Goal: Transaction & Acquisition: Purchase product/service

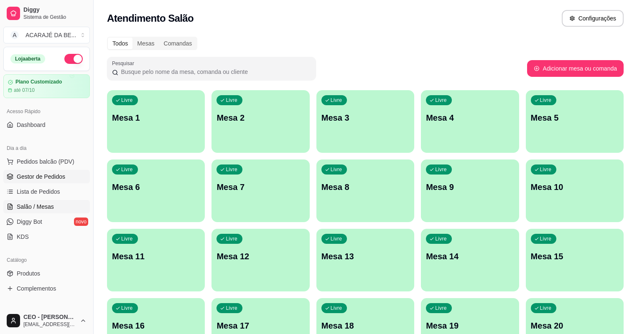
click at [67, 180] on link "Gestor de Pedidos" at bounding box center [46, 176] width 87 height 13
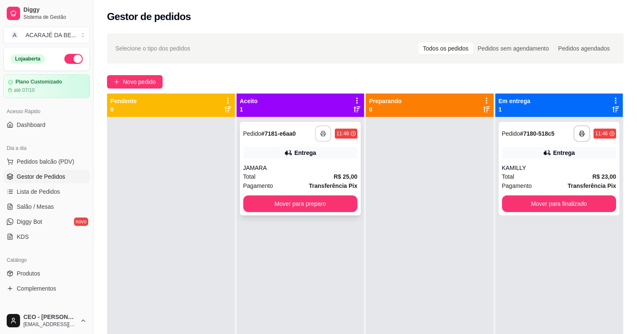
click at [322, 135] on icon "button" at bounding box center [323, 134] width 6 height 6
click at [334, 207] on button "Mover para preparo" at bounding box center [300, 204] width 111 height 16
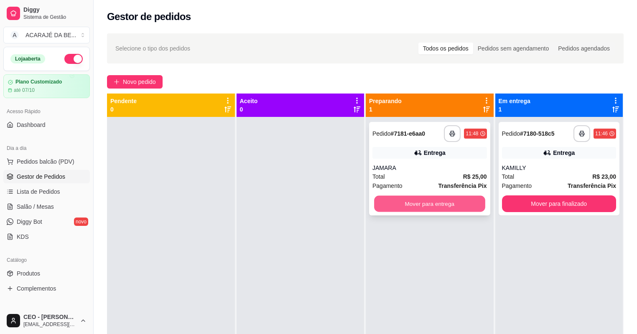
click at [403, 204] on button "Mover para entrega" at bounding box center [429, 204] width 111 height 16
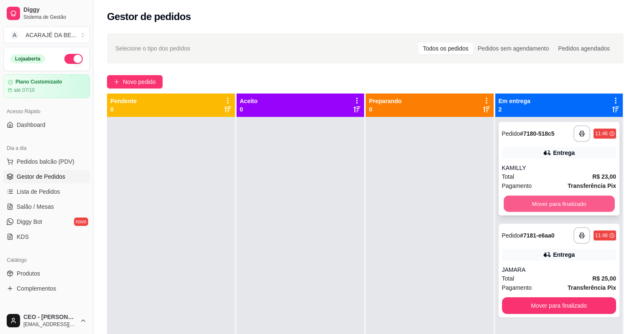
click at [538, 198] on button "Mover para finalizado" at bounding box center [559, 204] width 111 height 16
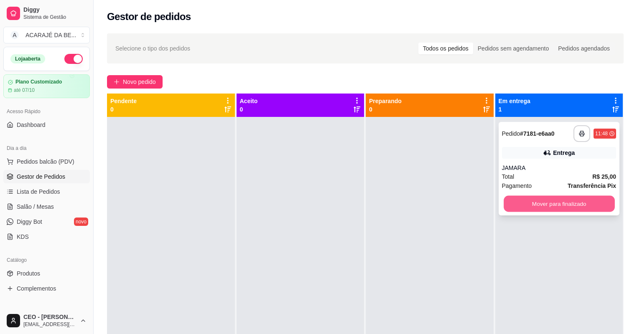
click at [538, 200] on button "Mover para finalizado" at bounding box center [559, 204] width 111 height 16
click at [538, 200] on div "Mover para finalizado" at bounding box center [559, 204] width 115 height 17
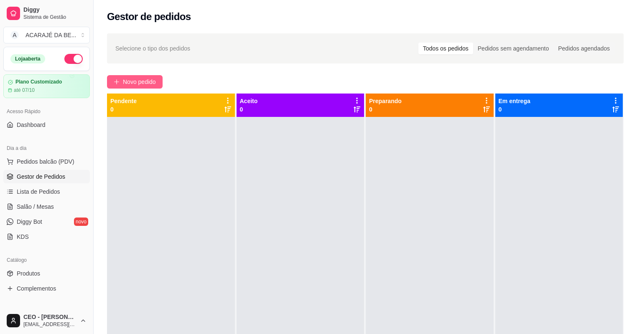
click at [151, 82] on span "Novo pedido" at bounding box center [139, 81] width 33 height 9
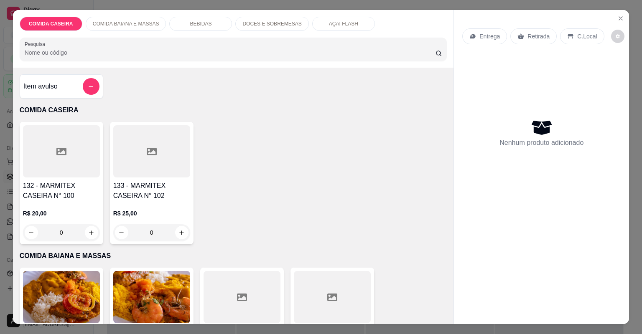
click at [250, 294] on div at bounding box center [242, 297] width 77 height 52
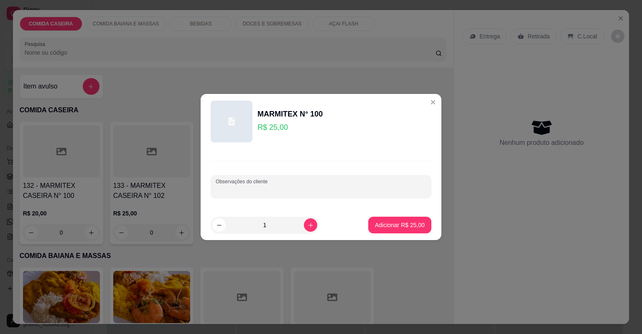
click at [326, 193] on input "Observações do cliente" at bounding box center [321, 190] width 211 height 8
type input "ARROZ VATAPA CARURU CORTADO SALADA PEITE FRITO FRIGIDEIRA"
click at [394, 229] on button "Adicionar R$ 25,00" at bounding box center [399, 225] width 63 height 17
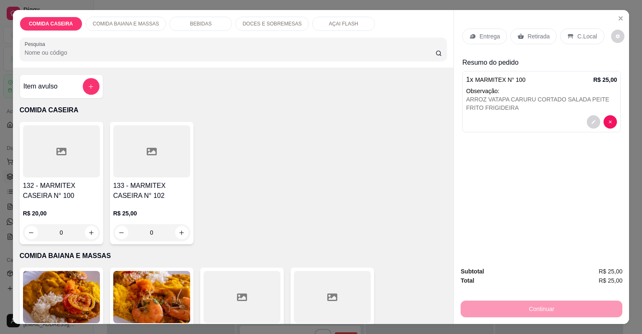
click at [480, 39] on p "Entrega" at bounding box center [489, 36] width 20 height 8
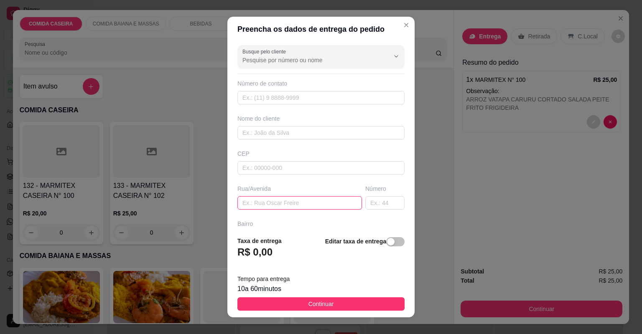
click at [309, 205] on input "text" at bounding box center [299, 202] width 125 height 13
paste input "Rua [PERSON_NAME]"
paste input "Telma do salão"
type input "[GEOGRAPHIC_DATA] Telma do salão"
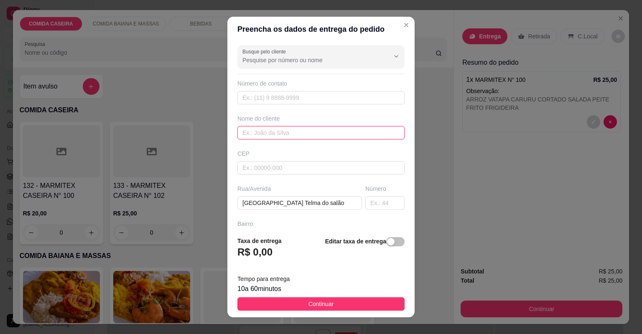
click at [307, 130] on input "text" at bounding box center [320, 132] width 167 height 13
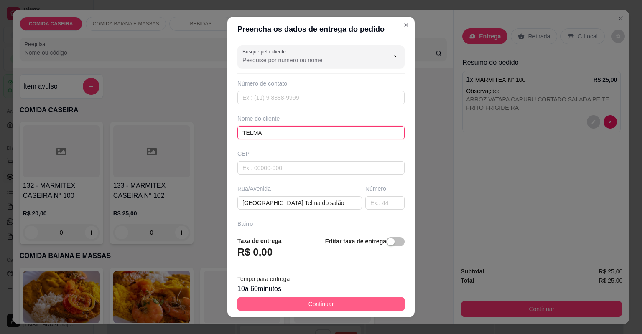
type input "TELMA"
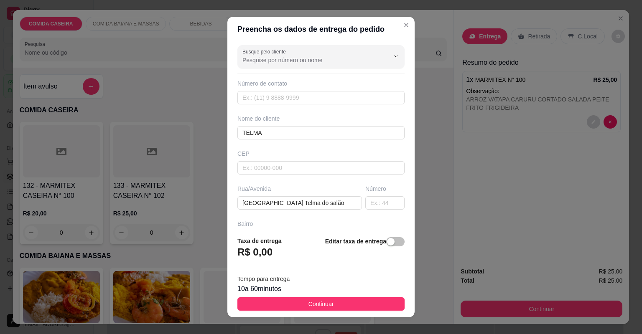
drag, startPoint x: 342, startPoint y: 303, endPoint x: 479, endPoint y: 324, distance: 138.6
click at [343, 303] on button "Continuar" at bounding box center [320, 304] width 167 height 13
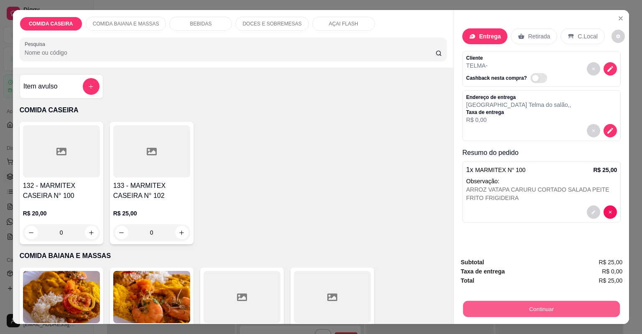
click at [499, 304] on button "Continuar" at bounding box center [541, 309] width 157 height 16
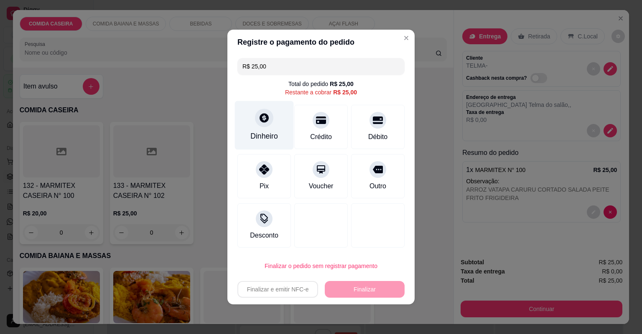
click at [270, 134] on div "Dinheiro" at bounding box center [264, 136] width 28 height 11
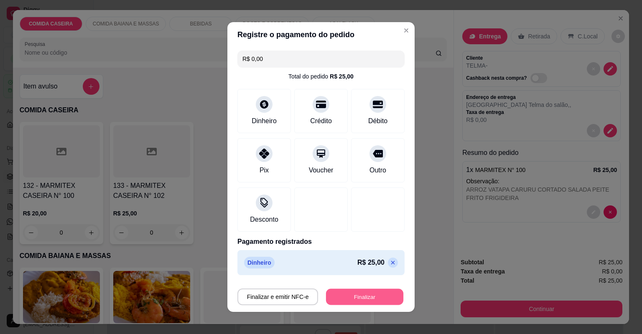
click at [358, 297] on button "Finalizar" at bounding box center [364, 297] width 77 height 16
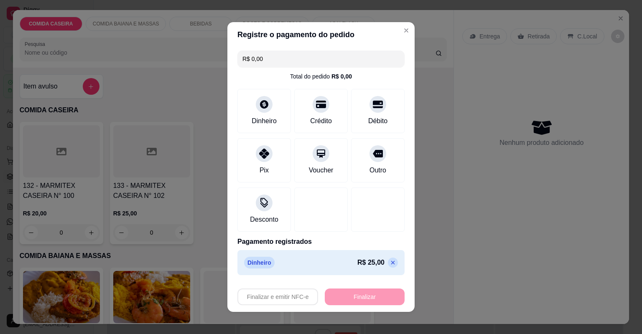
type input "-R$ 25,00"
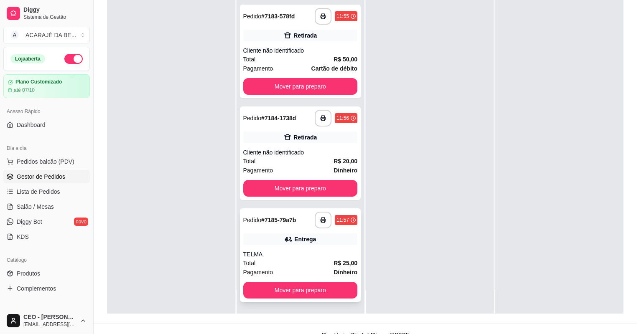
scroll to position [127, 0]
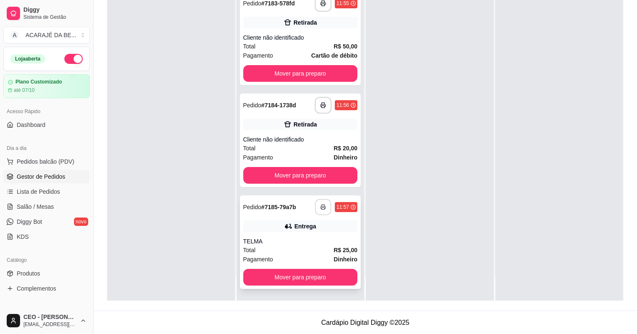
click at [320, 205] on icon "button" at bounding box center [323, 207] width 6 height 6
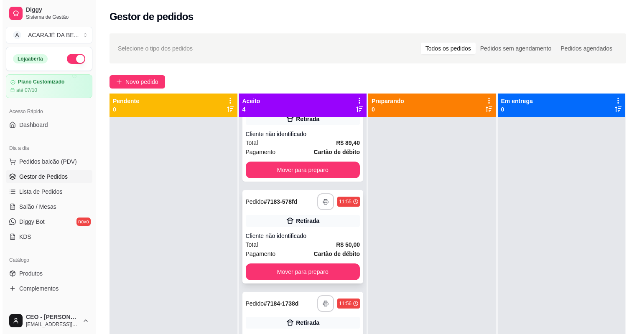
scroll to position [0, 0]
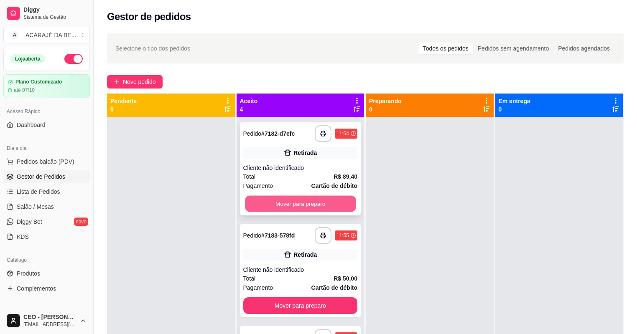
click at [336, 203] on button "Mover para preparo" at bounding box center [300, 204] width 111 height 16
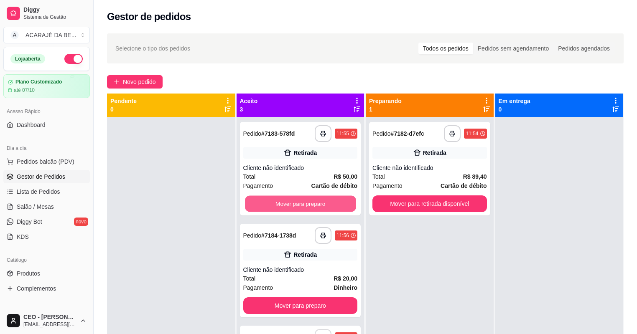
click at [336, 203] on button "Mover para preparo" at bounding box center [300, 204] width 111 height 16
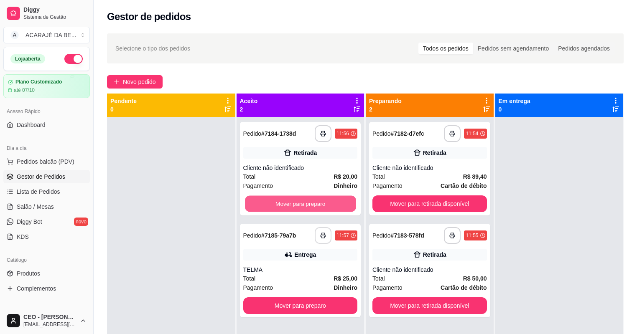
click at [336, 203] on button "Mover para preparo" at bounding box center [300, 204] width 111 height 16
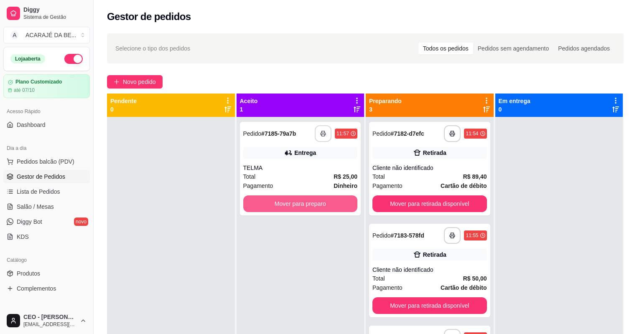
click at [336, 203] on button "Mover para preparo" at bounding box center [300, 204] width 115 height 17
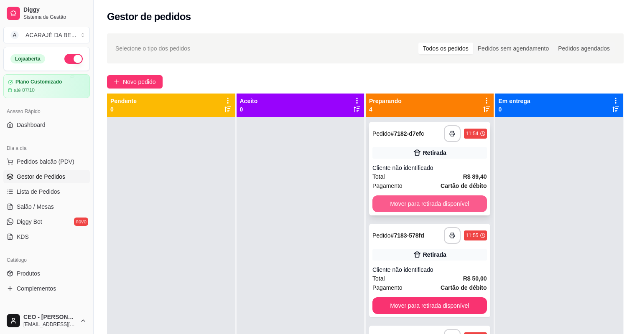
click at [393, 207] on button "Mover para retirada disponível" at bounding box center [429, 204] width 115 height 17
click at [393, 207] on div "Mover para retirada disponível" at bounding box center [429, 204] width 115 height 17
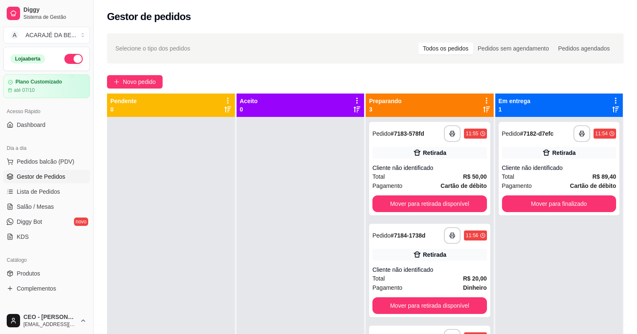
click at [489, 231] on div "**********" at bounding box center [430, 284] width 128 height 334
click at [466, 203] on button "Mover para retirada disponível" at bounding box center [429, 204] width 111 height 16
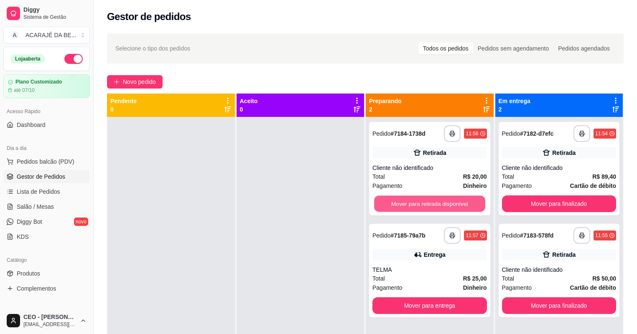
click at [466, 203] on button "Mover para retirada disponível" at bounding box center [429, 204] width 111 height 16
click at [466, 203] on div "Mover para retirada disponível" at bounding box center [429, 204] width 115 height 17
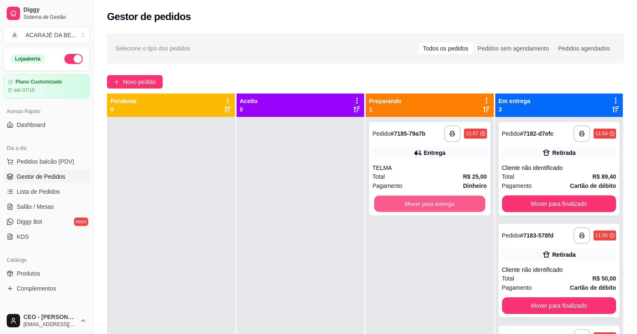
click at [466, 203] on button "Mover para entrega" at bounding box center [429, 204] width 111 height 16
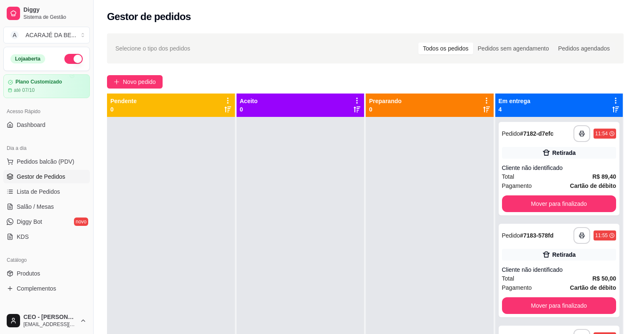
click at [467, 203] on div at bounding box center [430, 284] width 128 height 334
click at [510, 202] on button "Mover para finalizado" at bounding box center [559, 204] width 111 height 16
click at [510, 202] on button "Mover para finalizado" at bounding box center [559, 204] width 115 height 17
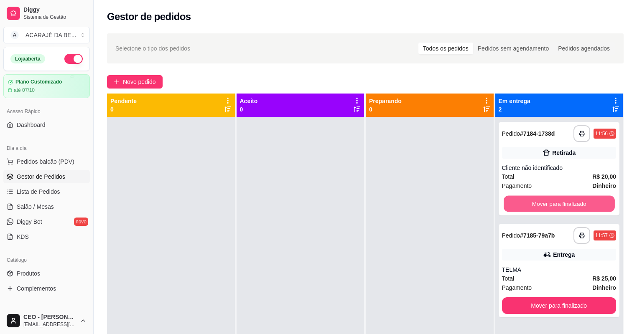
click at [510, 202] on button "Mover para finalizado" at bounding box center [559, 204] width 111 height 16
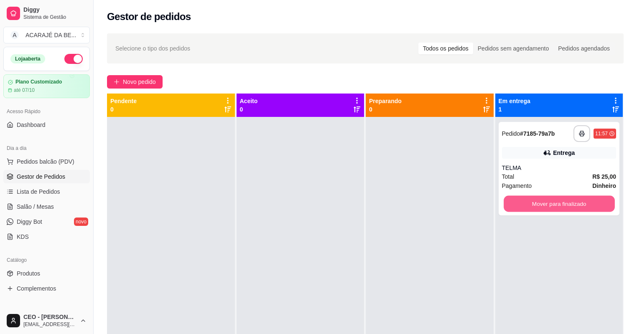
click at [510, 202] on button "Mover para finalizado" at bounding box center [559, 204] width 111 height 16
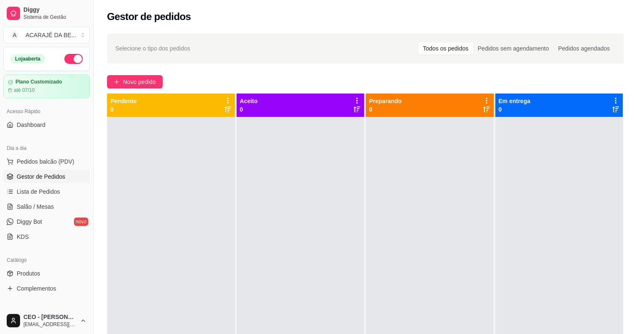
click at [510, 202] on div at bounding box center [559, 284] width 128 height 334
drag, startPoint x: 131, startPoint y: 86, endPoint x: 132, endPoint y: 82, distance: 4.4
click at [132, 82] on span "Novo pedido" at bounding box center [139, 81] width 33 height 9
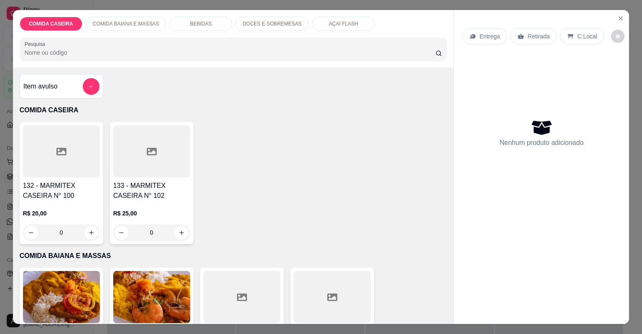
click at [132, 82] on div "Item avulso COMIDA CASEIRA 132 - MARMITEX CASEIRA N° 100 R$ 20,00 0 133 - MARMI…" at bounding box center [233, 196] width 441 height 257
click at [237, 294] on icon at bounding box center [242, 298] width 10 height 8
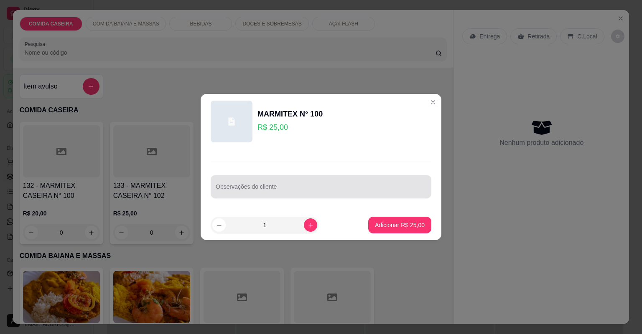
click at [303, 190] on input "Observações do cliente" at bounding box center [321, 190] width 211 height 8
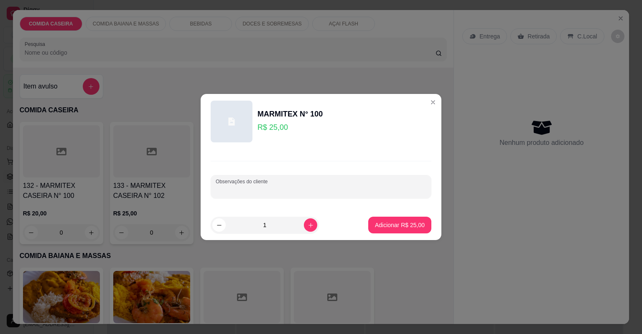
paste input "FEIJÃO TROPEIRO. ARROZ TEMPERADO CORTADO DE ABÓBORA VATAPÁ QUIABADA VINAGRETE E…"
type input "FEIJÃO TROPEIRO. ARROZ TEMPERADO CORTADO DE ABÓBORA VATAPÁ QUIABADA VINAGRETE E…"
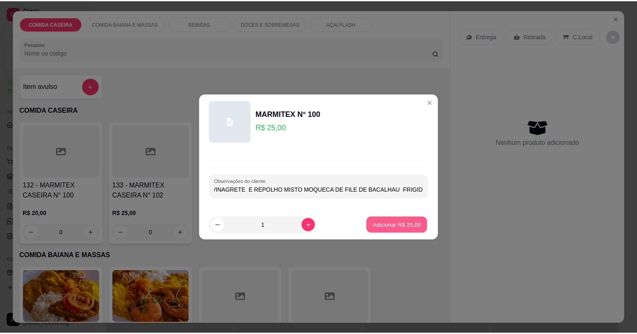
scroll to position [0, 0]
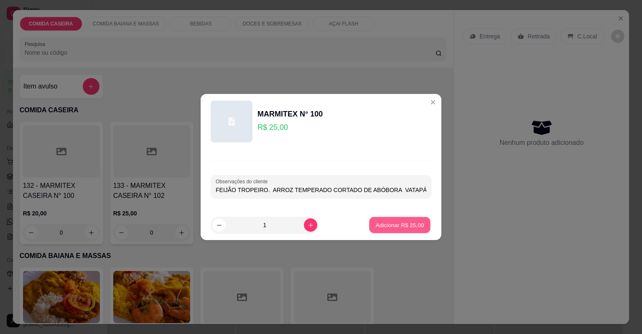
click at [372, 218] on button "Adicionar R$ 25,00" at bounding box center [399, 225] width 61 height 16
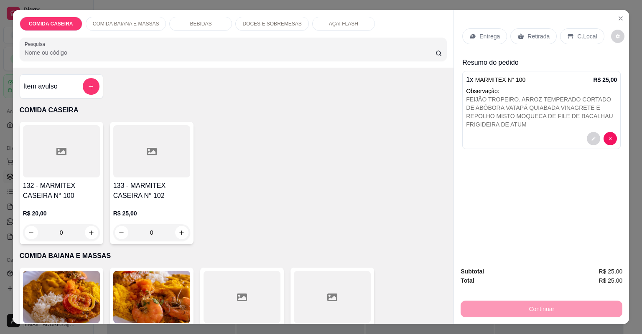
click at [485, 36] on p "Entrega" at bounding box center [489, 36] width 20 height 8
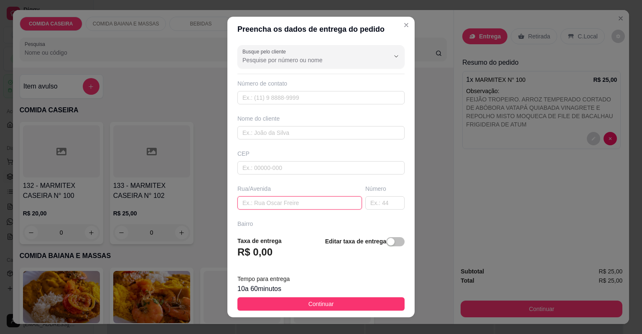
click at [276, 198] on input "text" at bounding box center [299, 202] width 125 height 13
paste input "Jorlando contabilidade"
type input "Jorlando contabilidade"
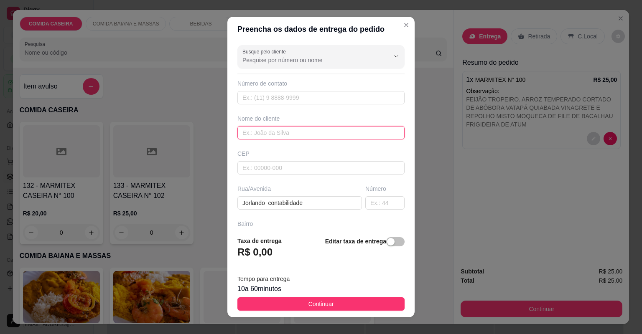
click at [297, 133] on input "text" at bounding box center [320, 132] width 167 height 13
click at [289, 131] on input "text" at bounding box center [320, 132] width 167 height 13
type input "[PERSON_NAME]"
click at [353, 291] on div "10 a 60 minutos" at bounding box center [320, 289] width 167 height 10
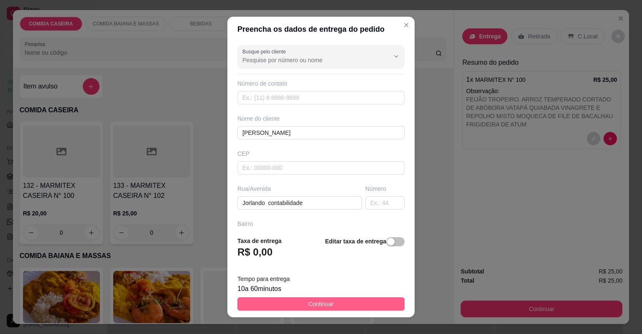
click at [353, 293] on div "10 a 60 minutos" at bounding box center [320, 289] width 167 height 10
click at [345, 308] on button "Continuar" at bounding box center [320, 304] width 167 height 13
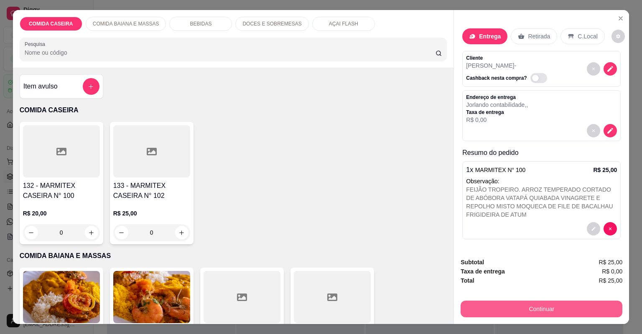
click at [498, 313] on button "Continuar" at bounding box center [542, 309] width 162 height 17
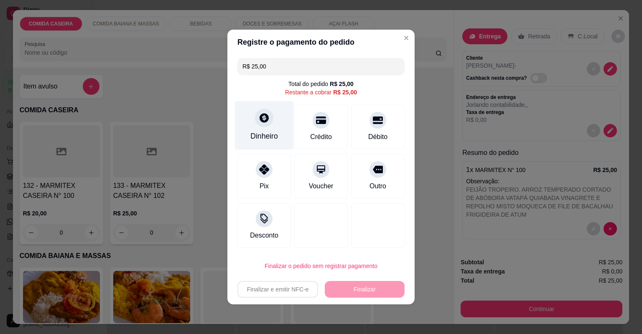
click at [281, 127] on div "Dinheiro" at bounding box center [264, 125] width 59 height 49
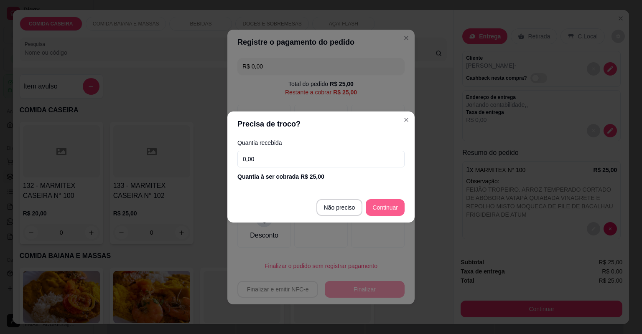
click at [375, 207] on div at bounding box center [377, 226] width 53 height 44
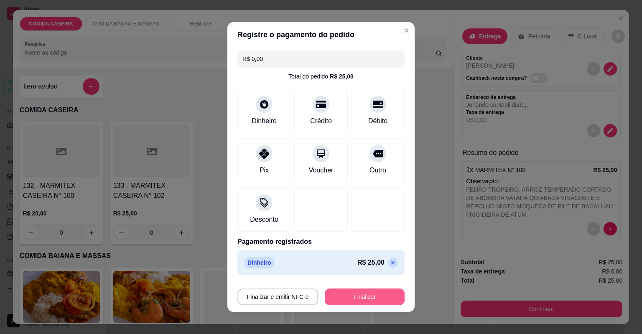
click at [376, 293] on button "Finalizar" at bounding box center [365, 297] width 80 height 17
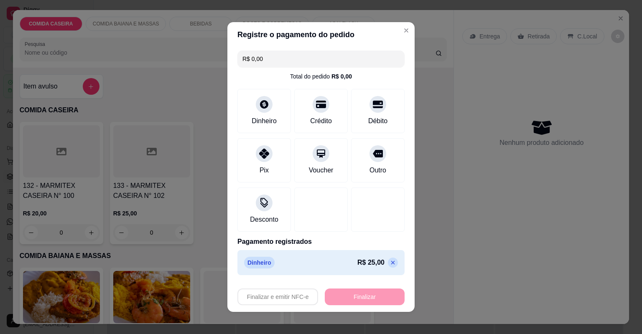
type input "-R$ 25,00"
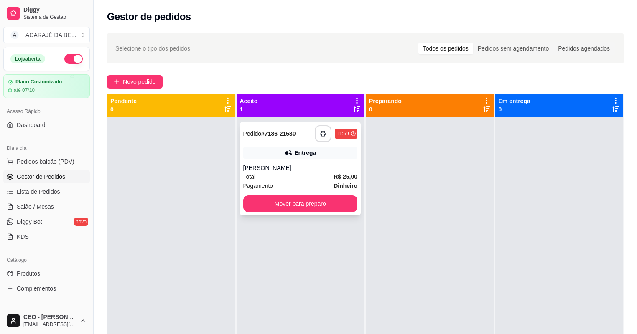
click at [320, 133] on icon "button" at bounding box center [323, 134] width 6 height 6
click at [351, 210] on button "Mover para preparo" at bounding box center [300, 204] width 111 height 16
click at [351, 210] on div "Mover para preparo" at bounding box center [300, 204] width 115 height 17
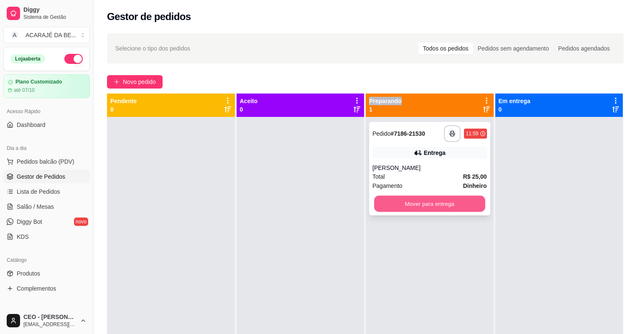
click at [462, 206] on button "Mover para entrega" at bounding box center [429, 204] width 111 height 16
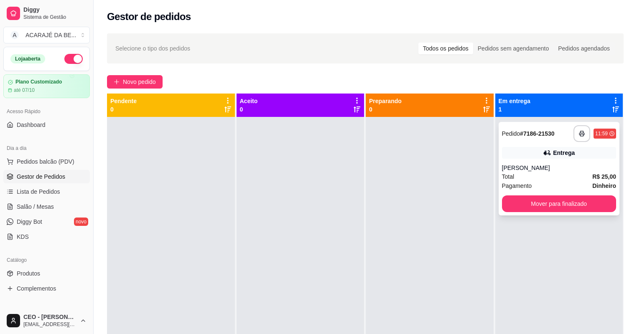
click at [525, 212] on div "**********" at bounding box center [559, 169] width 121 height 94
click at [536, 206] on button "Mover para finalizado" at bounding box center [559, 204] width 111 height 16
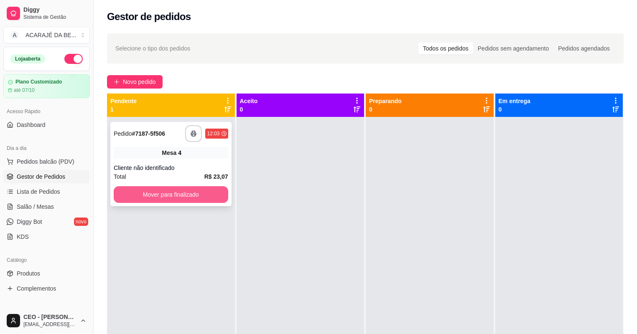
click at [194, 199] on button "Mover para finalizado" at bounding box center [171, 194] width 115 height 17
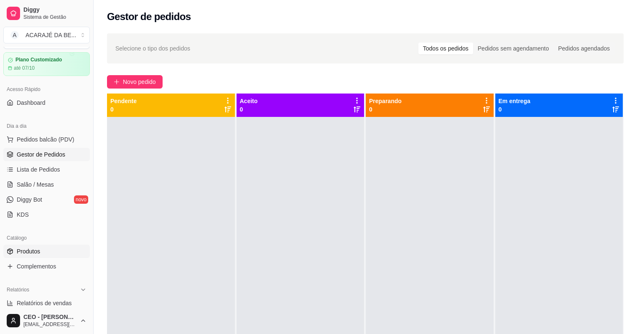
scroll to position [134, 0]
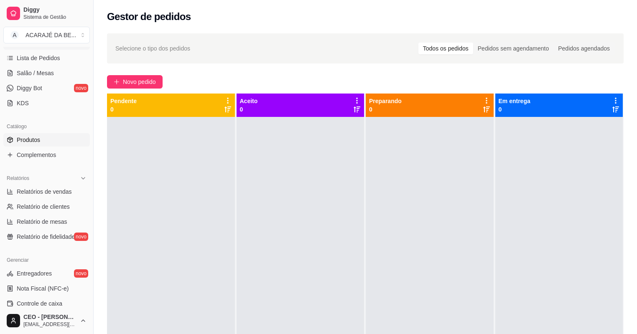
click at [32, 143] on span "Produtos" at bounding box center [28, 140] width 23 height 8
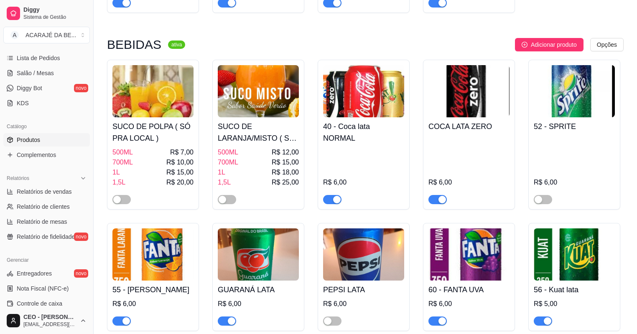
scroll to position [970, 0]
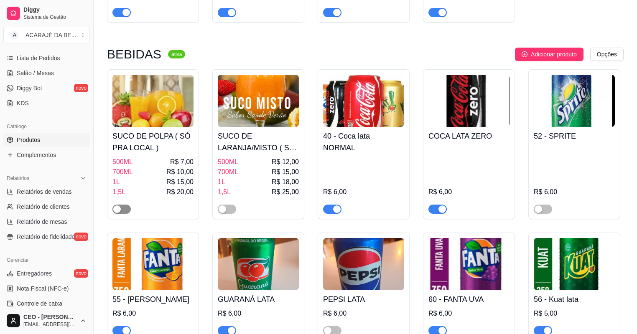
click at [120, 211] on div "button" at bounding box center [117, 210] width 8 height 8
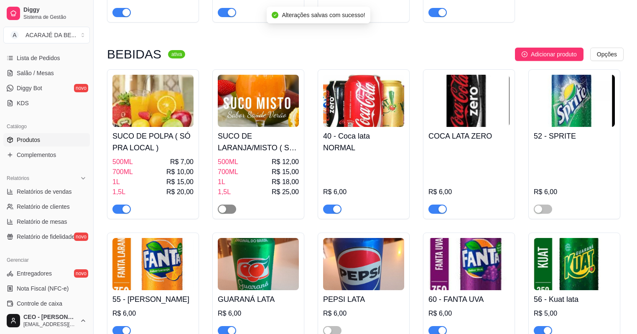
click at [220, 212] on div "button" at bounding box center [223, 210] width 8 height 8
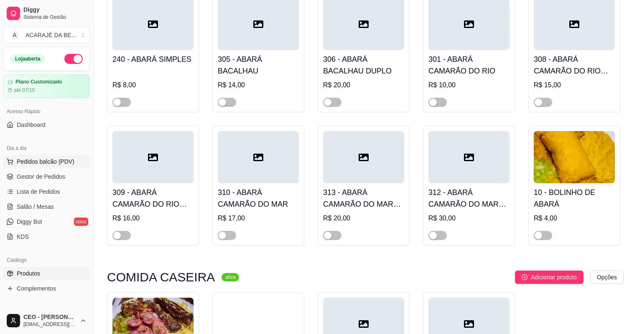
scroll to position [401, 0]
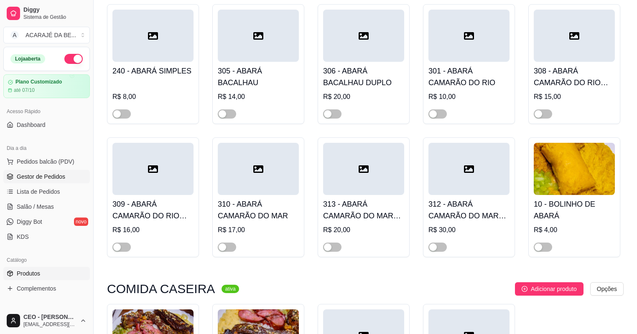
click at [33, 171] on link "Gestor de Pedidos" at bounding box center [46, 176] width 87 height 13
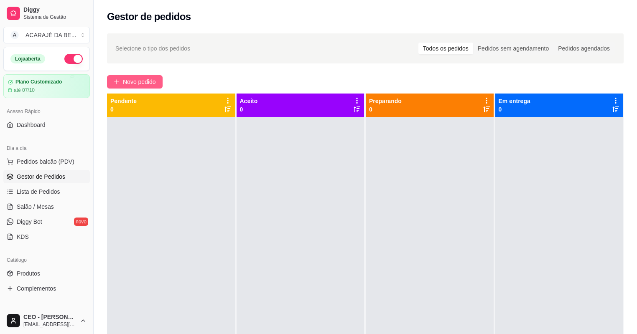
click at [151, 84] on span "Novo pedido" at bounding box center [139, 81] width 33 height 9
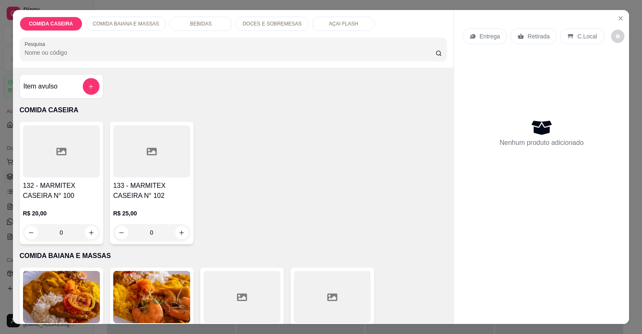
click at [270, 285] on div at bounding box center [242, 297] width 77 height 52
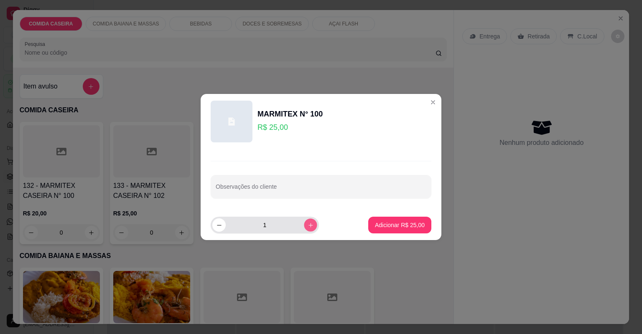
click at [308, 223] on icon "increase-product-quantity" at bounding box center [311, 225] width 6 height 6
type input "3"
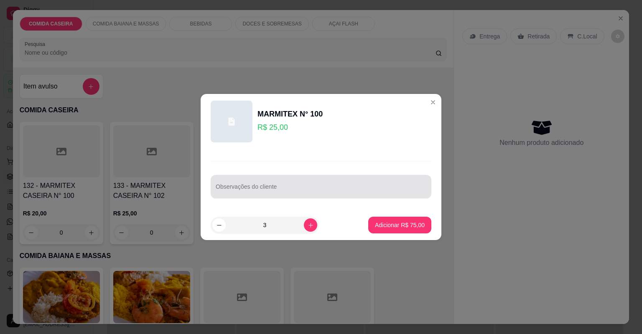
click at [309, 184] on div at bounding box center [321, 186] width 211 height 17
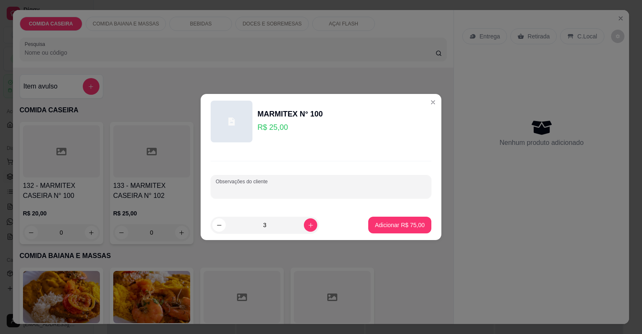
paste input "Feijão tropeiro Arroz temperado com bacalhau Farofa de dendê Vatapá Cortado de …"
type input "Feijão tropeiro Arroz temperado com bacalhau Farofa de dendê Vatapá Cortado de …"
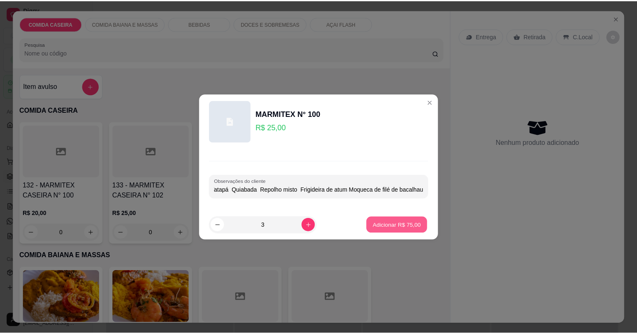
scroll to position [0, 0]
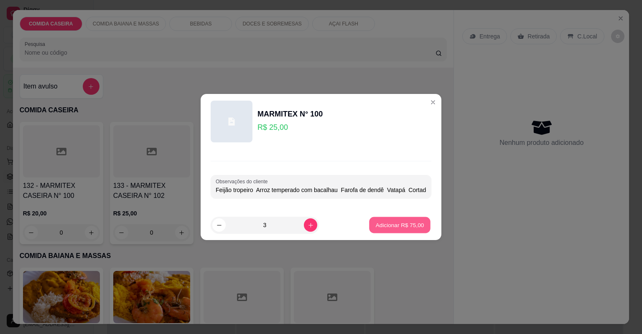
click at [392, 220] on button "Adicionar R$ 75,00" at bounding box center [399, 225] width 61 height 16
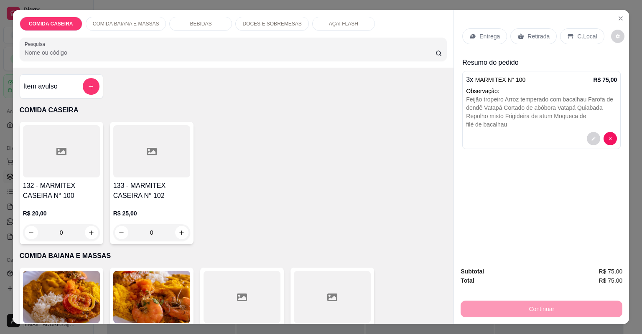
drag, startPoint x: 519, startPoint y: 30, endPoint x: 508, endPoint y: 85, distance: 56.7
click at [519, 33] on div "Retirada" at bounding box center [533, 36] width 46 height 16
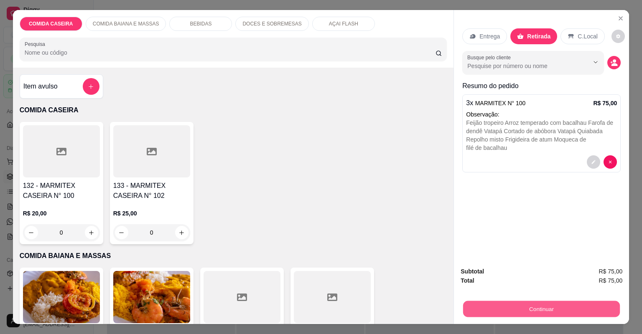
click at [484, 310] on button "Continuar" at bounding box center [541, 309] width 157 height 16
click at [512, 309] on button "Continuar" at bounding box center [541, 309] width 157 height 16
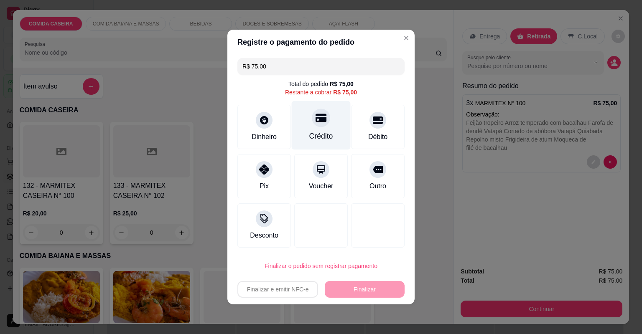
click at [325, 127] on div "Crédito" at bounding box center [321, 125] width 59 height 49
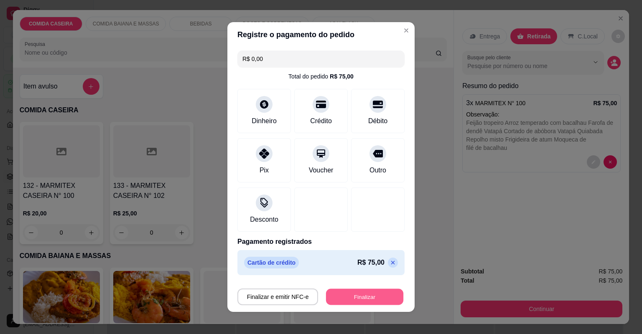
click at [347, 295] on button "Finalizar" at bounding box center [364, 297] width 77 height 16
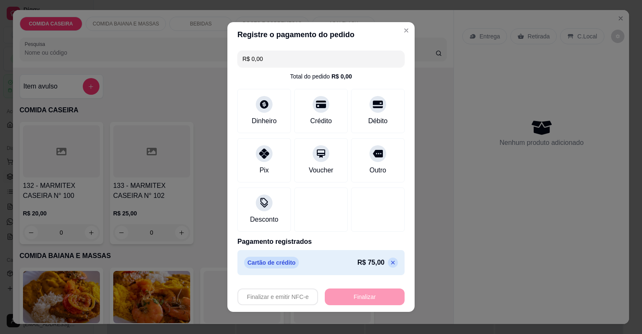
type input "-R$ 75,00"
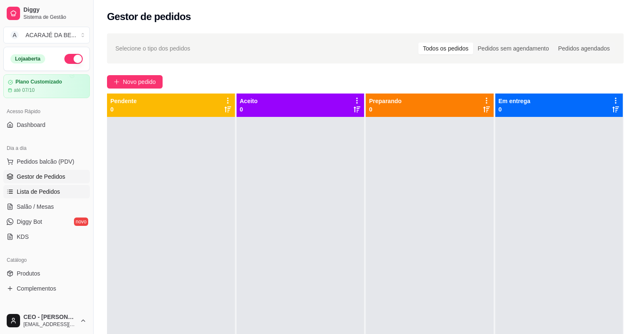
click at [36, 186] on link "Lista de Pedidos" at bounding box center [46, 191] width 87 height 13
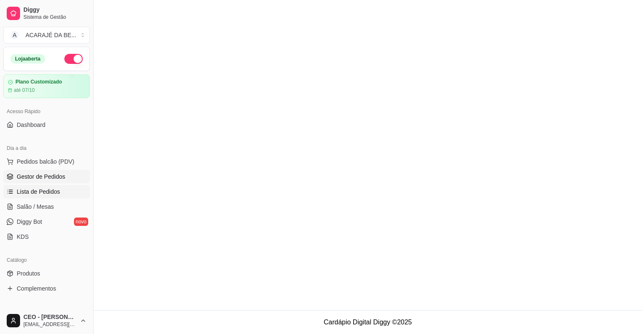
click at [43, 176] on span "Gestor de Pedidos" at bounding box center [41, 177] width 48 height 8
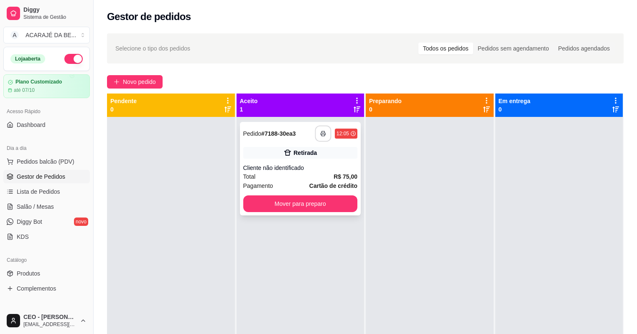
click at [322, 135] on rect "button" at bounding box center [323, 135] width 3 height 2
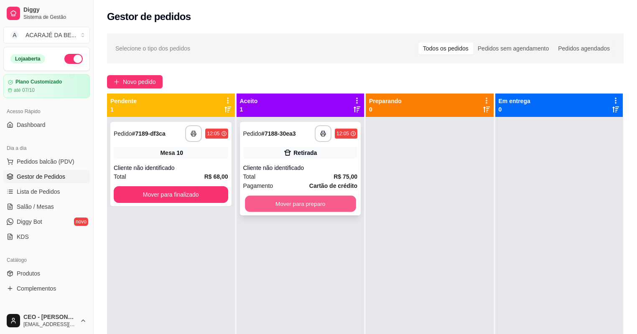
click at [287, 201] on button "Mover para preparo" at bounding box center [300, 204] width 111 height 16
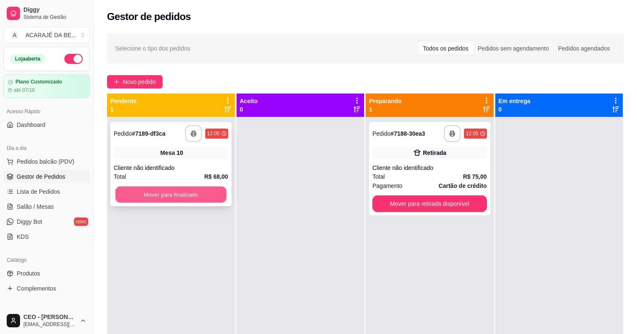
click at [213, 196] on button "Mover para finalizado" at bounding box center [170, 195] width 111 height 16
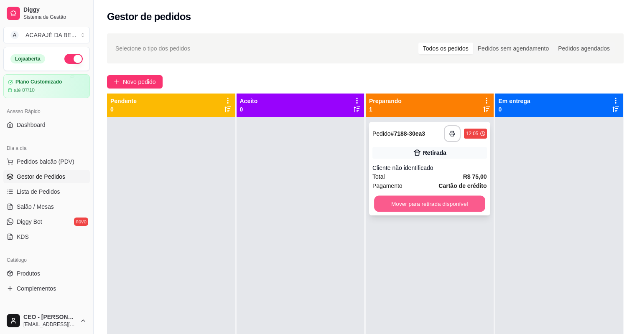
click at [378, 203] on button "Mover para retirada disponível" at bounding box center [429, 204] width 111 height 16
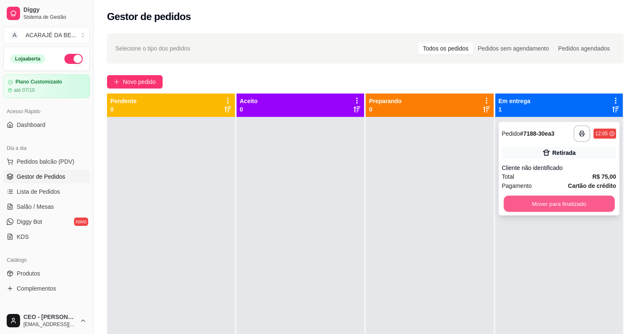
click at [506, 201] on button "Mover para finalizado" at bounding box center [559, 204] width 111 height 16
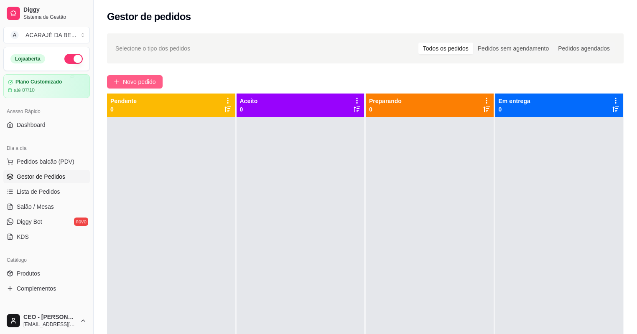
click at [133, 80] on span "Novo pedido" at bounding box center [139, 81] width 33 height 9
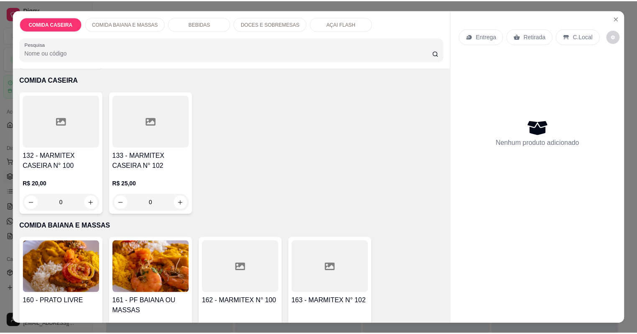
scroll to position [33, 0]
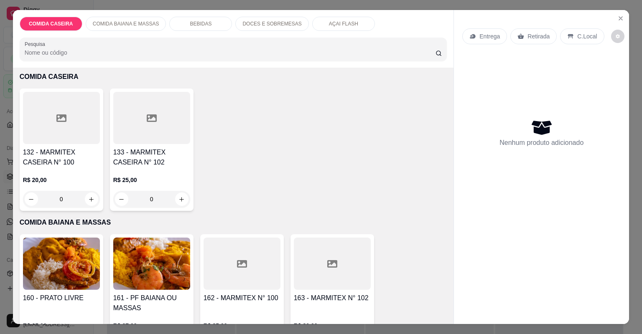
click at [56, 117] on icon at bounding box center [61, 118] width 10 height 10
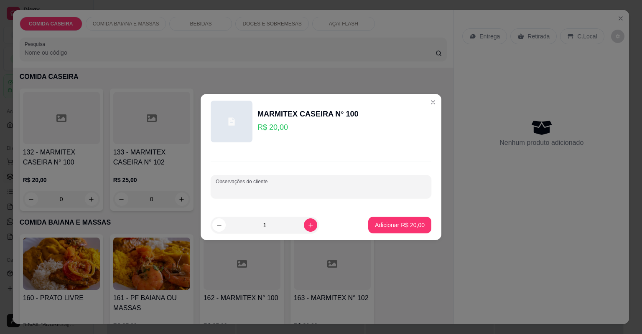
click at [271, 192] on input "Observações do cliente" at bounding box center [321, 190] width 211 height 8
paste input "Feijão de caldo Arroz Macarrão Salada Farofa Filé de frango"
type input "Feijão de caldo Arroz Macarrão Salada Farofa Filé de frango"
click at [379, 222] on p "Adicionar R$ 20,00" at bounding box center [400, 225] width 48 height 8
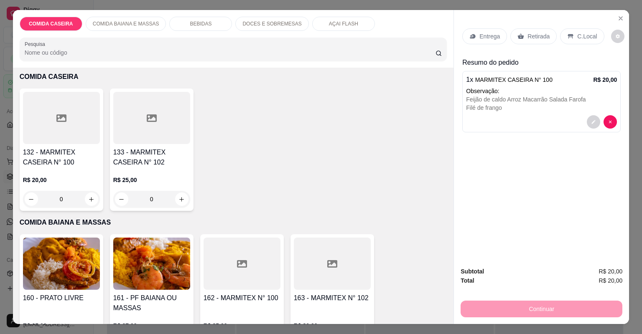
click at [491, 33] on p "Entrega" at bounding box center [489, 36] width 20 height 8
click at [494, 37] on p "Entrega" at bounding box center [489, 36] width 20 height 8
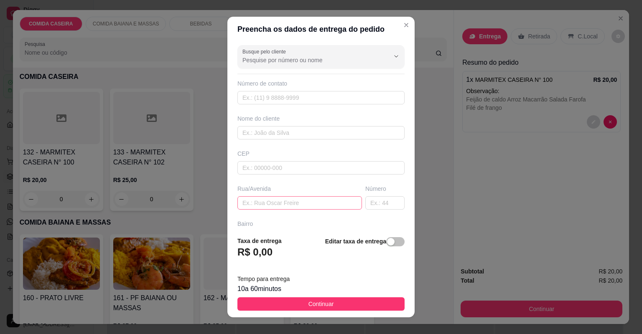
drag, startPoint x: 320, startPoint y: 189, endPoint x: 316, endPoint y: 198, distance: 9.9
click at [318, 194] on div "Rua/Avenida" at bounding box center [300, 197] width 128 height 25
click at [316, 198] on input "text" at bounding box center [299, 202] width 125 height 13
paste input "Entregar no escritório de Pequeno"
type input "Entregar no escritório de Pequeno"
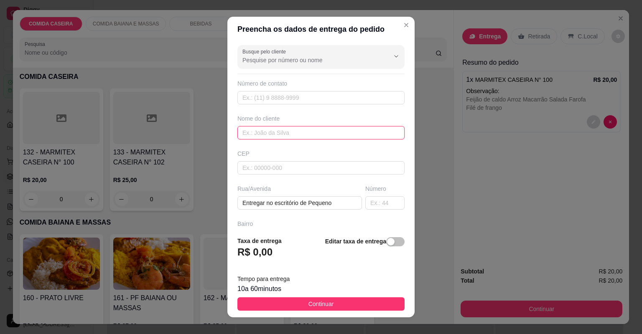
click at [303, 130] on input "text" at bounding box center [320, 132] width 167 height 13
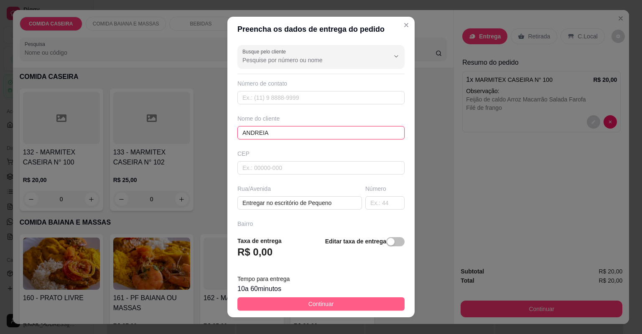
type input "ANDREIA"
click at [377, 307] on button "Continuar" at bounding box center [320, 304] width 167 height 13
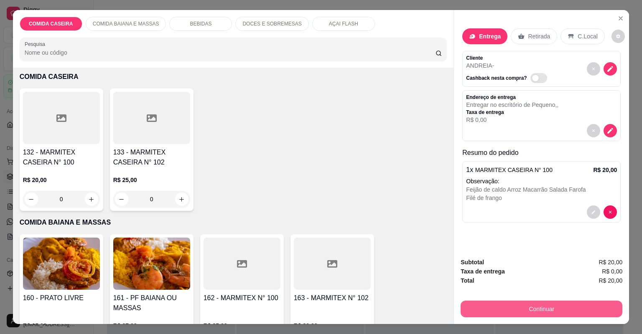
click at [500, 306] on button "Continuar" at bounding box center [542, 309] width 162 height 17
click at [527, 305] on button "Continuar" at bounding box center [541, 309] width 157 height 16
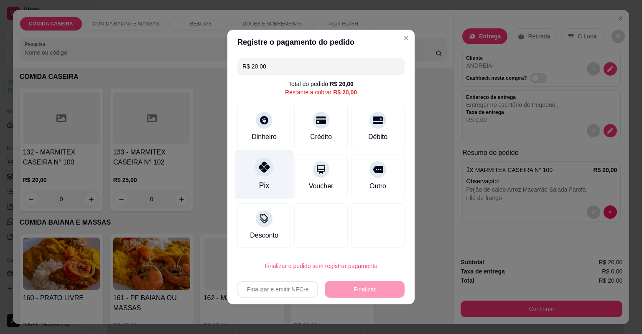
click at [274, 179] on div "Pix" at bounding box center [264, 174] width 59 height 49
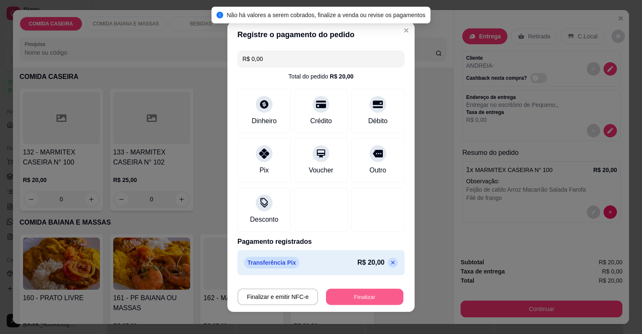
click at [366, 303] on button "Finalizar" at bounding box center [364, 297] width 77 height 16
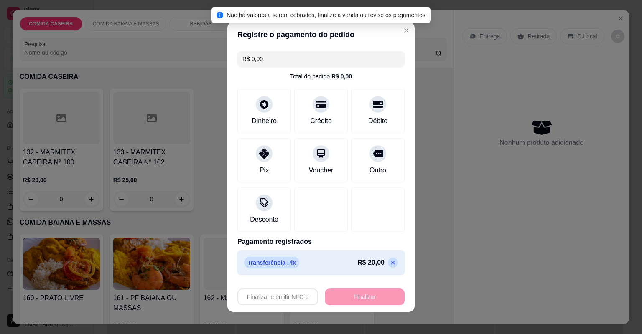
type input "-R$ 20,00"
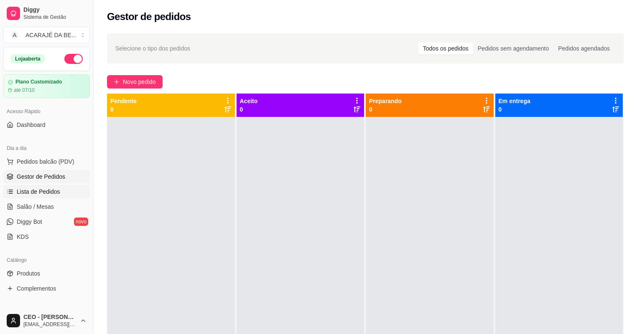
click at [48, 194] on span "Lista de Pedidos" at bounding box center [38, 192] width 43 height 8
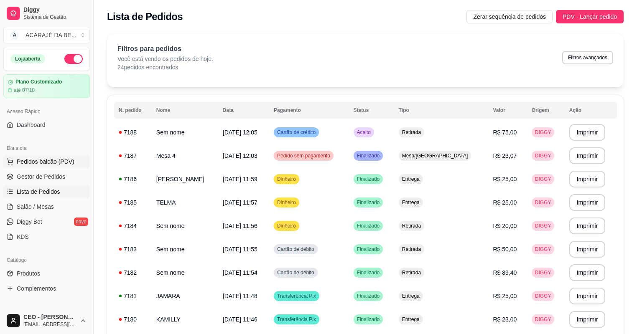
click at [53, 173] on span "Gestor de Pedidos" at bounding box center [41, 177] width 48 height 8
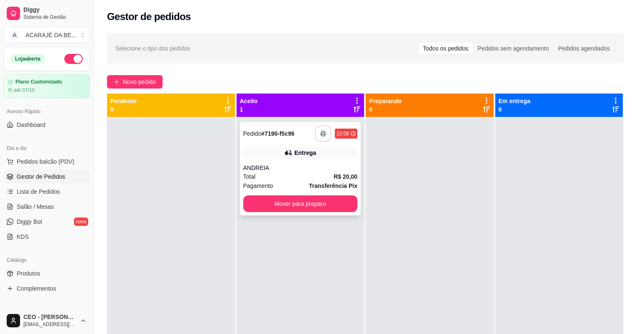
click at [318, 137] on button "button" at bounding box center [323, 134] width 16 height 16
click at [331, 207] on button "Mover para preparo" at bounding box center [300, 204] width 111 height 16
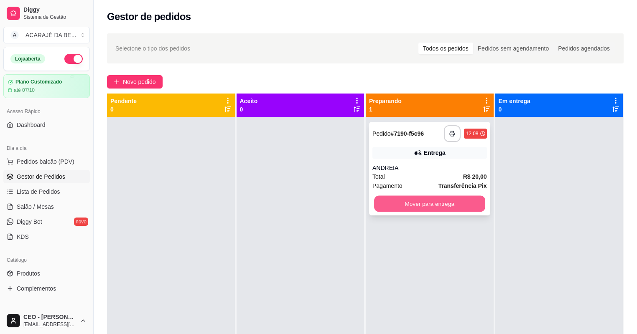
click at [400, 205] on button "Mover para entrega" at bounding box center [429, 204] width 111 height 16
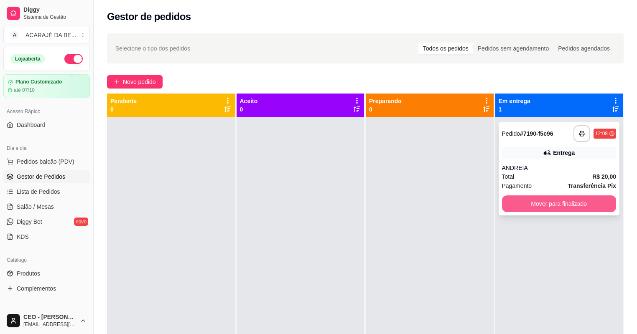
click at [563, 205] on button "Mover para finalizado" at bounding box center [559, 204] width 115 height 17
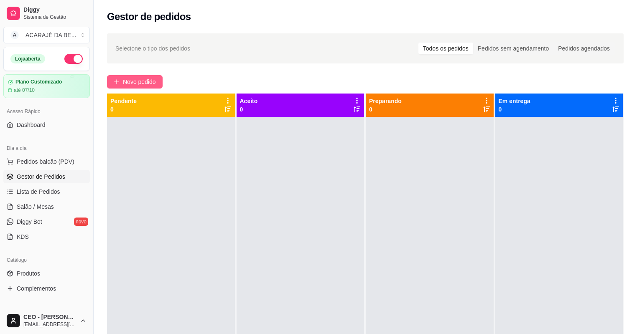
click at [146, 79] on span "Novo pedido" at bounding box center [139, 81] width 33 height 9
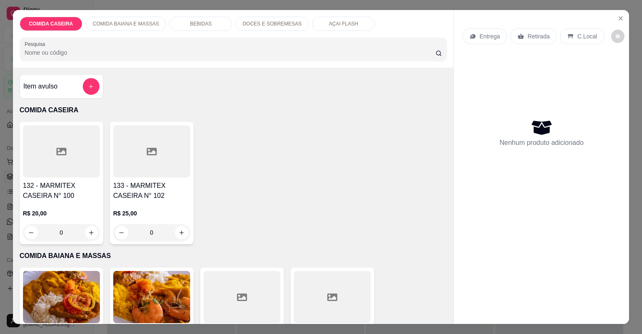
click at [247, 292] on div at bounding box center [242, 297] width 77 height 52
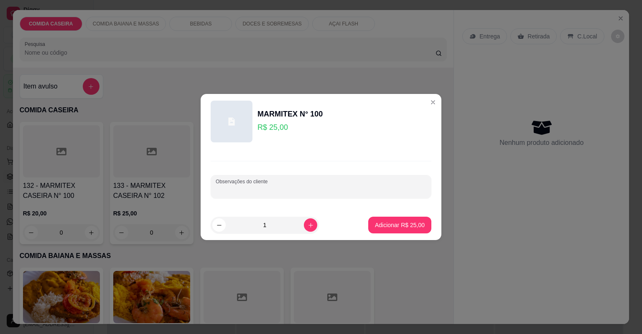
click at [336, 190] on input "Observações do cliente" at bounding box center [321, 190] width 211 height 8
paste input "Feijão tropeiro [PERSON_NAME] Farofa de manteiga Purê de batata Vinagrete Contr…"
type input "Feijão tropeiro [PERSON_NAME] Farofa de manteiga Purê de batata Vinagrete Contr…"
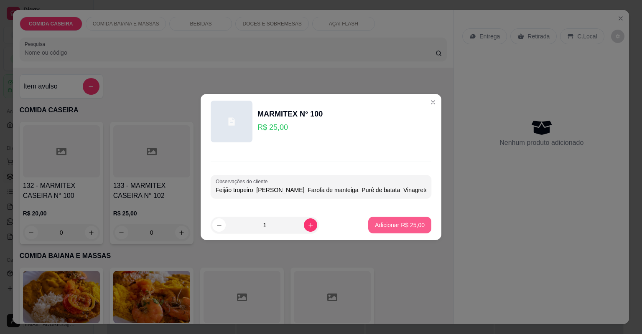
click at [403, 221] on p "Adicionar R$ 25,00" at bounding box center [400, 225] width 50 height 8
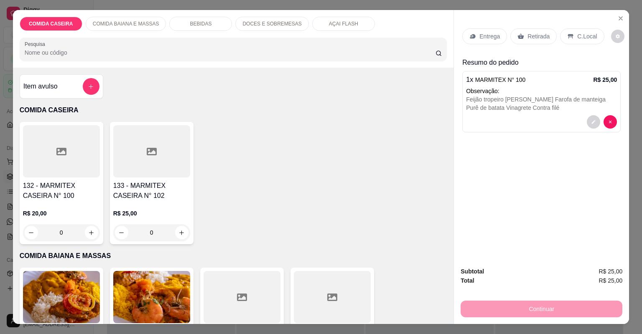
click at [486, 41] on div "Entrega" at bounding box center [484, 36] width 45 height 16
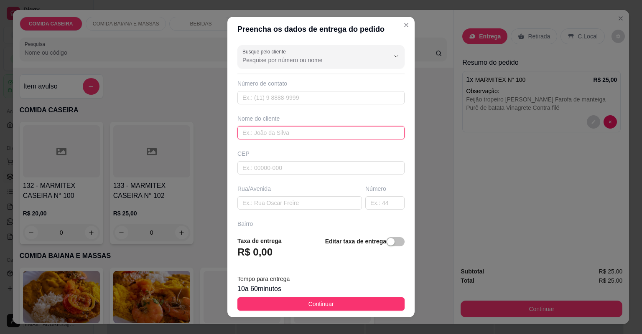
click at [303, 130] on input "text" at bounding box center [320, 132] width 167 height 13
drag, startPoint x: 303, startPoint y: 130, endPoint x: 306, endPoint y: 125, distance: 5.2
click at [304, 130] on input "text" at bounding box center [320, 132] width 167 height 13
type input "TARCIANE"
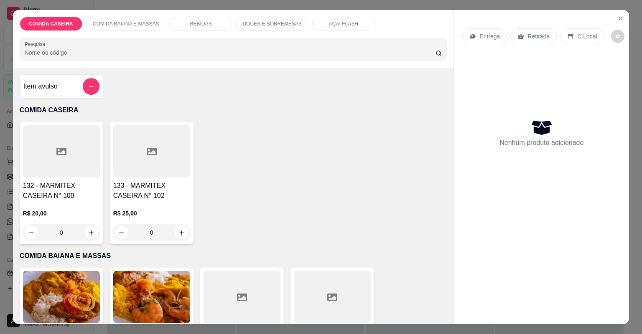
click at [242, 306] on div at bounding box center [242, 297] width 77 height 52
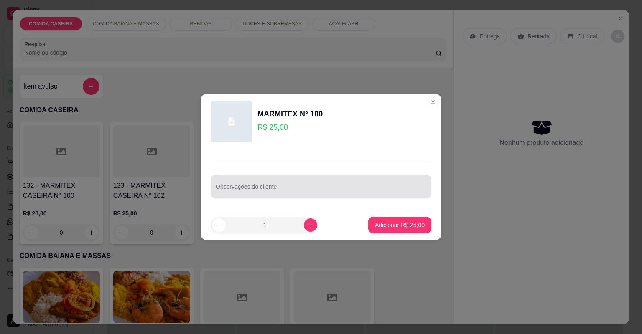
click at [329, 183] on div at bounding box center [321, 186] width 211 height 17
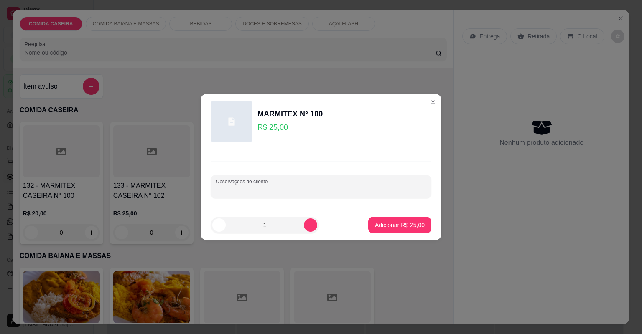
paste input "Feijão tropeiro [PERSON_NAME] Farofa de manteiga Purê de batata Vinagrete Contr…"
type input "Feijão tropeiro [PERSON_NAME] Farofa de manteiga Purê de batata Vinagrete Contr…"
click at [399, 226] on p "Adicionar R$ 25,00" at bounding box center [400, 225] width 48 height 8
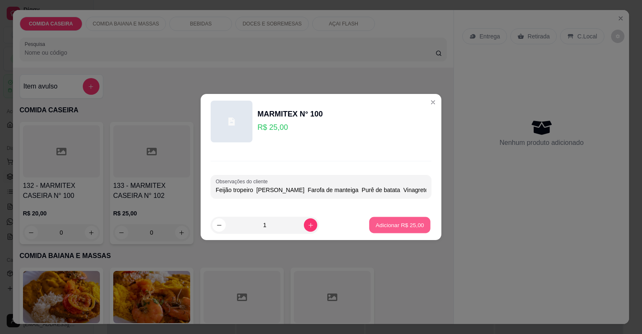
click at [399, 226] on div "132 - MARMITEX CASEIRA N° 100 R$ 20,00 0 133 - MARMITEX CASEIRA N° 102 R$ 25,00…" at bounding box center [234, 183] width 428 height 122
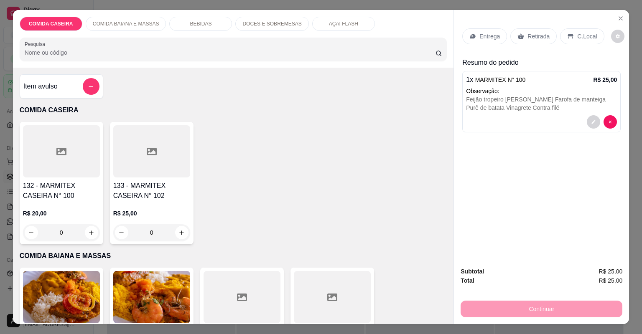
click at [481, 37] on p "Entrega" at bounding box center [489, 36] width 20 height 8
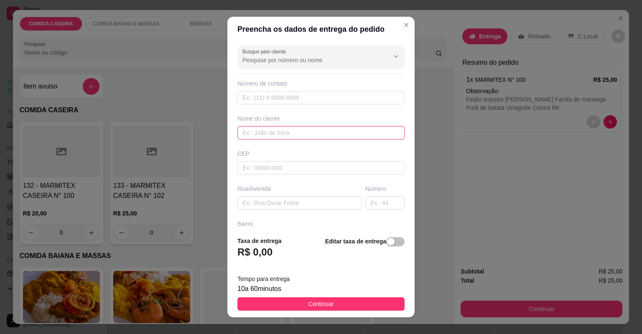
click at [275, 131] on input "text" at bounding box center [320, 132] width 167 height 13
type input "TARCIANE"
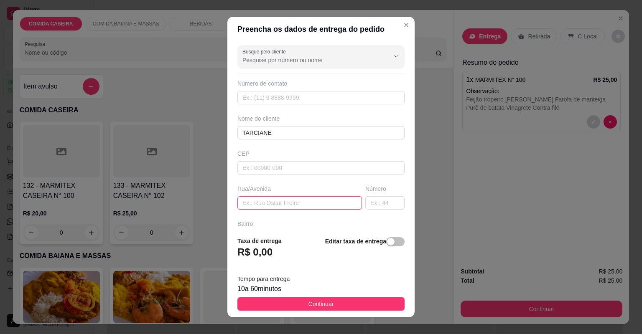
click at [273, 198] on input "text" at bounding box center [299, 202] width 125 height 13
paste input "[STREET_ADDRESS][PERSON_NAME]"
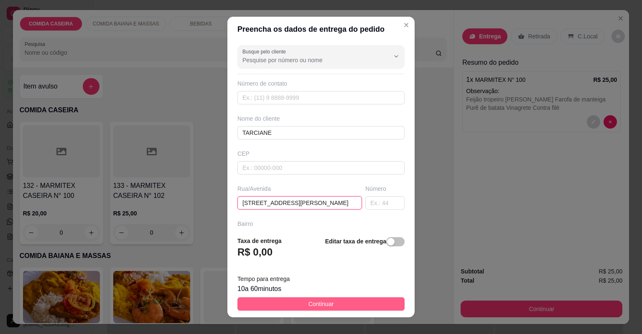
type input "[STREET_ADDRESS][PERSON_NAME]"
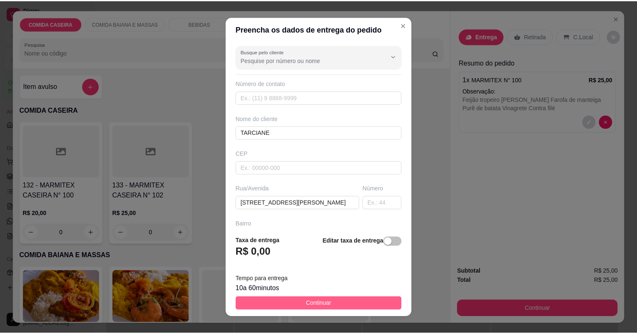
scroll to position [0, 0]
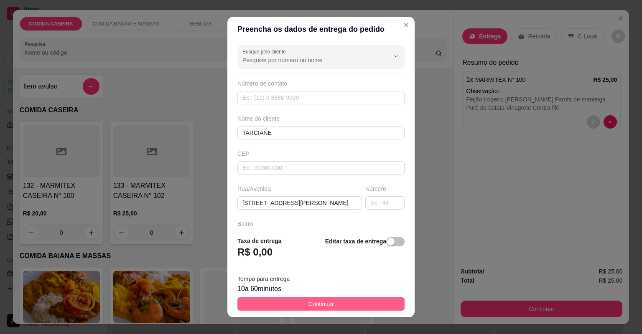
click at [321, 305] on span "Continuar" at bounding box center [320, 304] width 25 height 9
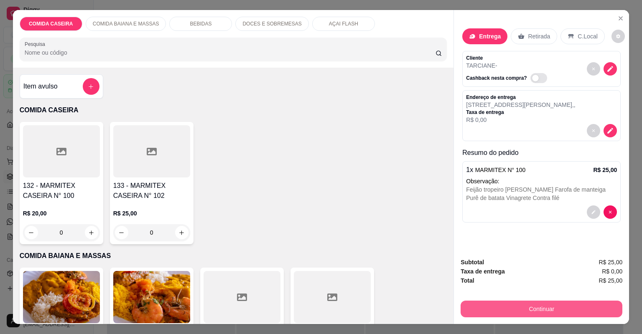
click at [537, 306] on button "Continuar" at bounding box center [542, 309] width 162 height 17
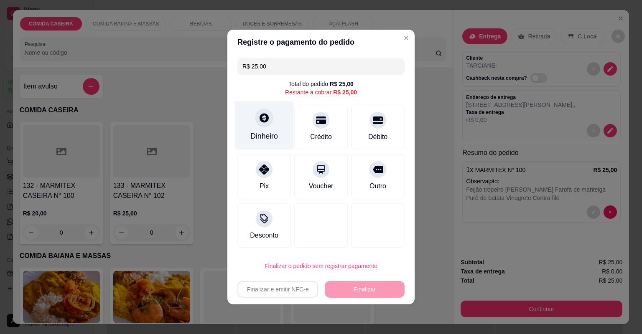
click at [275, 135] on div "Dinheiro" at bounding box center [264, 136] width 28 height 11
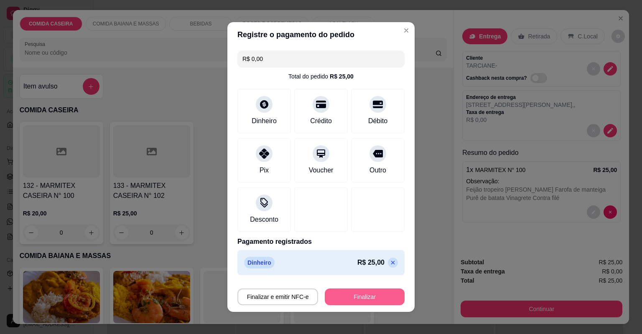
click at [368, 297] on button "Finalizar" at bounding box center [365, 297] width 80 height 17
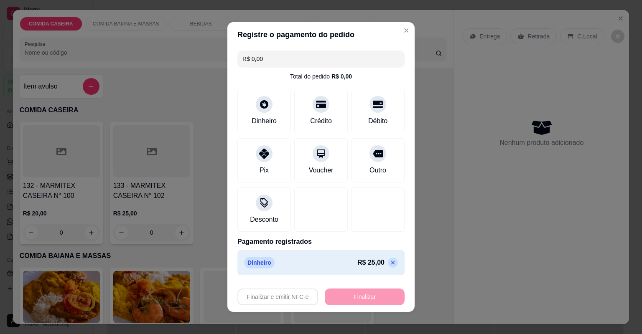
type input "-R$ 25,00"
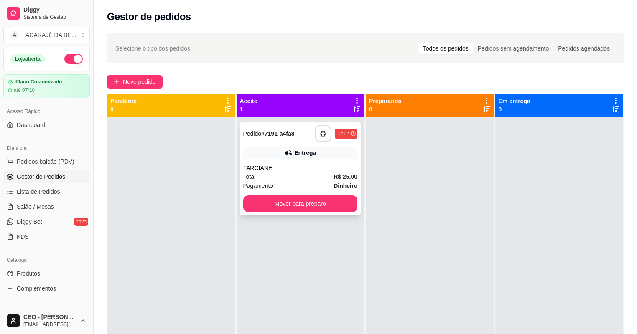
click at [321, 133] on icon "button" at bounding box center [323, 134] width 5 height 2
click at [334, 207] on button "Mover para preparo" at bounding box center [300, 204] width 111 height 16
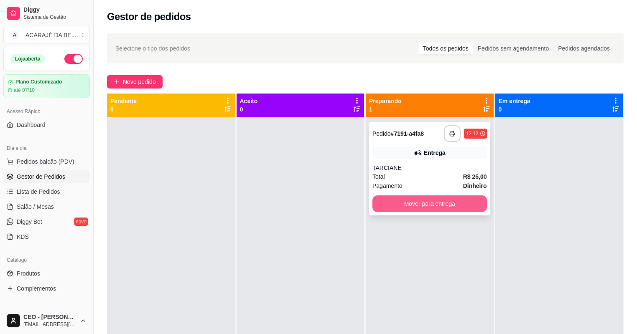
click at [452, 206] on button "Mover para entrega" at bounding box center [429, 204] width 115 height 17
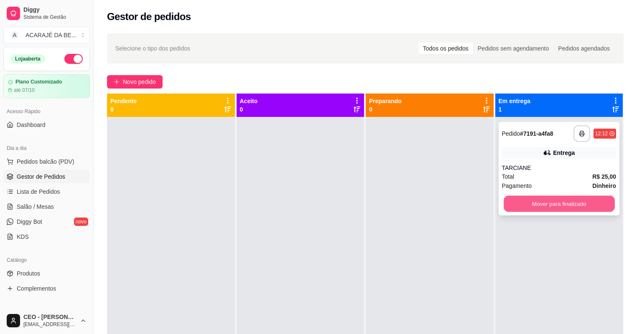
click at [588, 200] on button "Mover para finalizado" at bounding box center [559, 204] width 111 height 16
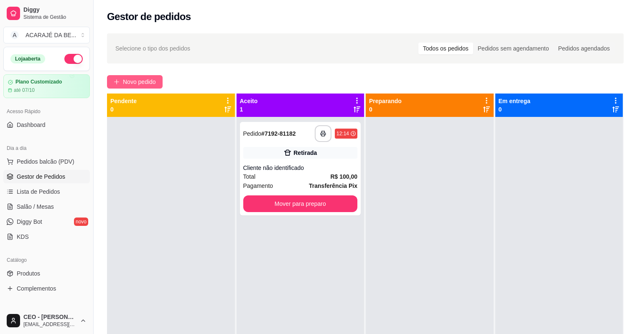
click at [144, 82] on span "Novo pedido" at bounding box center [139, 81] width 33 height 9
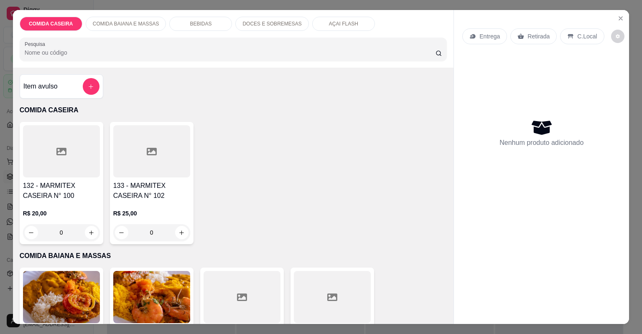
click at [73, 154] on div at bounding box center [61, 151] width 77 height 52
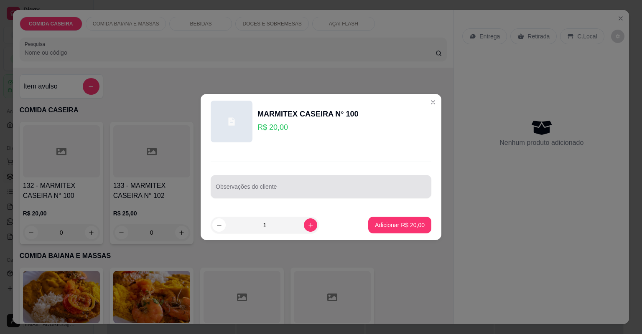
click at [266, 185] on div at bounding box center [321, 186] width 211 height 17
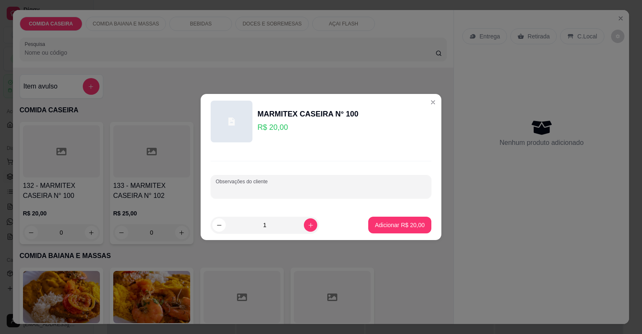
paste input "Macarrão alho e óleo Arroz branco Farofa de manteiga Cupim acebolado Fraldinha …"
type input "Macarrão alho e óleo Arroz branco Farofa de manteiga Cupim acebolado Fraldinha …"
click at [397, 223] on p "Adicionar R$ 20,00" at bounding box center [400, 225] width 50 height 8
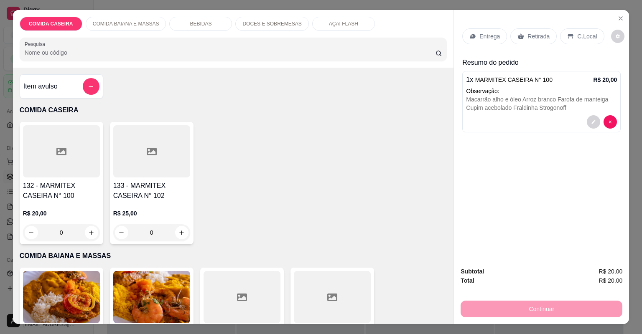
click at [491, 29] on div "Entrega" at bounding box center [484, 36] width 45 height 16
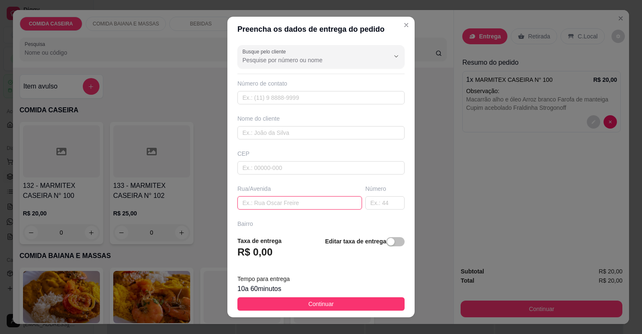
click at [327, 203] on input "text" at bounding box center [299, 202] width 125 height 13
paste input "Clínica vida e saúde"
type input "Clínica vida e saúde"
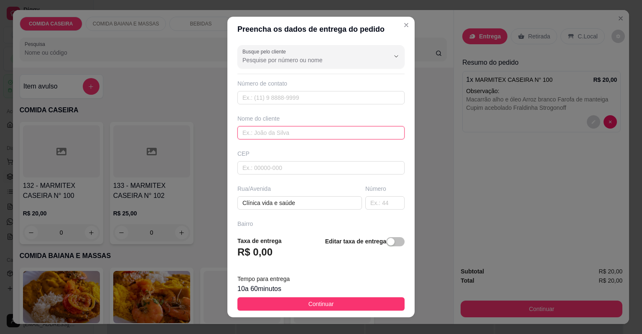
click at [323, 135] on input "text" at bounding box center [320, 132] width 167 height 13
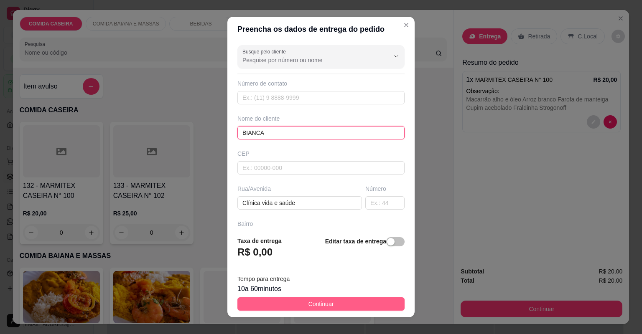
type input "BIANCA"
click at [364, 305] on button "Continuar" at bounding box center [320, 304] width 167 height 13
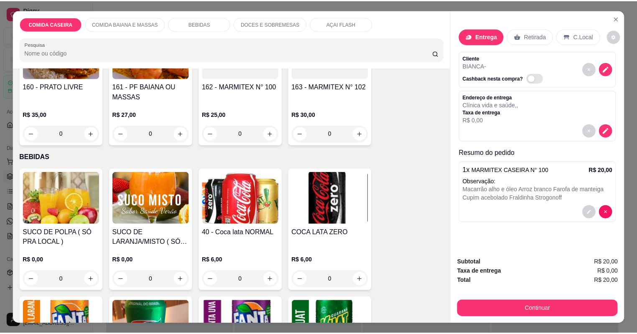
scroll to position [267, 0]
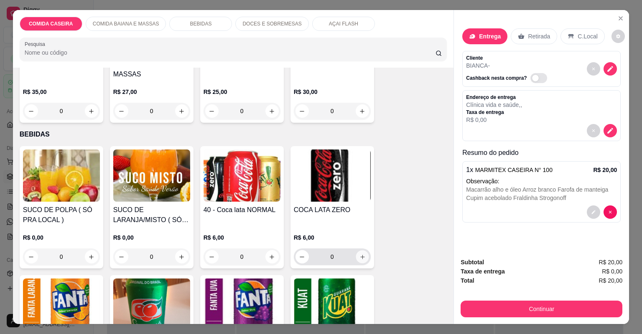
click at [357, 261] on button "increase-product-quantity" at bounding box center [362, 256] width 13 height 13
type input "1"
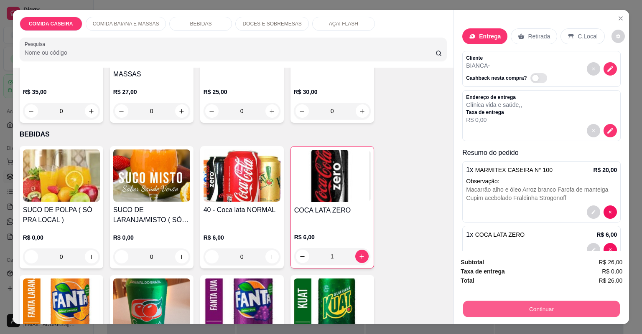
click at [492, 310] on button "Continuar" at bounding box center [541, 309] width 157 height 16
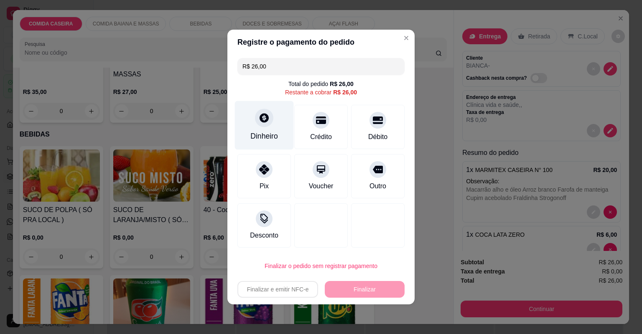
click at [256, 125] on div "Dinheiro" at bounding box center [264, 125] width 59 height 49
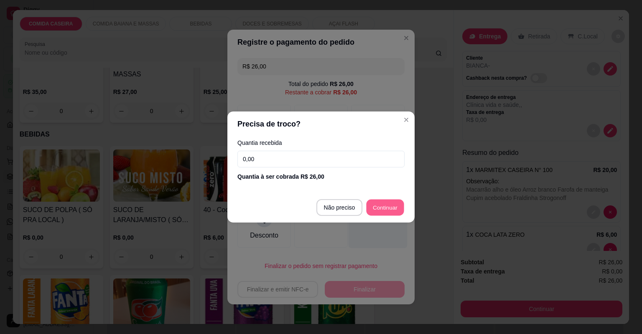
type input "R$ 0,00"
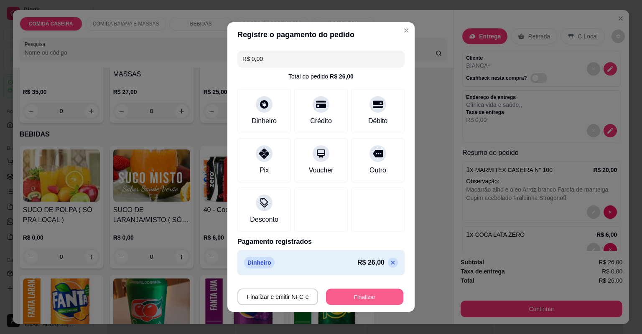
click at [371, 296] on button "Finalizar" at bounding box center [364, 297] width 77 height 16
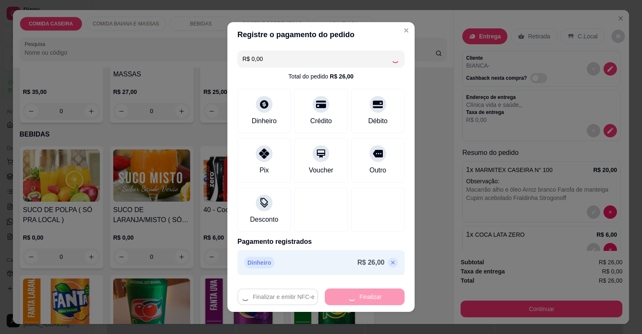
type input "0"
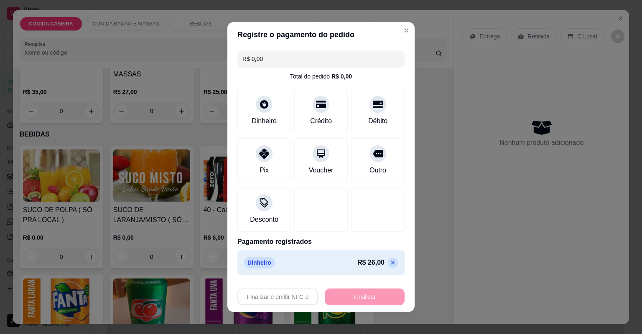
type input "-R$ 26,00"
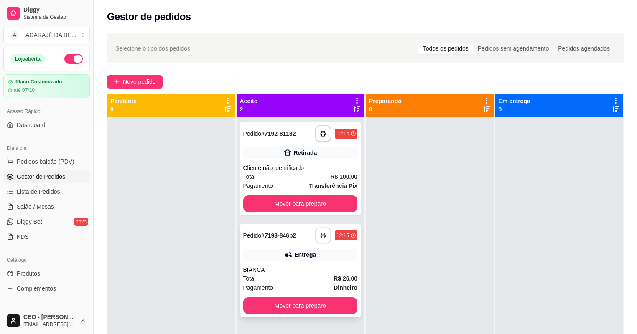
click at [321, 235] on icon "button" at bounding box center [323, 236] width 6 height 6
click at [334, 206] on button "Mover para preparo" at bounding box center [300, 204] width 111 height 16
click at [334, 206] on div "Mover para preparo" at bounding box center [300, 204] width 115 height 17
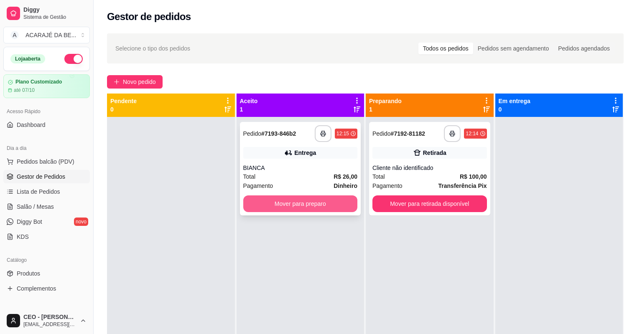
click at [327, 202] on button "Mover para preparo" at bounding box center [300, 204] width 115 height 17
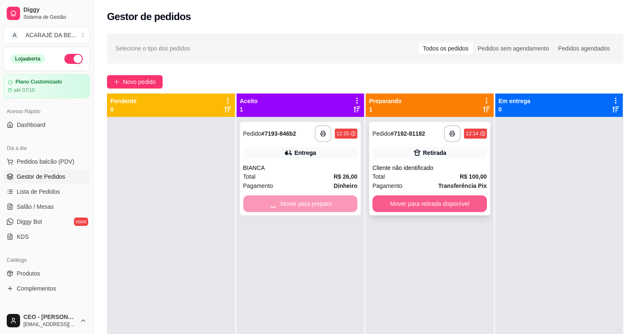
click at [395, 206] on button "Mover para retirada disponível" at bounding box center [429, 204] width 115 height 17
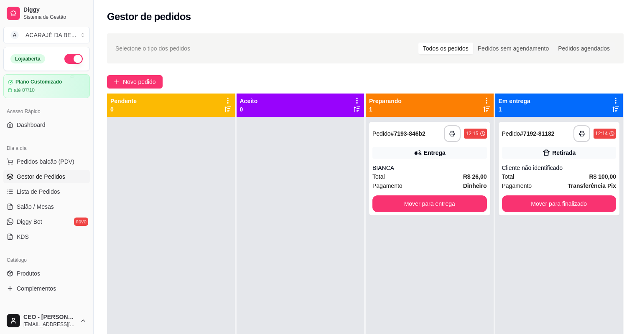
click at [339, 202] on div at bounding box center [301, 284] width 128 height 334
click at [410, 204] on button "Mover para entrega" at bounding box center [429, 204] width 111 height 16
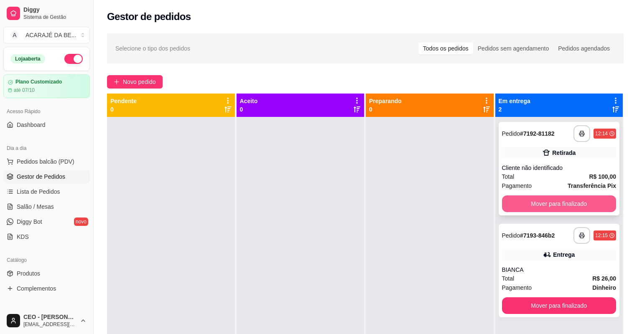
click at [527, 203] on button "Mover para finalizado" at bounding box center [559, 204] width 115 height 17
click at [527, 204] on div "Mover para finalizado" at bounding box center [559, 204] width 115 height 17
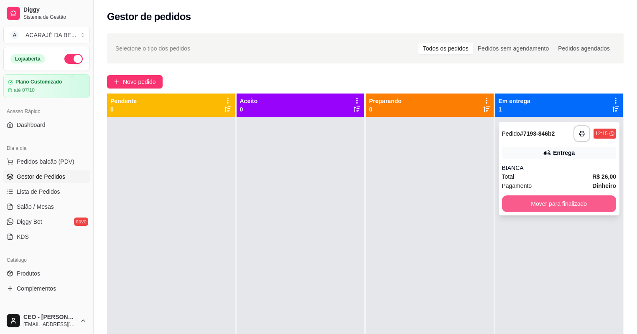
click at [562, 206] on button "Mover para finalizado" at bounding box center [559, 204] width 115 height 17
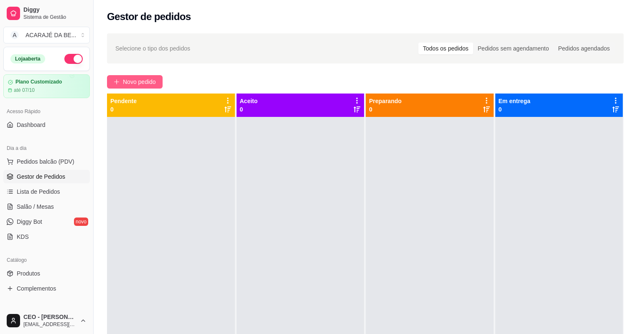
click at [155, 79] on span "Novo pedido" at bounding box center [139, 81] width 33 height 9
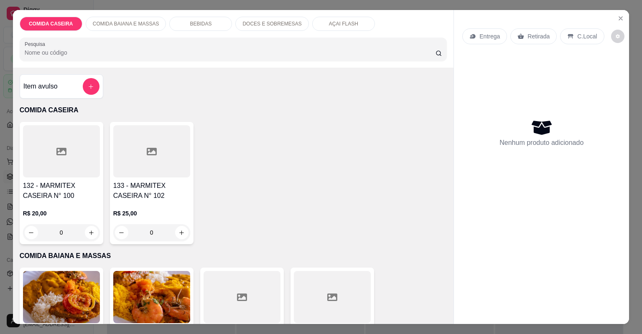
click at [50, 161] on div at bounding box center [61, 151] width 77 height 52
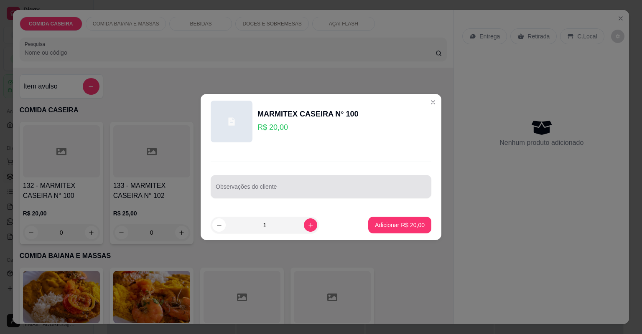
click at [259, 185] on div at bounding box center [321, 186] width 211 height 17
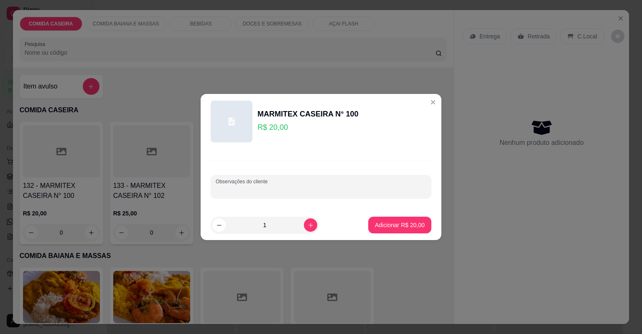
paste input "Feijão de caldo arroz temperado macarrão purê de batata cupim acebolado cenoura…"
type input "Feijão de caldo arroz temperado macarrão purê de batata cupim acebolado cenoura…"
click at [409, 228] on p "Adicionar R$ 20,00" at bounding box center [400, 225] width 48 height 8
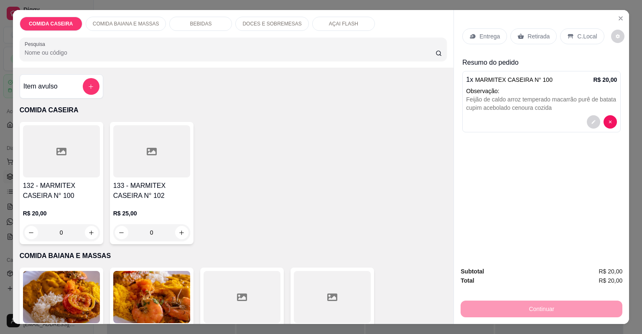
click at [495, 36] on p "Entrega" at bounding box center [489, 36] width 20 height 8
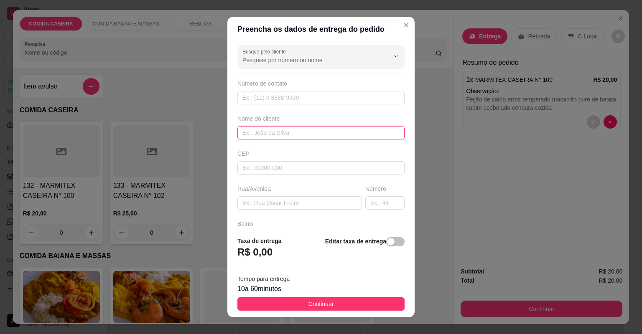
click at [294, 128] on input "text" at bounding box center [320, 132] width 167 height 13
type input "BIAH"
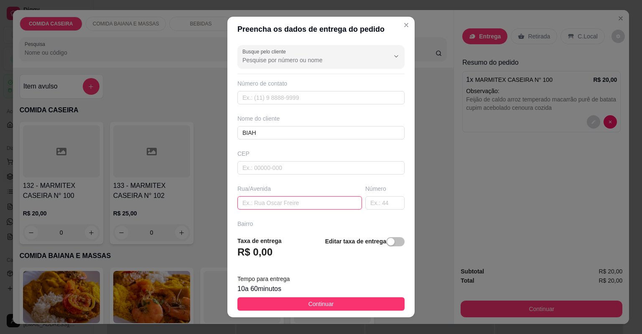
click at [321, 207] on input "text" at bounding box center [299, 202] width 125 height 13
paste input "Rua da bica próximo a [DEMOGRAPHIC_DATA] reino"
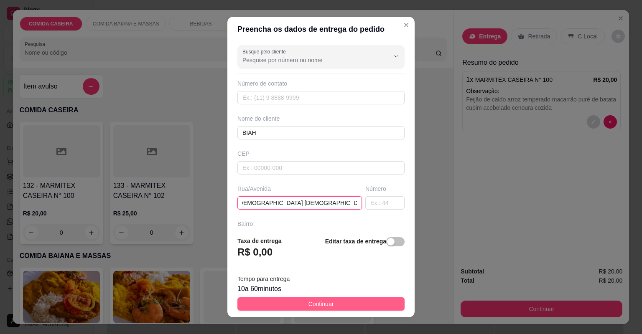
type input "Rua da bica próximo a [DEMOGRAPHIC_DATA] [DEMOGRAPHIC_DATA] reino [GEOGRAPHIC_D…"
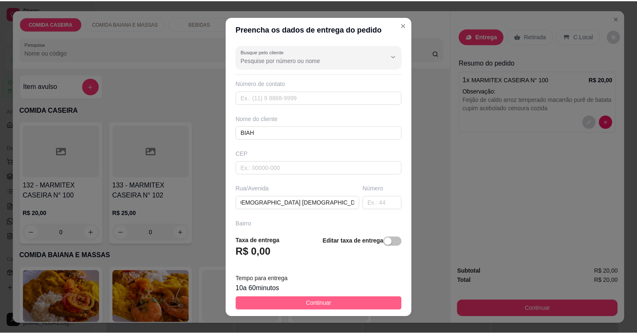
scroll to position [0, 0]
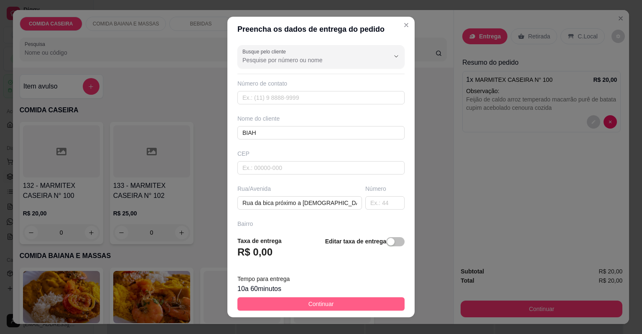
click at [370, 298] on button "Continuar" at bounding box center [320, 304] width 167 height 13
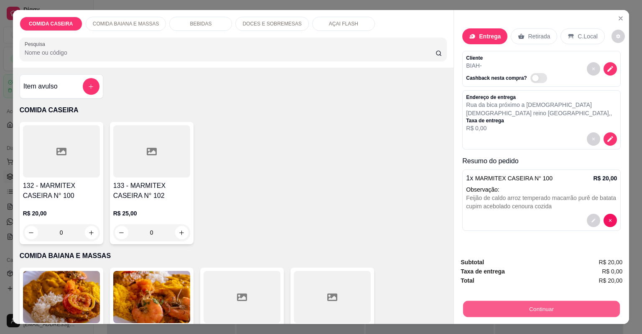
click at [469, 306] on button "Continuar" at bounding box center [541, 309] width 157 height 16
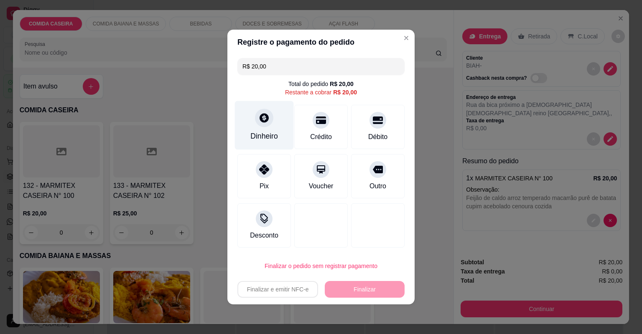
click at [272, 118] on div "Dinheiro" at bounding box center [264, 125] width 59 height 49
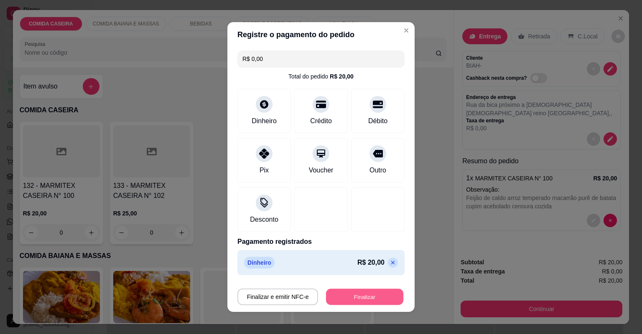
click at [364, 301] on button "Finalizar" at bounding box center [364, 297] width 77 height 16
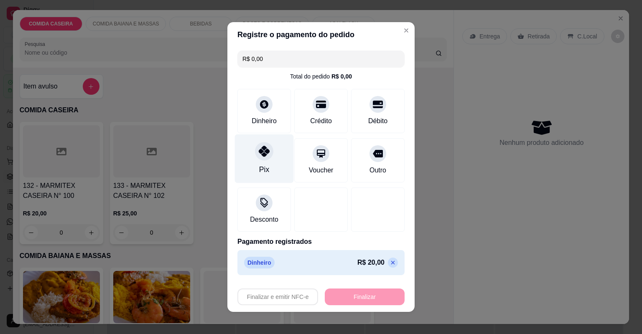
type input "-R$ 20,00"
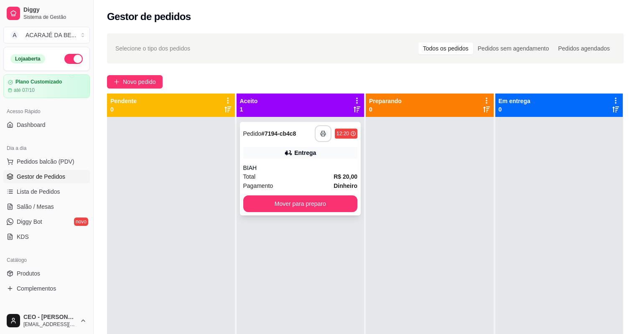
click at [323, 131] on button "button" at bounding box center [323, 133] width 17 height 17
click at [320, 209] on button "Mover para preparo" at bounding box center [300, 204] width 111 height 16
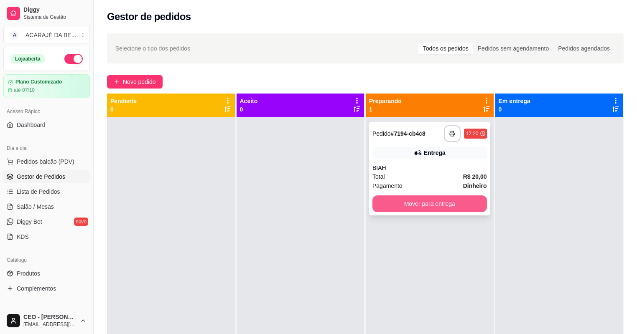
click at [416, 204] on button "Mover para entrega" at bounding box center [429, 204] width 115 height 17
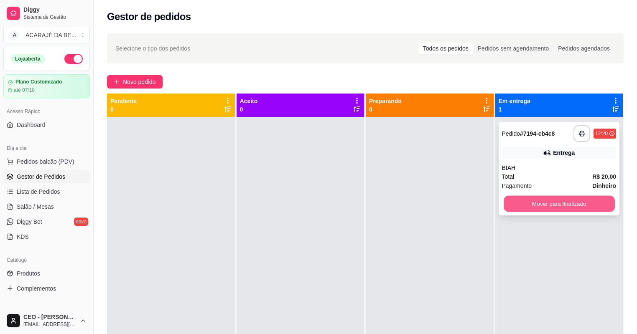
click at [527, 203] on button "Mover para finalizado" at bounding box center [559, 204] width 111 height 16
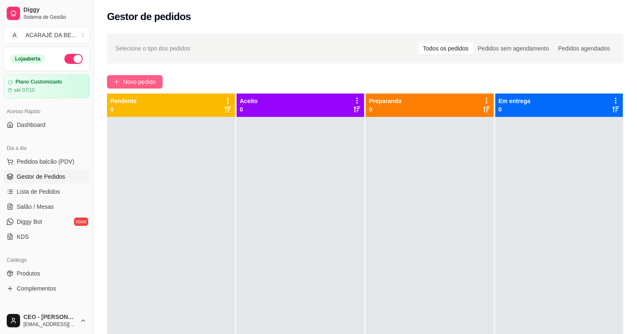
click at [135, 77] on span "Novo pedido" at bounding box center [139, 81] width 33 height 9
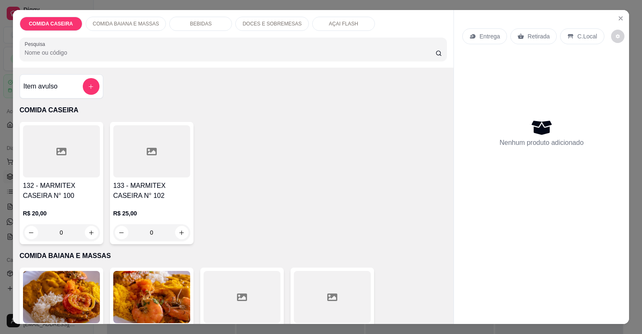
click at [77, 157] on div at bounding box center [61, 151] width 77 height 52
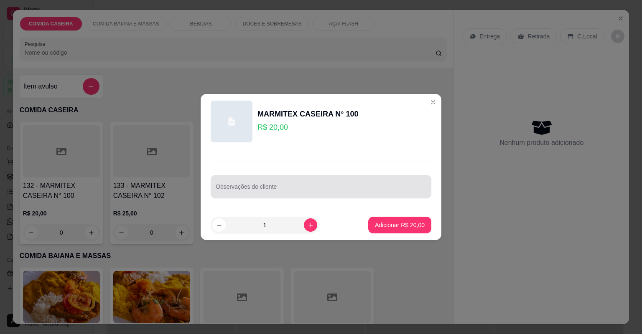
click at [323, 184] on div at bounding box center [321, 186] width 211 height 17
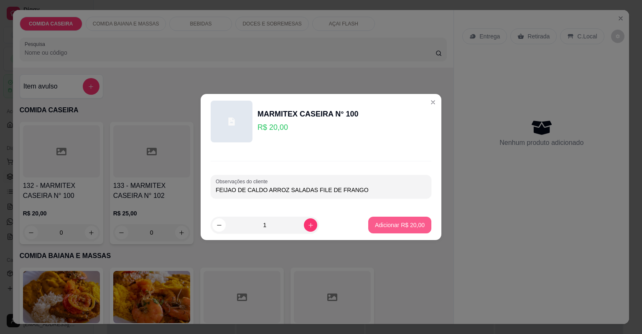
type input "FEIJAO DE CALDO ARROZ SALADAS FILE DE FRANGO"
click at [386, 225] on p "Adicionar R$ 20,00" at bounding box center [400, 225] width 48 height 8
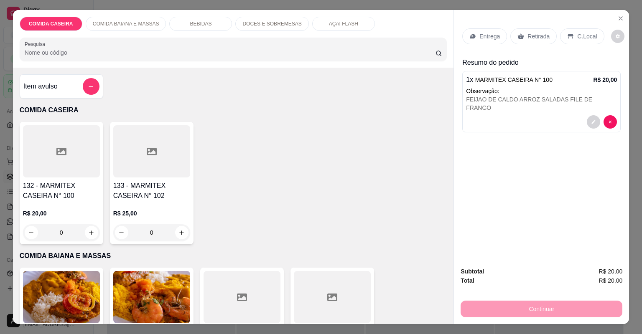
click at [480, 37] on p "Entrega" at bounding box center [489, 36] width 20 height 8
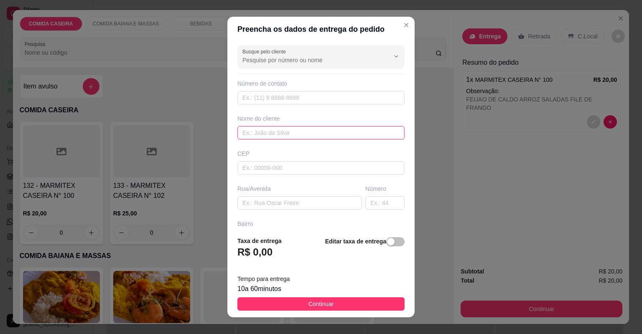
click at [307, 131] on input "text" at bounding box center [320, 132] width 167 height 13
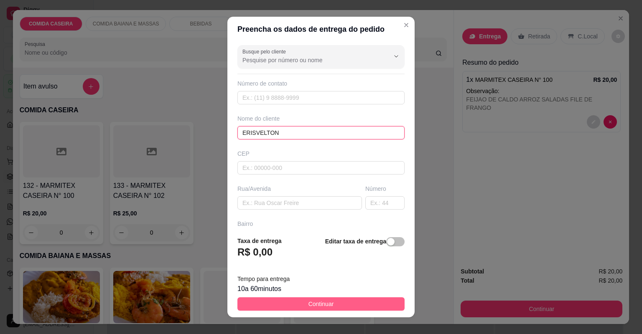
type input "ERISVELTON"
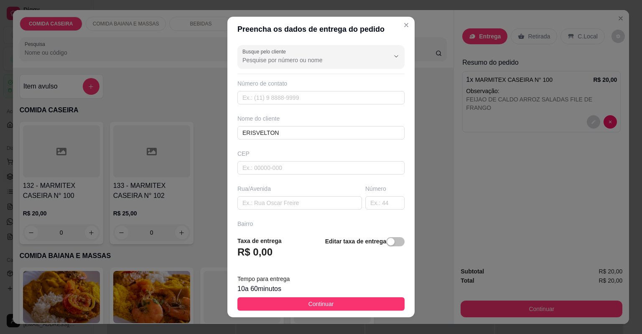
click at [346, 308] on button "Continuar" at bounding box center [320, 304] width 167 height 13
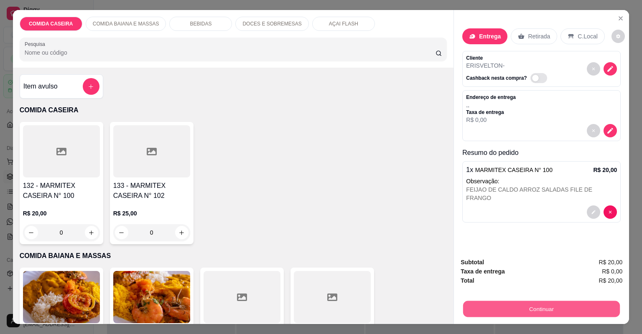
click at [496, 308] on button "Continuar" at bounding box center [541, 309] width 157 height 16
click at [478, 303] on button "Continuar" at bounding box center [541, 309] width 157 height 16
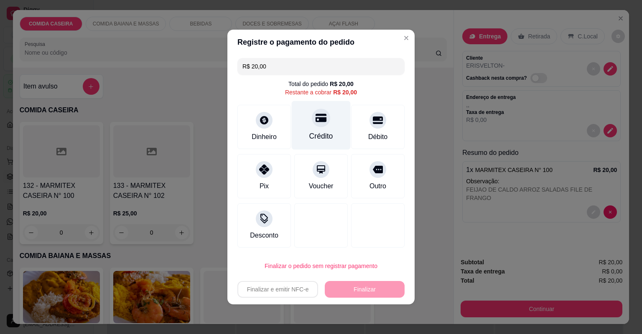
click at [326, 141] on div "Crédito" at bounding box center [321, 136] width 24 height 11
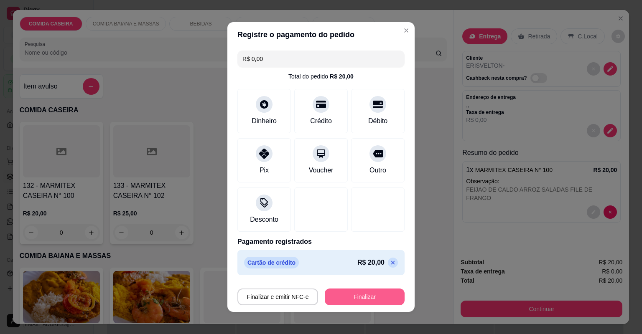
drag, startPoint x: 375, startPoint y: 287, endPoint x: 375, endPoint y: 298, distance: 10.5
click at [375, 293] on div "Finalizar e emitir NFC-e Finalizar" at bounding box center [320, 295] width 167 height 20
click at [376, 298] on button "Finalizar" at bounding box center [364, 297] width 77 height 16
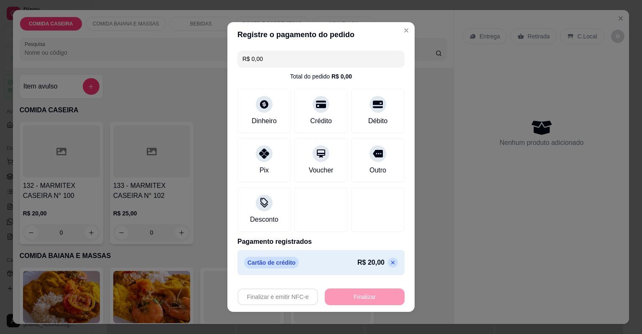
type input "-R$ 20,00"
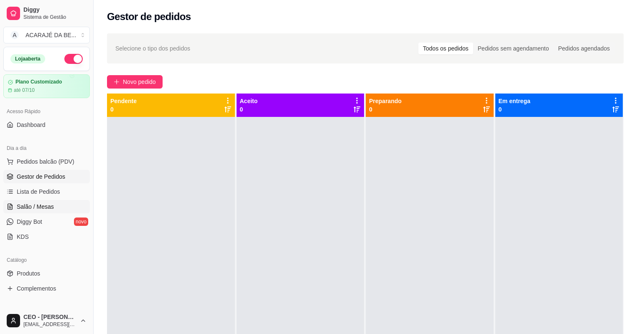
click at [33, 204] on span "Salão / Mesas" at bounding box center [35, 207] width 37 height 8
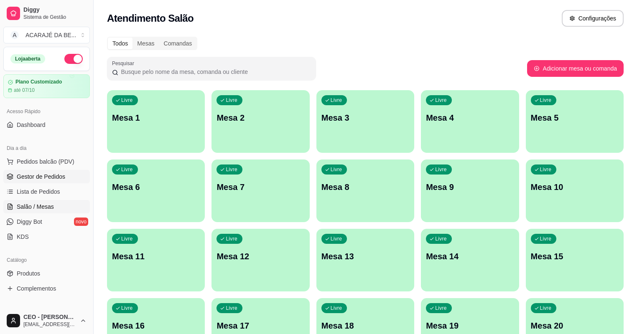
click at [58, 175] on span "Gestor de Pedidos" at bounding box center [41, 177] width 48 height 8
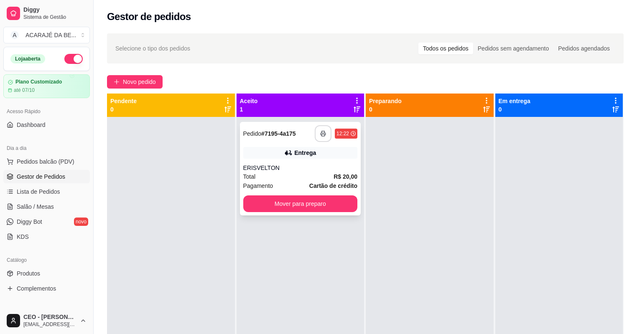
click at [323, 134] on icon "button" at bounding box center [323, 134] width 6 height 6
click at [277, 203] on button "Mover para preparo" at bounding box center [300, 204] width 115 height 17
click at [277, 203] on button "Mover para preparo" at bounding box center [300, 204] width 111 height 16
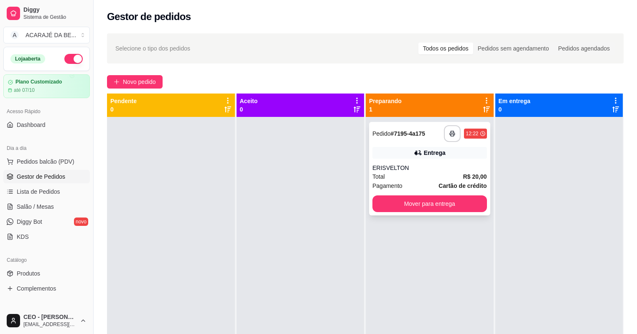
click at [439, 126] on div "**********" at bounding box center [429, 133] width 115 height 17
click at [427, 208] on button "Mover para entrega" at bounding box center [429, 204] width 111 height 16
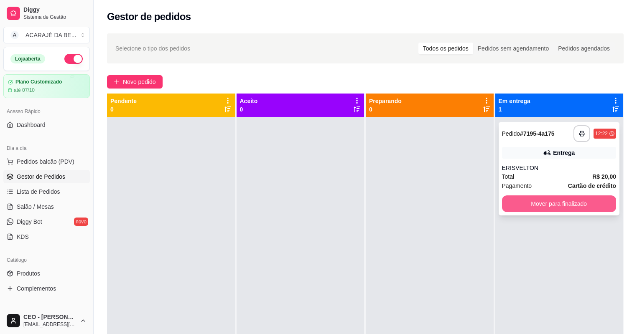
click at [521, 202] on button "Mover para finalizado" at bounding box center [559, 204] width 115 height 17
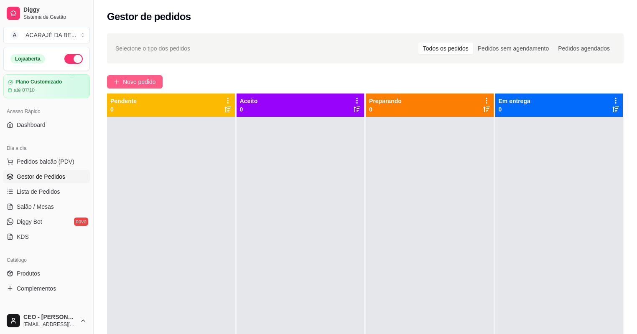
click at [145, 79] on span "Novo pedido" at bounding box center [139, 81] width 33 height 9
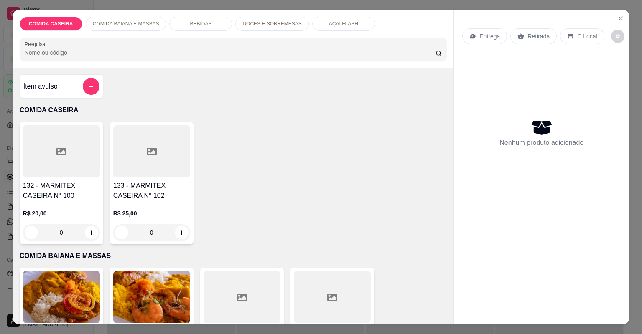
click at [249, 289] on div at bounding box center [242, 297] width 77 height 52
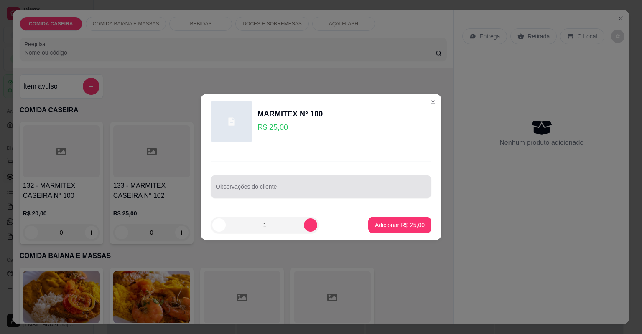
click at [308, 181] on div at bounding box center [321, 186] width 211 height 17
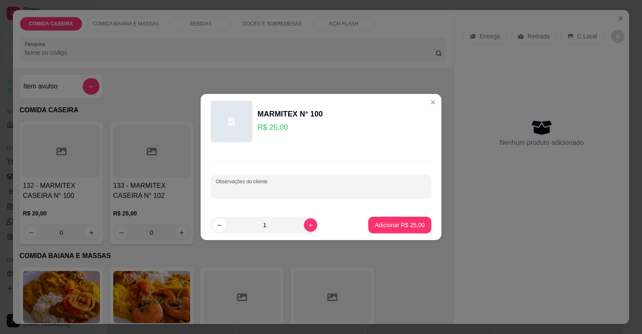
paste input "Feijão tropeiro Arroz Cortado de abóbora [GEOGRAPHIC_DATA] [GEOGRAPHIC_DATA] [G…"
type input "Feijão tropeiro Arroz Cortado de abóbora [GEOGRAPHIC_DATA] [GEOGRAPHIC_DATA] [G…"
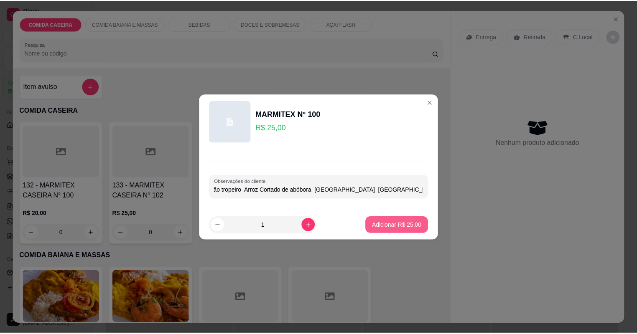
scroll to position [0, 0]
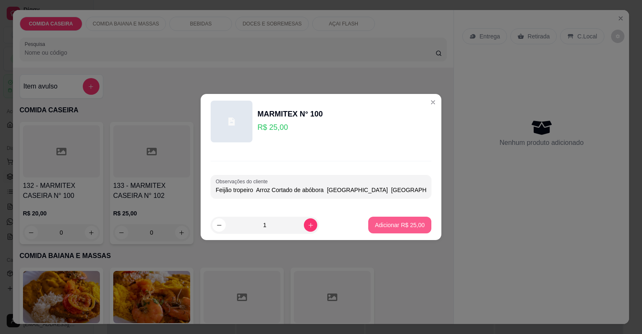
click at [407, 227] on p "Adicionar R$ 25,00" at bounding box center [400, 225] width 50 height 8
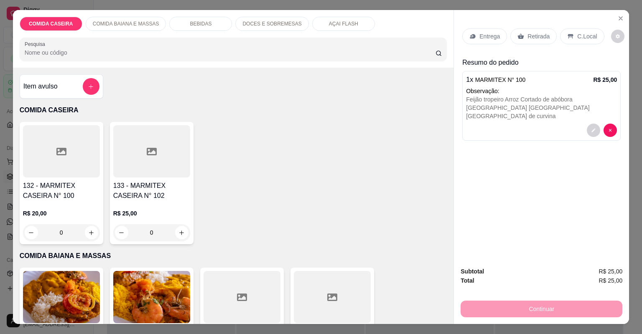
click at [490, 35] on p "Entrega" at bounding box center [489, 36] width 20 height 8
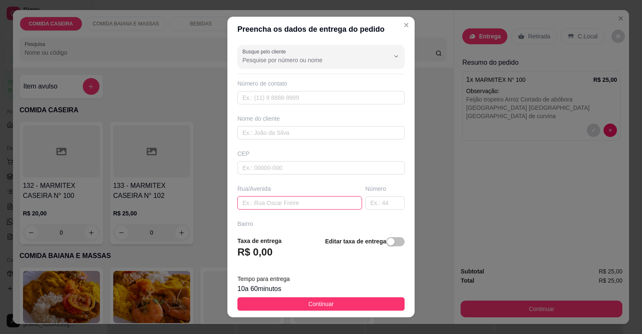
click at [315, 203] on input "text" at bounding box center [299, 202] width 125 height 13
paste input "[STREET_ADDRESS][PERSON_NAME]"
type input "[STREET_ADDRESS][PERSON_NAME]"
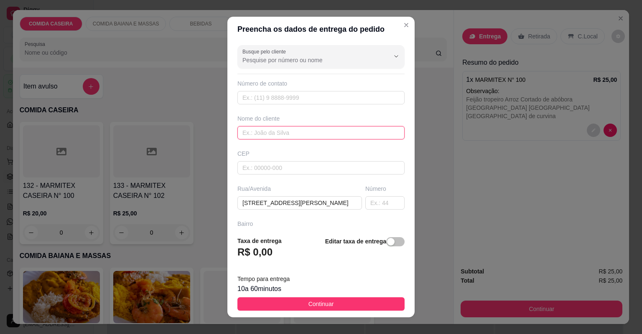
click at [307, 131] on input "text" at bounding box center [320, 132] width 167 height 13
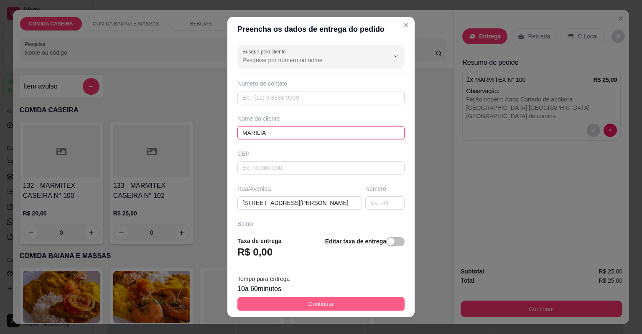
type input "MARILIA"
click at [336, 301] on button "Continuar" at bounding box center [320, 304] width 167 height 13
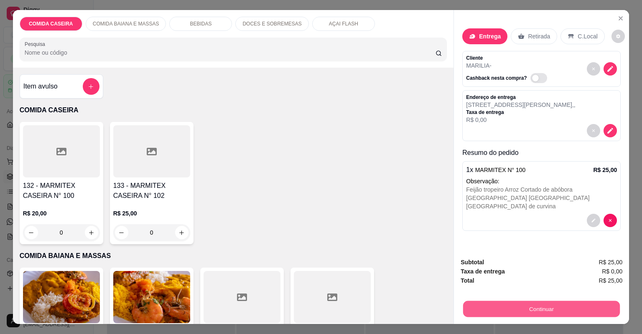
click at [478, 309] on button "Continuar" at bounding box center [541, 309] width 157 height 16
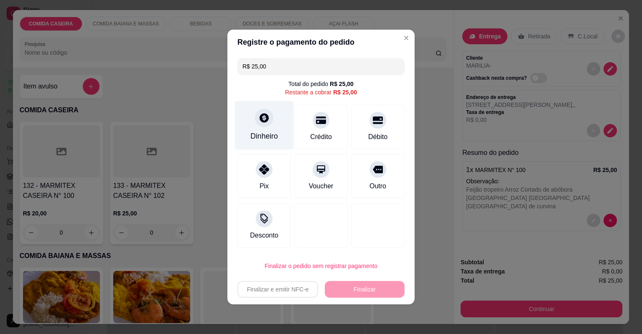
click at [270, 115] on div at bounding box center [264, 118] width 18 height 18
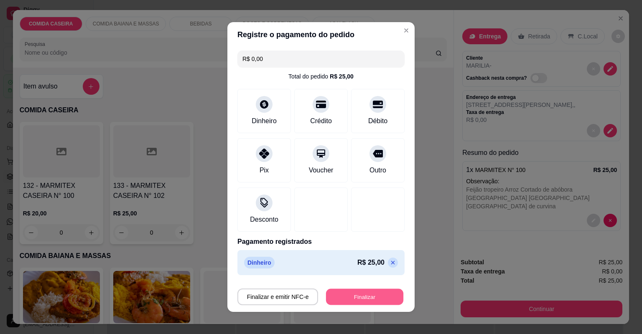
click at [381, 293] on button "Finalizar" at bounding box center [364, 297] width 77 height 16
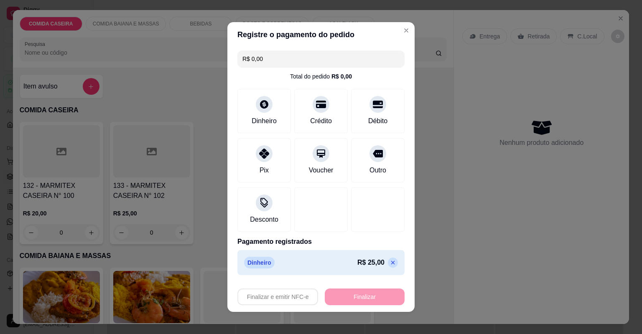
type input "-R$ 25,00"
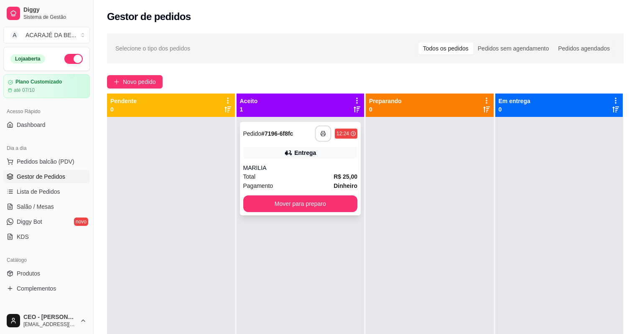
click at [322, 139] on button "button" at bounding box center [323, 134] width 16 height 16
click at [351, 207] on button "Mover para preparo" at bounding box center [300, 204] width 111 height 16
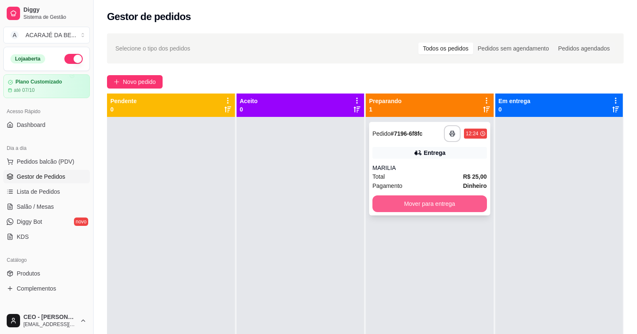
click at [422, 209] on button "Mover para entrega" at bounding box center [429, 204] width 115 height 17
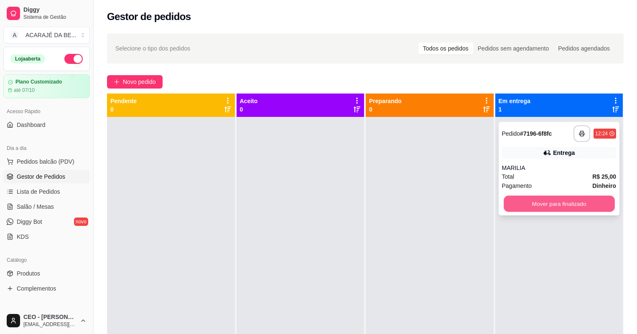
click at [515, 199] on button "Mover para finalizado" at bounding box center [559, 204] width 111 height 16
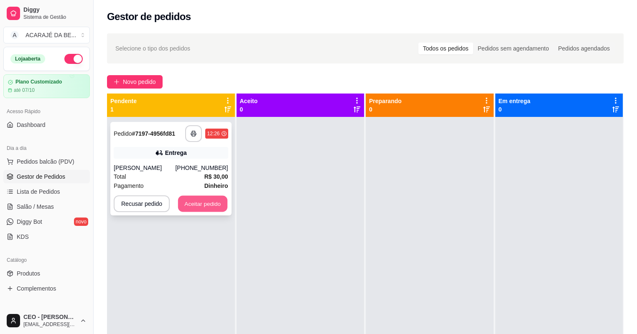
click at [201, 201] on button "Aceitar pedido" at bounding box center [202, 204] width 49 height 16
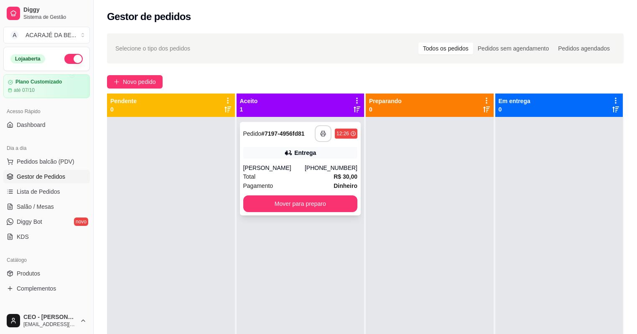
click at [326, 130] on button "button" at bounding box center [323, 133] width 17 height 17
click at [321, 204] on button "Mover para preparo" at bounding box center [300, 204] width 111 height 16
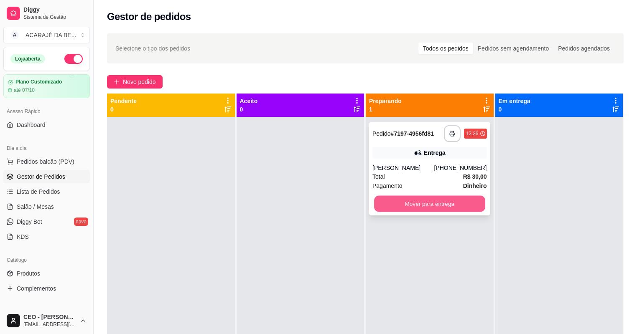
click at [433, 201] on button "Mover para entrega" at bounding box center [429, 204] width 111 height 16
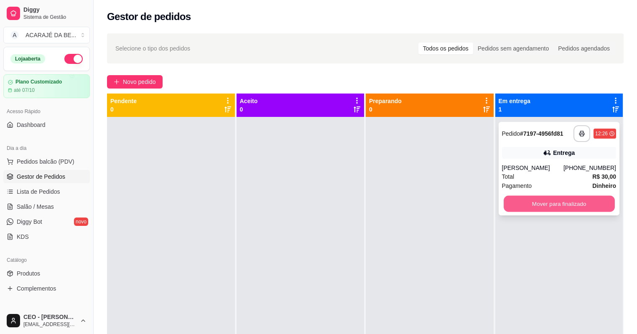
click at [510, 204] on button "Mover para finalizado" at bounding box center [559, 204] width 111 height 16
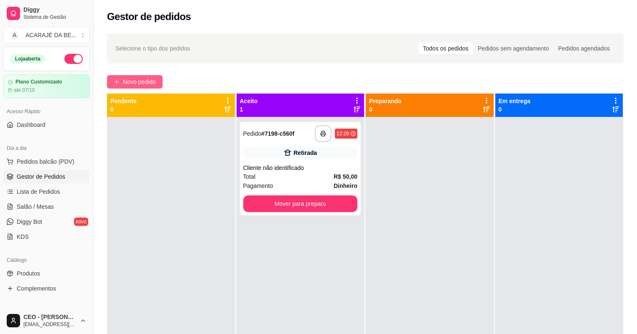
click at [157, 80] on button "Novo pedido" at bounding box center [135, 81] width 56 height 13
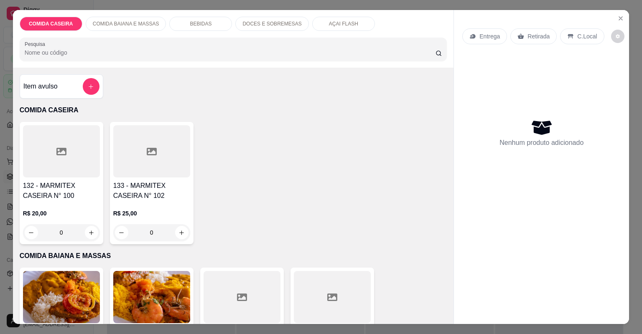
click at [241, 310] on div at bounding box center [242, 297] width 77 height 52
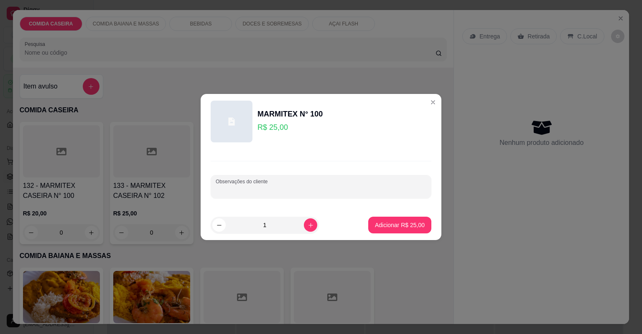
click at [348, 188] on input "Observações do cliente" at bounding box center [321, 190] width 211 height 8
paste input "Arroz branco Cortado de abóbora Vatapá quiabada Vinagrete Moqueca de filé de ba…"
type input "Arroz branco Cortado de abóbora Vatapá quiabada Vinagrete Moqueca de filé de ba…"
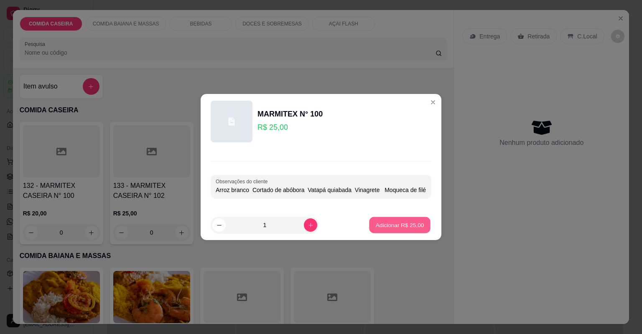
click at [398, 224] on p "Adicionar R$ 25,00" at bounding box center [400, 225] width 48 height 8
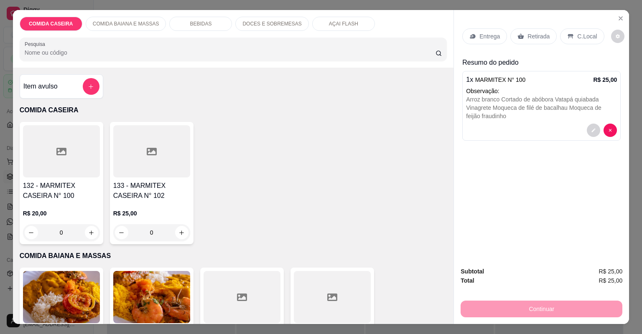
click at [498, 35] on div "Entrega" at bounding box center [484, 36] width 45 height 16
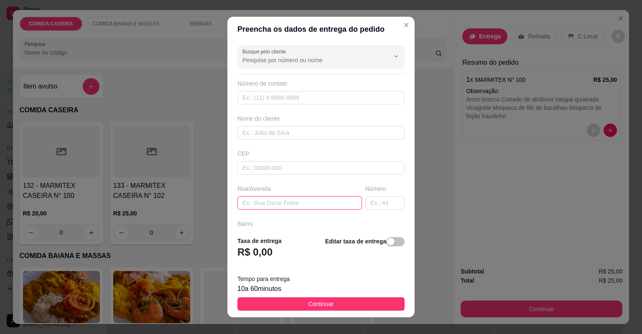
click at [310, 202] on input "text" at bounding box center [299, 202] width 125 height 13
paste input "Em frete a gi motopesas No apartamento"
type input "Em frete a gi motopesas No apartamento"
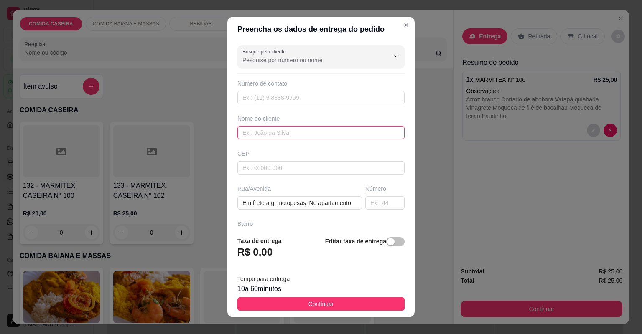
scroll to position [0, 0]
click at [282, 130] on input "text" at bounding box center [320, 132] width 167 height 13
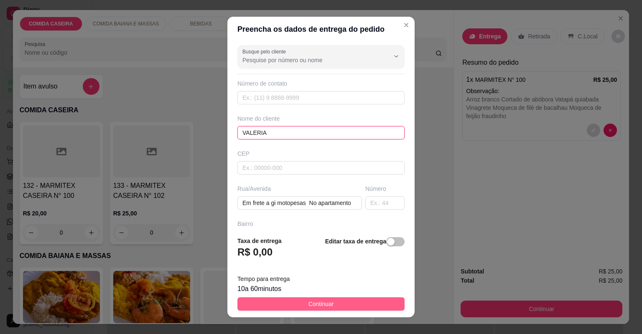
type input "VALERIA"
click at [361, 301] on button "Continuar" at bounding box center [320, 304] width 167 height 13
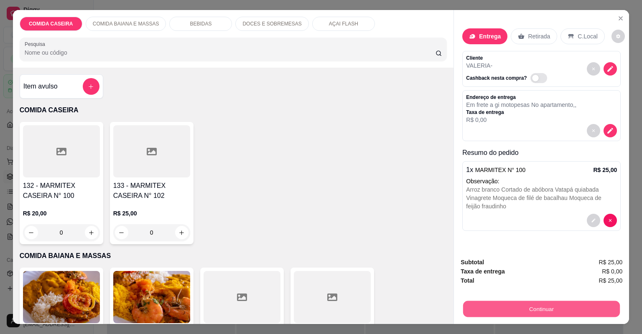
click at [484, 312] on button "Continuar" at bounding box center [541, 309] width 157 height 16
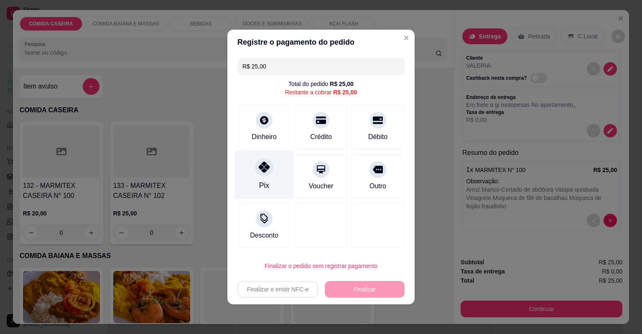
click at [244, 167] on div "Pix" at bounding box center [264, 174] width 59 height 49
type input "R$ 0,00"
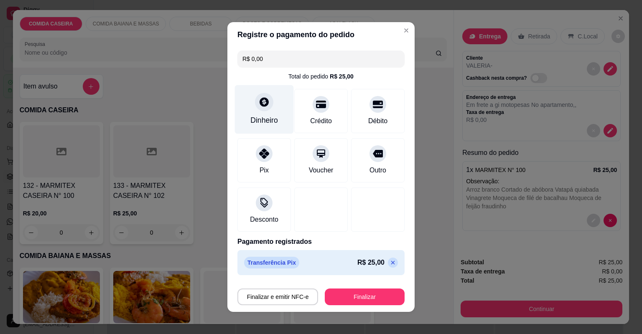
click at [251, 108] on div "Dinheiro" at bounding box center [264, 109] width 59 height 49
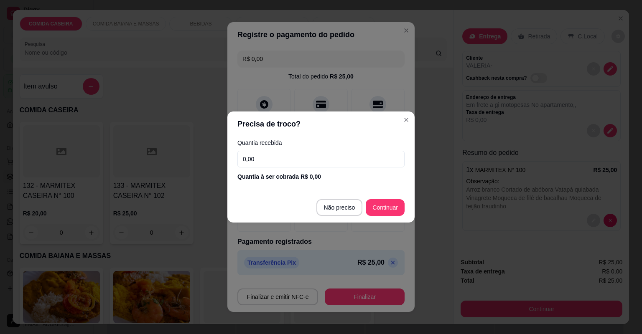
click at [337, 153] on input "0,00" at bounding box center [320, 159] width 167 height 17
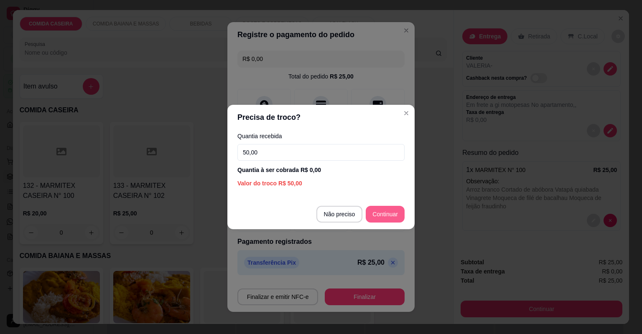
type input "50,00"
click at [388, 216] on div at bounding box center [378, 208] width 59 height 49
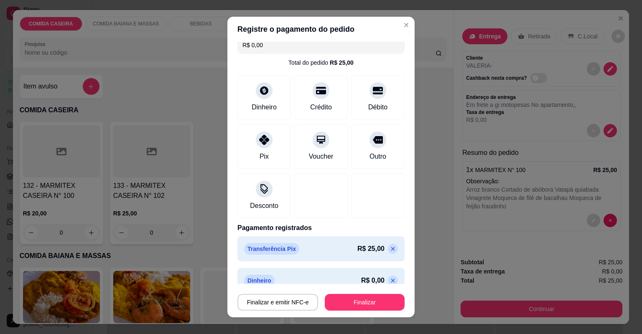
scroll to position [20, 0]
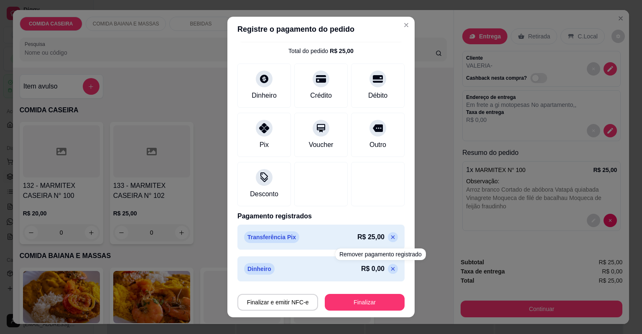
click at [389, 271] on icon at bounding box center [392, 269] width 7 height 7
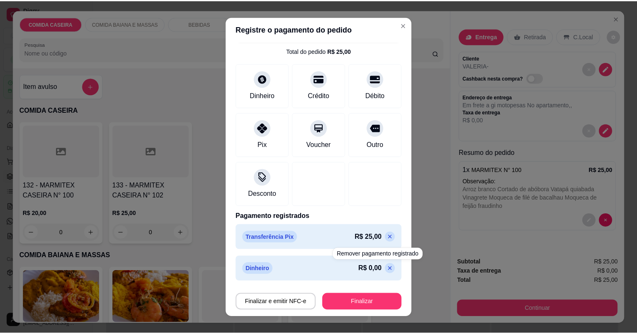
scroll to position [0, 0]
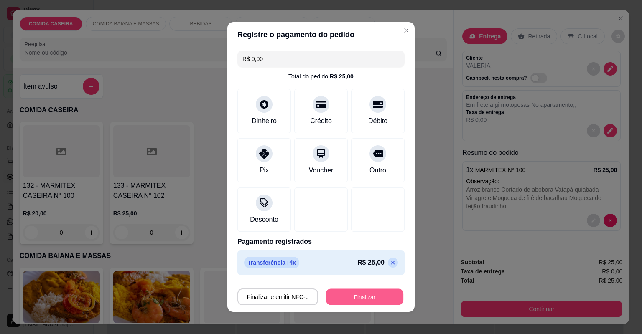
click at [377, 300] on button "Finalizar" at bounding box center [364, 297] width 77 height 16
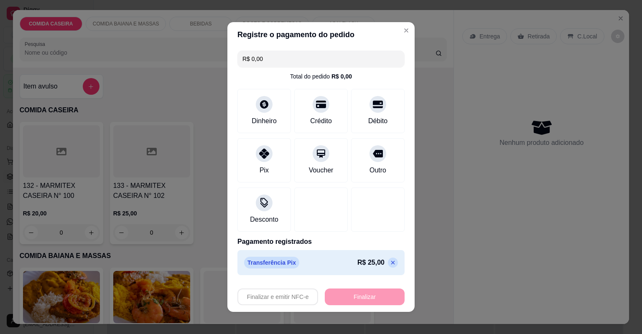
type input "-R$ 25,00"
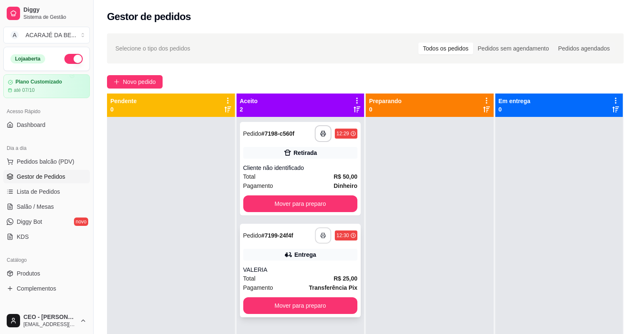
click at [319, 230] on button "button" at bounding box center [323, 236] width 16 height 16
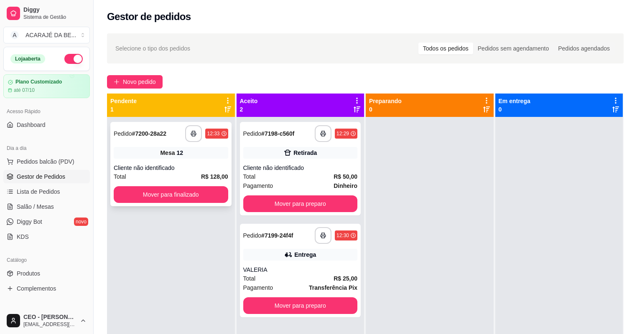
click at [194, 203] on div "**********" at bounding box center [170, 164] width 121 height 84
click at [180, 199] on button "Mover para finalizado" at bounding box center [170, 195] width 111 height 16
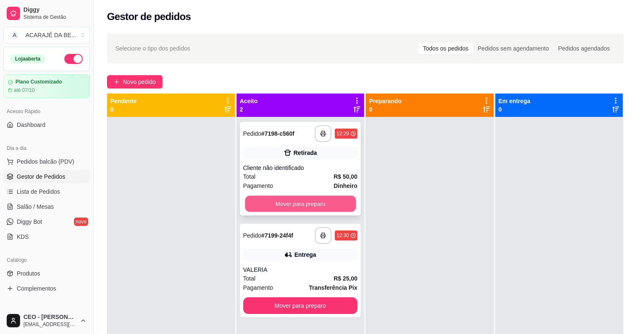
click at [306, 204] on button "Mover para preparo" at bounding box center [300, 204] width 111 height 16
click at [306, 204] on div "Mover para preparo" at bounding box center [300, 204] width 115 height 17
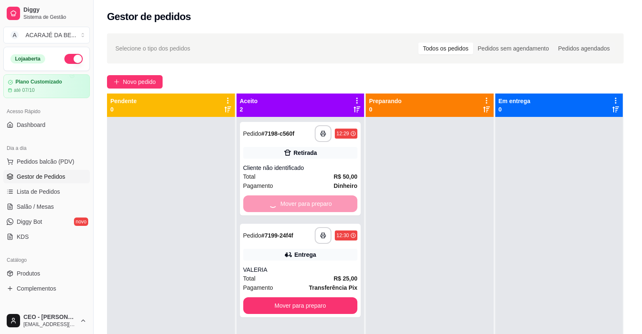
click at [306, 204] on div at bounding box center [321, 204] width 221 height 1
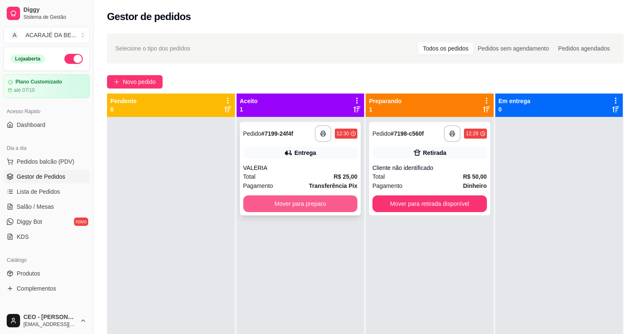
click at [291, 197] on button "Mover para preparo" at bounding box center [300, 204] width 115 height 17
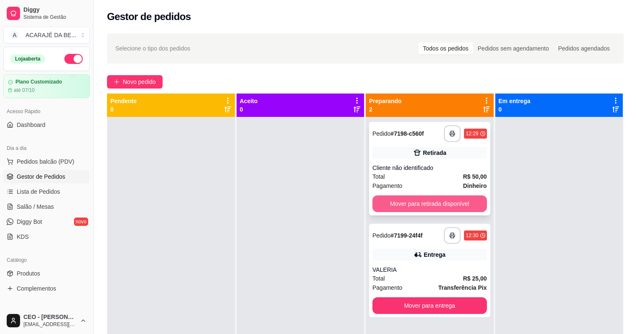
click at [383, 199] on button "Mover para retirada disponível" at bounding box center [429, 204] width 115 height 17
click at [383, 199] on div "Mover para retirada disponível" at bounding box center [429, 204] width 115 height 17
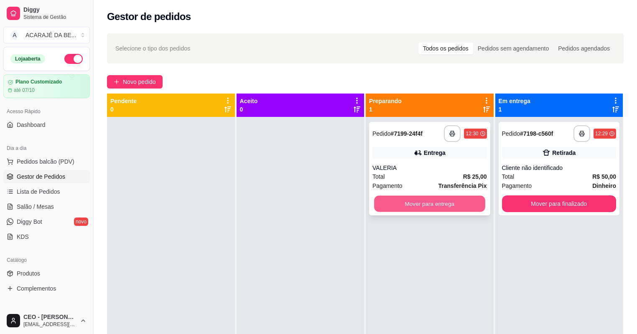
click at [479, 207] on button "Mover para entrega" at bounding box center [429, 204] width 111 height 16
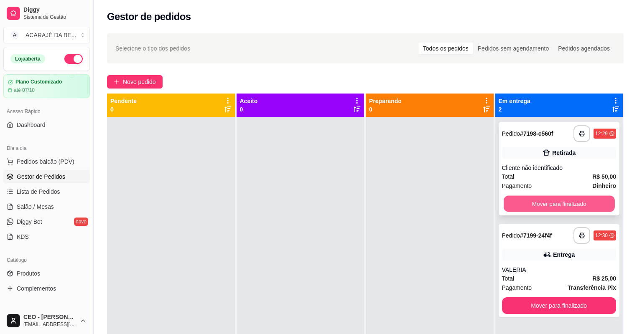
click at [512, 201] on button "Mover para finalizado" at bounding box center [559, 204] width 111 height 16
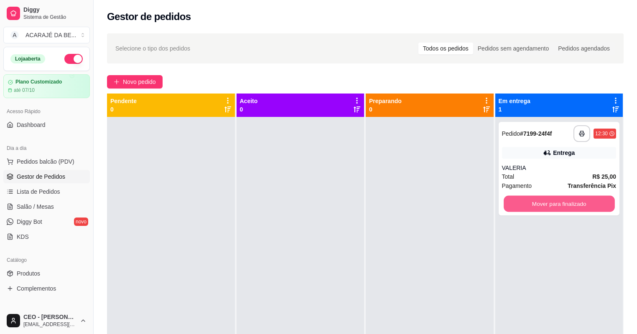
click at [512, 201] on button "Mover para finalizado" at bounding box center [559, 204] width 111 height 16
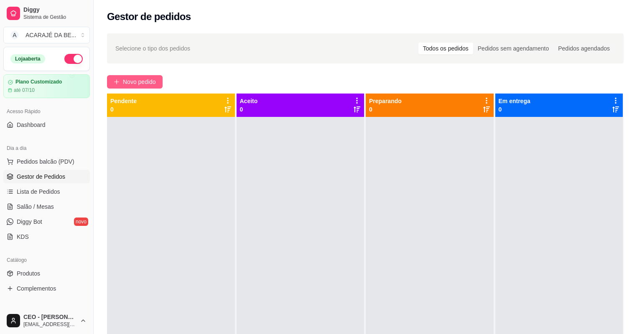
click at [139, 79] on span "Novo pedido" at bounding box center [139, 81] width 33 height 9
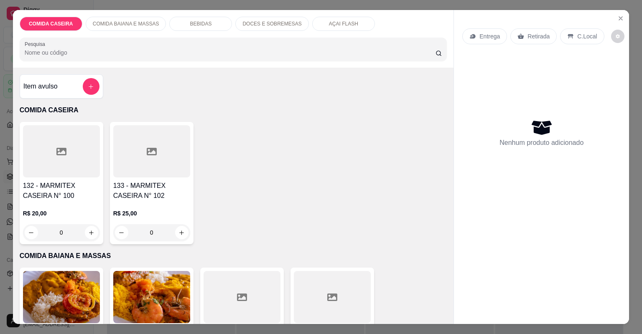
click at [65, 166] on div at bounding box center [61, 151] width 77 height 52
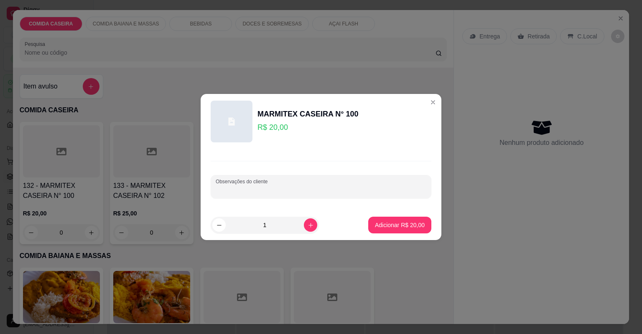
click at [314, 192] on input "Observações do cliente" at bounding box center [321, 190] width 211 height 8
paste input "Quero strogonoff de frango. Arroz feijão tropeiro purê"
type input "Quero strogonoff de frango. Arroz feijão tropeiro purê"
click at [400, 220] on button "Adicionar R$ 20,00" at bounding box center [399, 225] width 63 height 17
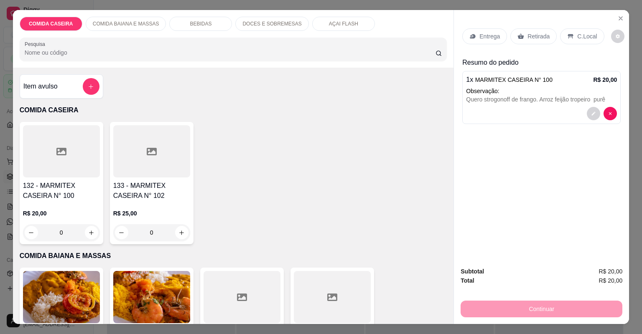
click at [492, 33] on p "Entrega" at bounding box center [489, 36] width 20 height 8
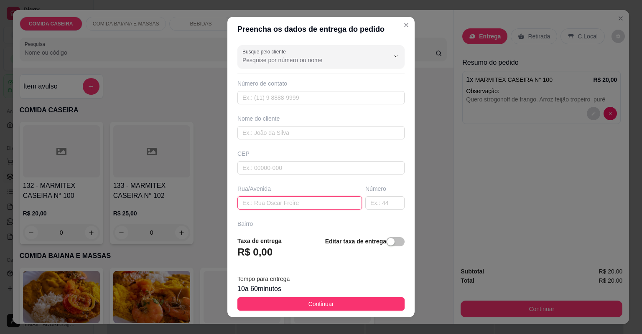
click at [329, 200] on input "text" at bounding box center [299, 202] width 125 height 13
paste input "[STREET_ADDRESS][PERSON_NAME] centro Próximo a [PERSON_NAME]!"
type input "[STREET_ADDRESS][PERSON_NAME] centro Próximo a [PERSON_NAME]!"
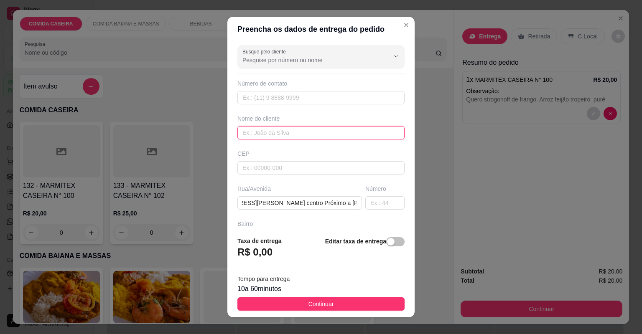
click at [294, 136] on input "text" at bounding box center [320, 132] width 167 height 13
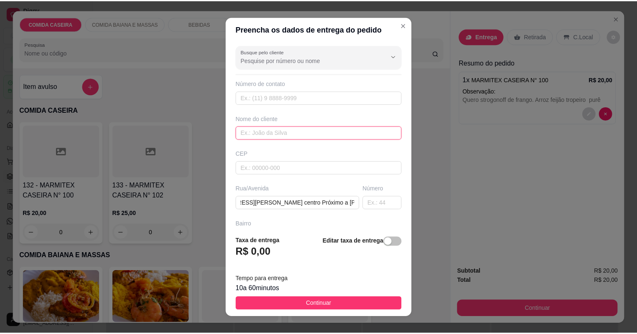
scroll to position [0, 0]
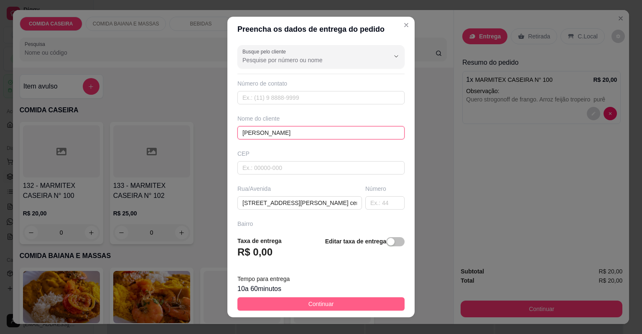
type input "[PERSON_NAME]"
click at [318, 300] on span "Continuar" at bounding box center [320, 304] width 25 height 9
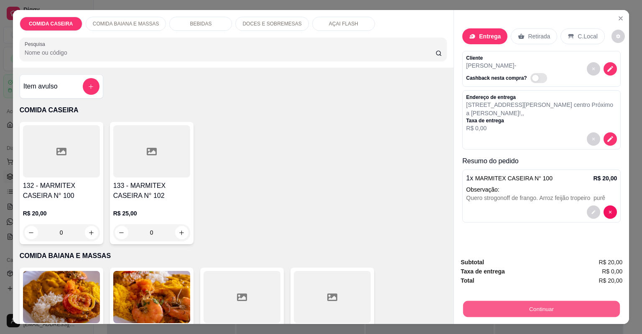
click at [540, 306] on button "Continuar" at bounding box center [541, 309] width 157 height 16
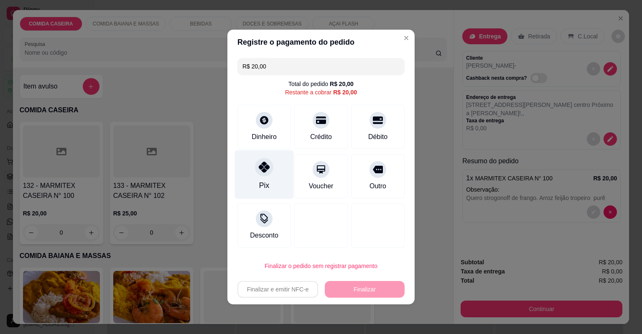
click at [282, 184] on div "Pix" at bounding box center [264, 174] width 59 height 49
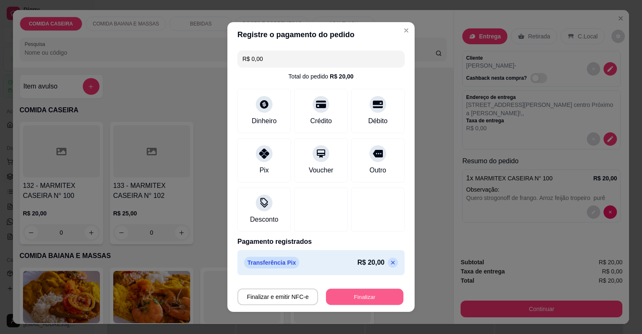
click at [383, 293] on button "Finalizar" at bounding box center [364, 297] width 77 height 16
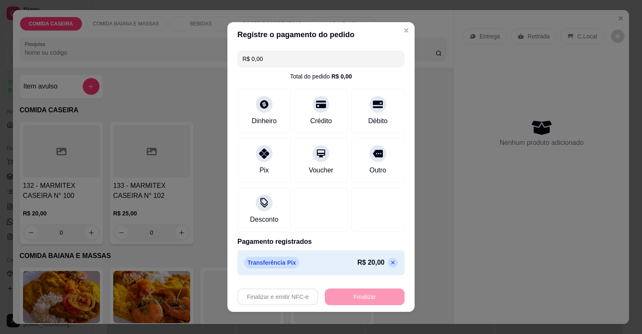
type input "-R$ 20,00"
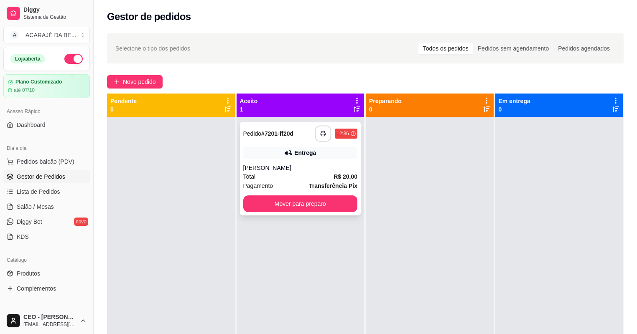
click at [322, 136] on rect "button" at bounding box center [323, 135] width 3 height 2
click at [295, 201] on button "Mover para preparo" at bounding box center [300, 204] width 111 height 16
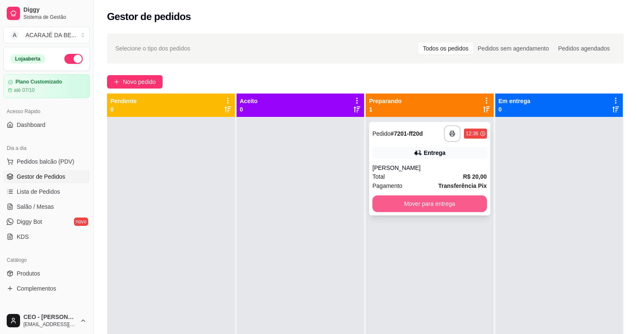
click at [454, 205] on button "Mover para entrega" at bounding box center [429, 204] width 115 height 17
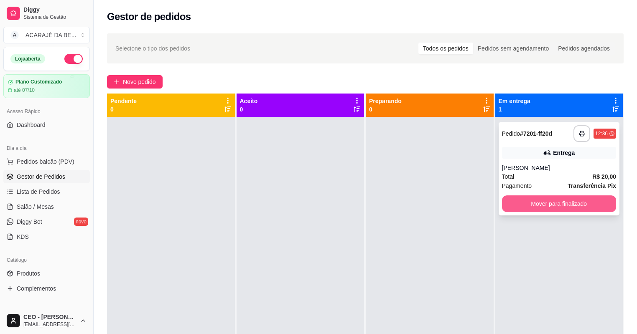
click at [577, 204] on button "Mover para finalizado" at bounding box center [559, 204] width 115 height 17
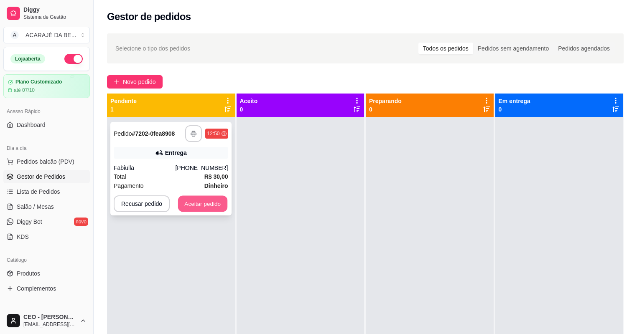
click at [182, 205] on button "Aceitar pedido" at bounding box center [202, 204] width 49 height 16
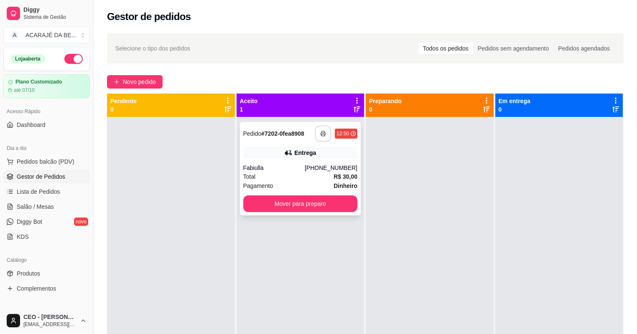
click at [324, 134] on icon "button" at bounding box center [323, 134] width 6 height 6
click at [324, 133] on icon "button" at bounding box center [323, 134] width 6 height 6
click at [333, 209] on button "Mover para preparo" at bounding box center [300, 204] width 111 height 16
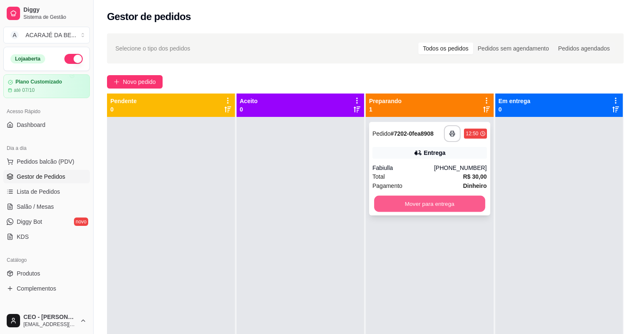
click at [402, 206] on button "Mover para entrega" at bounding box center [429, 204] width 111 height 16
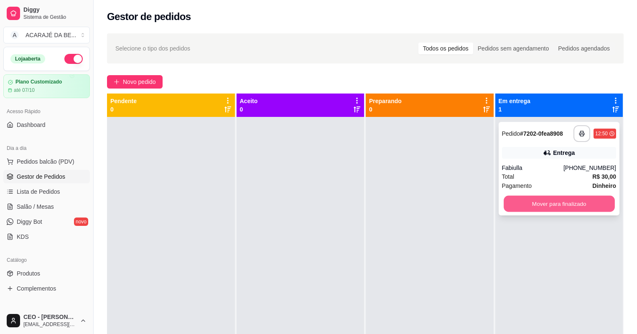
click at [515, 204] on button "Mover para finalizado" at bounding box center [559, 204] width 111 height 16
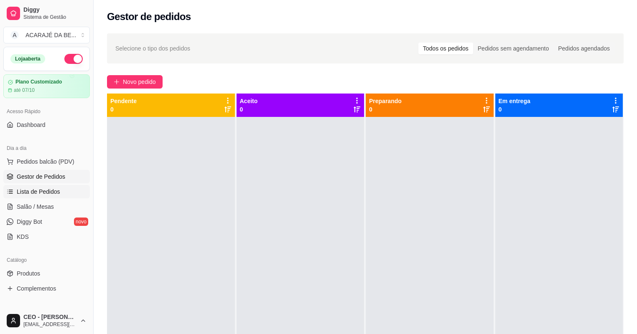
click at [51, 191] on span "Lista de Pedidos" at bounding box center [38, 192] width 43 height 8
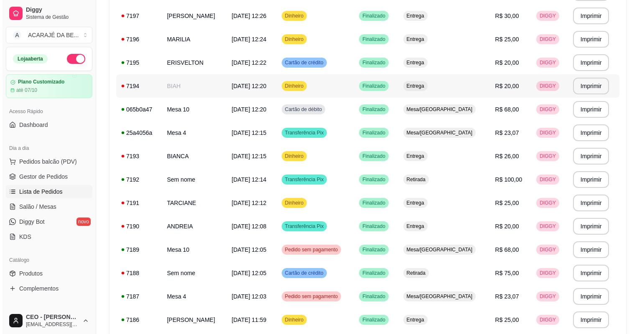
scroll to position [267, 0]
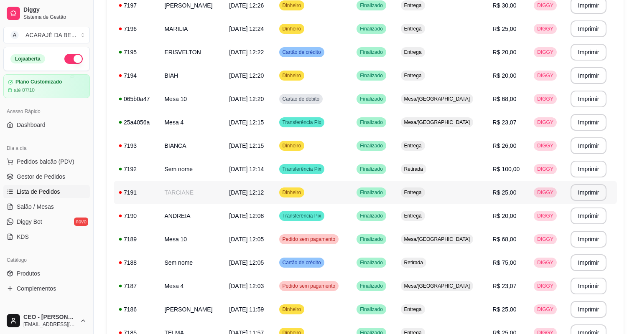
click at [219, 187] on td "TARCIANE" at bounding box center [191, 192] width 65 height 23
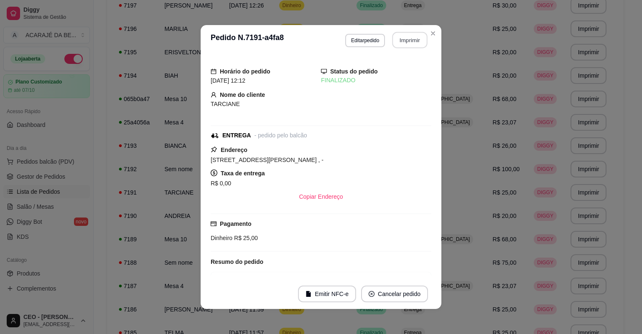
click at [400, 40] on button "Imprimir" at bounding box center [409, 40] width 35 height 16
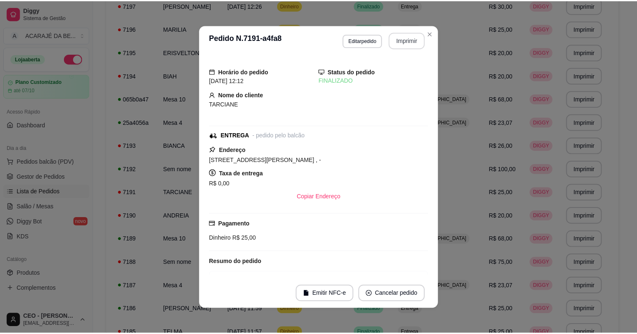
scroll to position [0, 0]
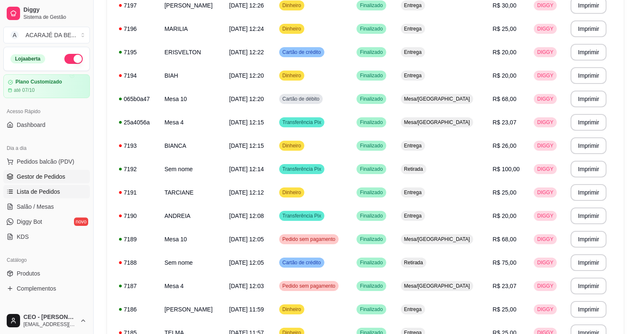
click at [60, 176] on span "Gestor de Pedidos" at bounding box center [41, 177] width 48 height 8
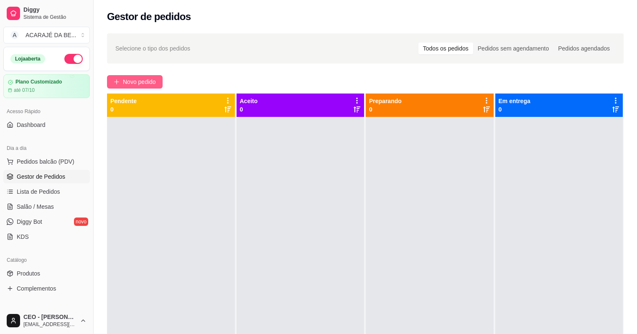
click at [143, 84] on span "Novo pedido" at bounding box center [139, 81] width 33 height 9
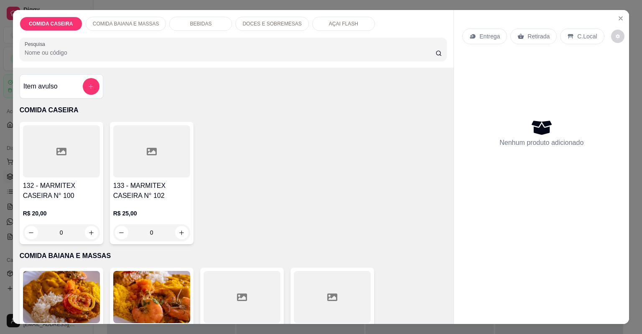
click at [71, 161] on div at bounding box center [61, 151] width 77 height 52
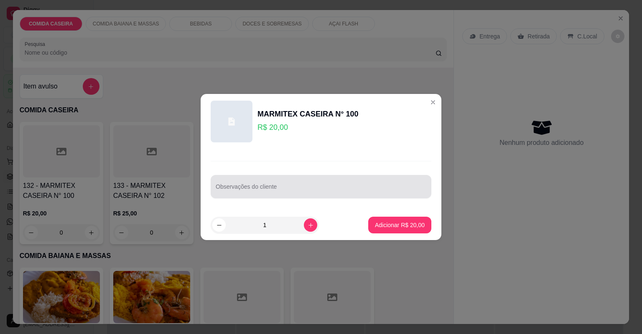
click at [251, 191] on input "Observações do cliente" at bounding box center [321, 190] width 211 height 8
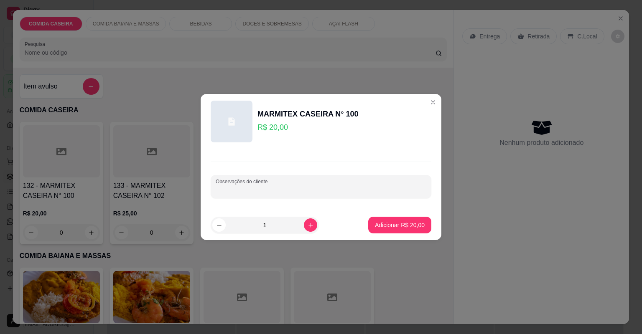
paste input "Feijão tropeiro [PERSON_NAME] de manteiga Purê Repolho misto Estrogonofe"
type input "Feijão tropeiro [PERSON_NAME] de manteiga Purê Repolho misto Estrogonofe"
click at [389, 226] on p "Adicionar R$ 20,00" at bounding box center [400, 225] width 50 height 8
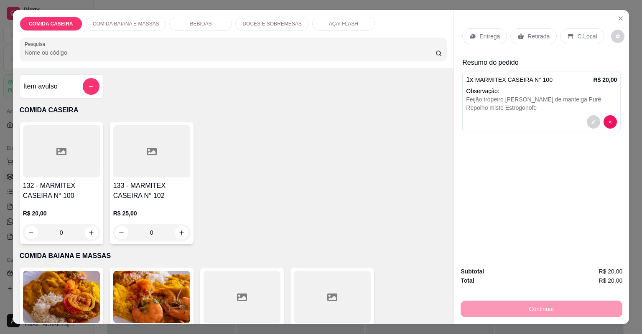
click at [483, 38] on p "Entrega" at bounding box center [489, 36] width 20 height 8
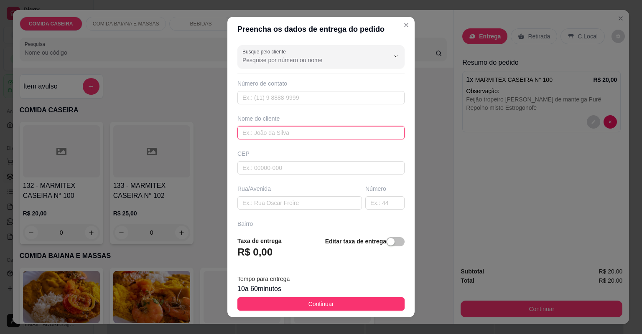
click at [299, 132] on input "text" at bounding box center [320, 132] width 167 height 13
type input "KESIA"
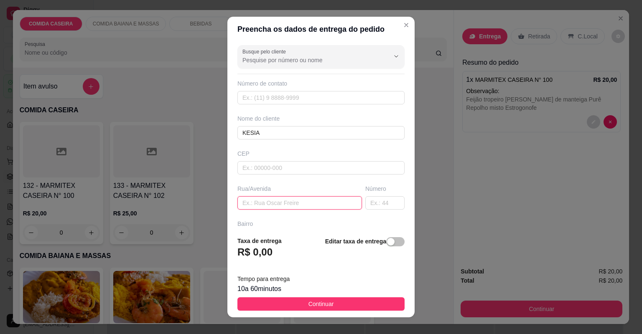
click at [296, 199] on input "text" at bounding box center [299, 202] width 125 height 13
paste input "Relíquia, [STREET_ADDRESS][PERSON_NAME] próximo a di do sofá"
type input "Relíquia, [STREET_ADDRESS][PERSON_NAME] próximo a di do sofá"
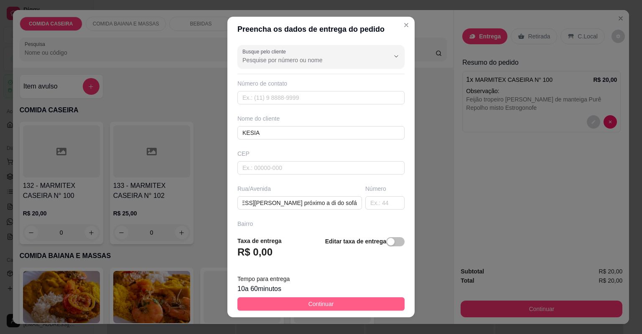
click at [320, 297] on footer "Taxa de entrega R$ 0,00 Editar taxa de entrega Tempo para entrega 10 a 60 minut…" at bounding box center [320, 274] width 187 height 88
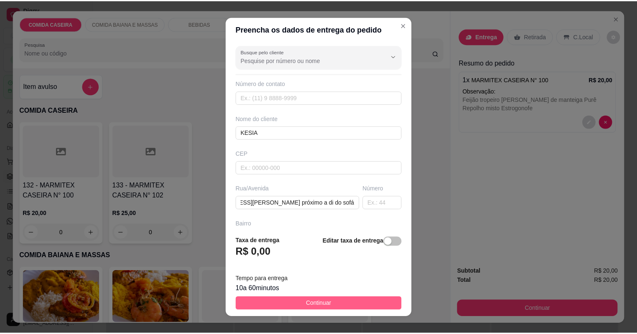
scroll to position [0, 0]
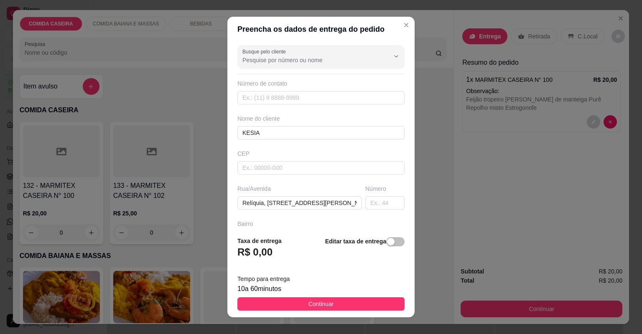
click at [321, 298] on button "Continuar" at bounding box center [320, 304] width 167 height 13
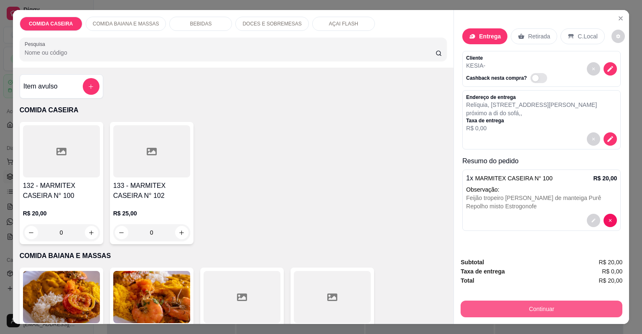
click at [494, 306] on button "Continuar" at bounding box center [542, 309] width 162 height 17
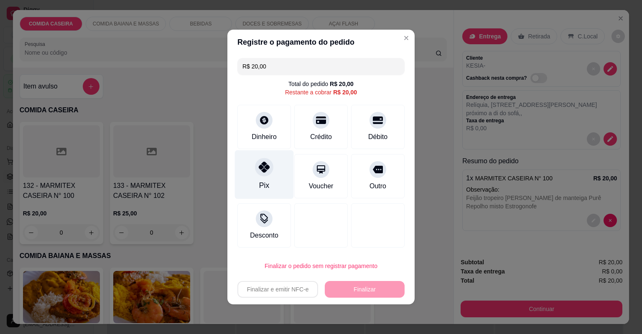
click at [280, 169] on div "Pix" at bounding box center [264, 174] width 59 height 49
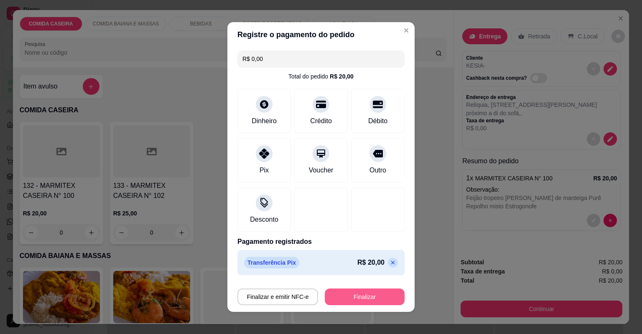
click at [338, 298] on button "Finalizar" at bounding box center [365, 297] width 80 height 17
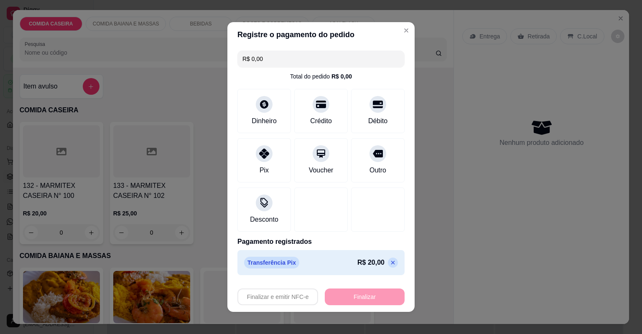
type input "-R$ 20,00"
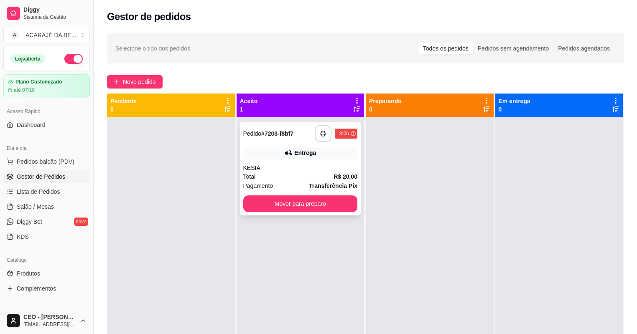
click at [320, 137] on button "button" at bounding box center [323, 133] width 17 height 17
click at [303, 205] on button "Mover para preparo" at bounding box center [300, 204] width 111 height 16
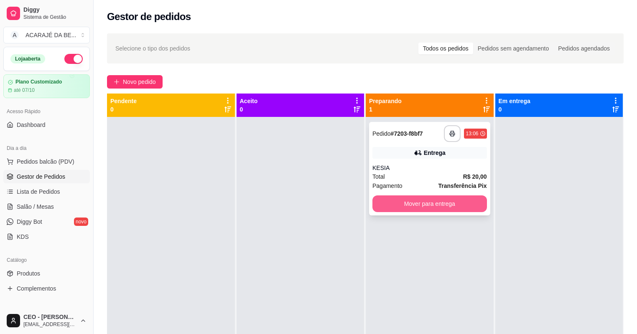
click at [428, 199] on button "Mover para entrega" at bounding box center [429, 204] width 115 height 17
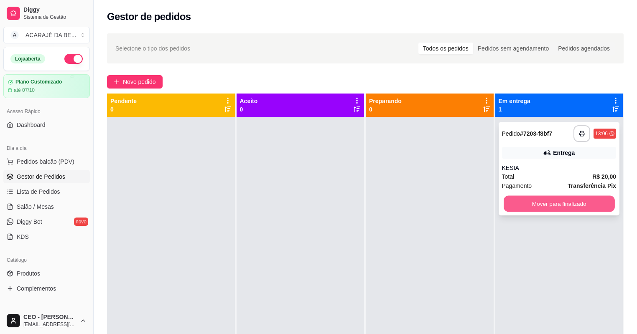
click at [524, 197] on button "Mover para finalizado" at bounding box center [559, 204] width 111 height 16
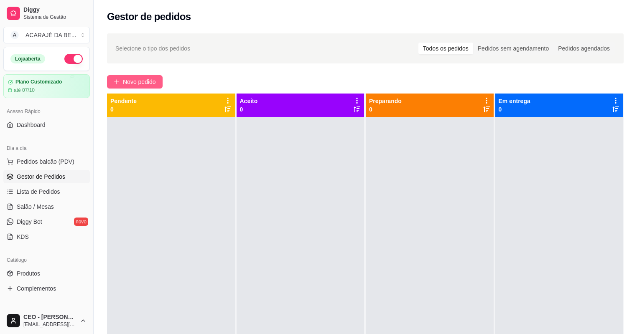
click at [144, 82] on span "Novo pedido" at bounding box center [139, 81] width 33 height 9
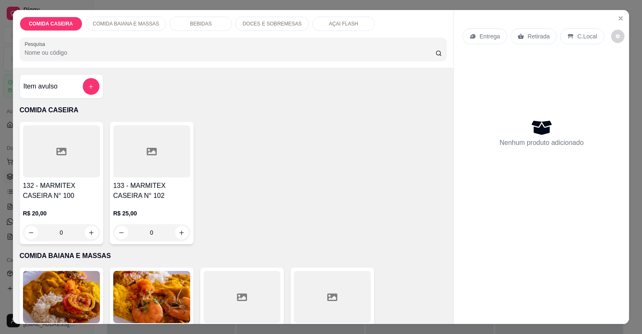
click at [87, 170] on div at bounding box center [61, 151] width 77 height 52
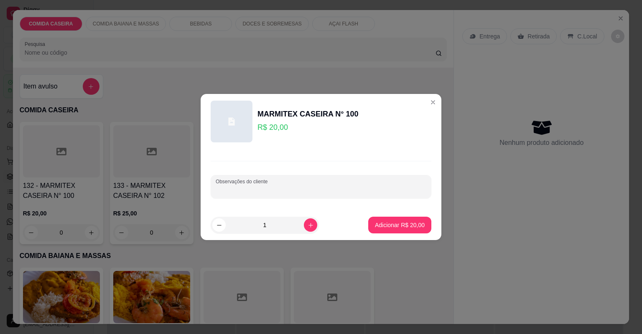
click at [237, 190] on input "Observações do cliente" at bounding box center [321, 190] width 211 height 8
paste input "Relíquia, [STREET_ADDRESS][PERSON_NAME] próximo a di do sofá"
type input "Relíquia, [STREET_ADDRESS][PERSON_NAME] próximo a di do sofá"
click at [384, 229] on p "Adicionar R$ 20,00" at bounding box center [400, 225] width 50 height 8
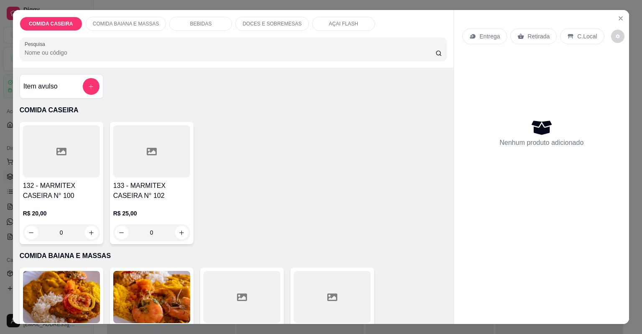
click at [92, 195] on h4 "132 - MARMITEX CASEIRA N° 100" at bounding box center [61, 191] width 77 height 20
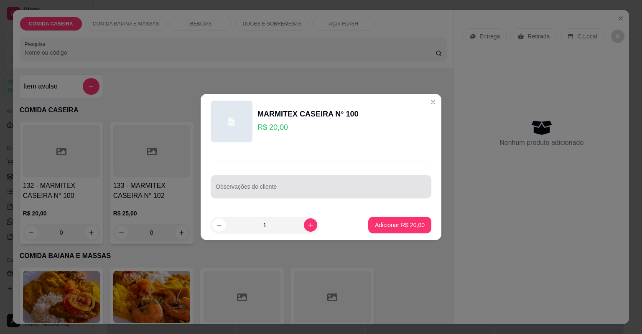
click at [234, 185] on div at bounding box center [321, 186] width 211 height 17
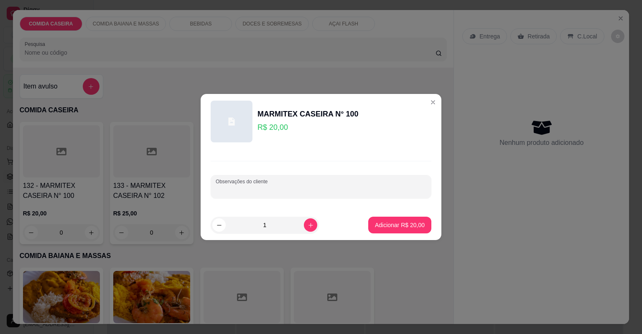
paste input "Feijão tropeiro [PERSON_NAME] de frango Purê Farofa de manteiga Cupim acebolado"
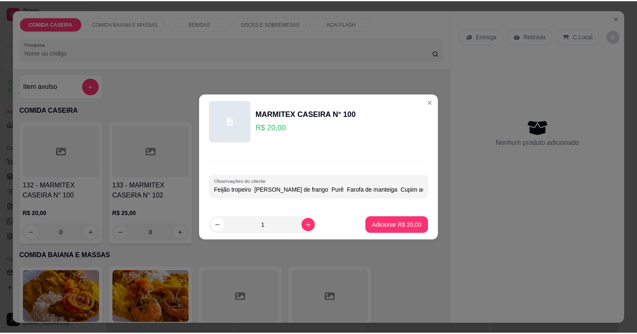
scroll to position [0, 23]
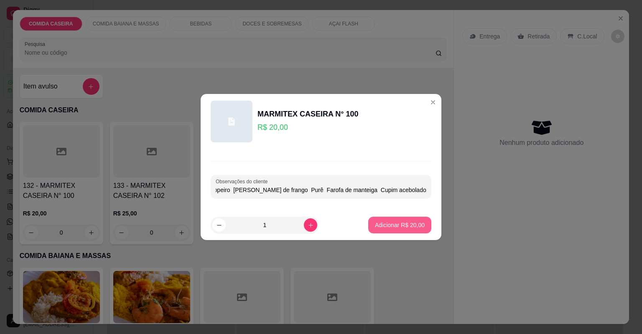
type input "Feijão tropeiro [PERSON_NAME] de frango Purê Farofa de manteiga Cupim acebolado"
click at [396, 221] on p "Adicionar R$ 20,00" at bounding box center [400, 225] width 48 height 8
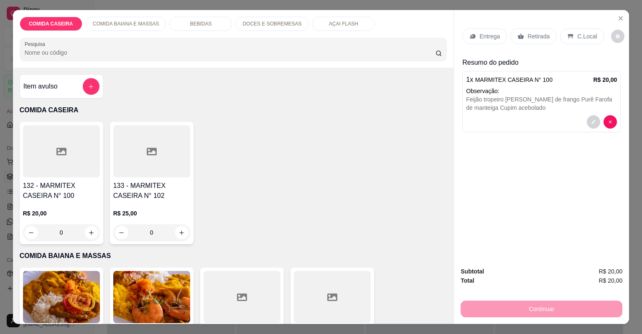
click at [497, 41] on div "Entrega" at bounding box center [484, 36] width 45 height 16
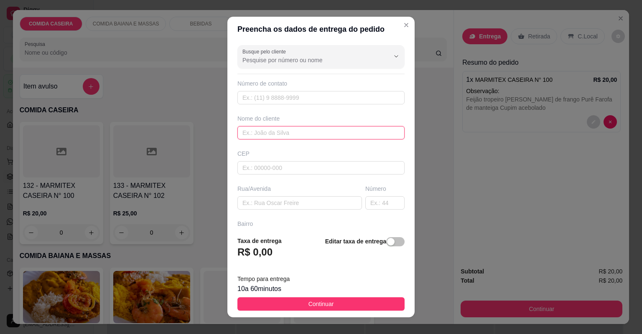
click at [308, 129] on input "text" at bounding box center [320, 132] width 167 height 13
type input "KAIAN"
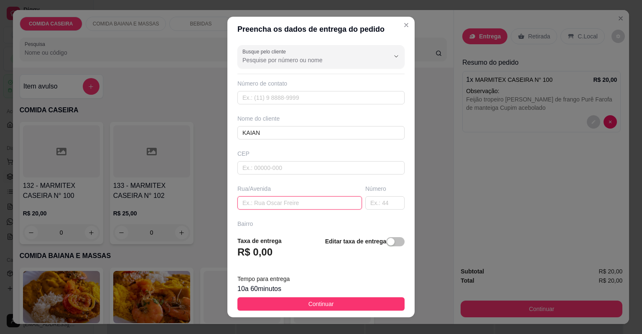
click at [325, 199] on input "text" at bounding box center [299, 202] width 125 height 13
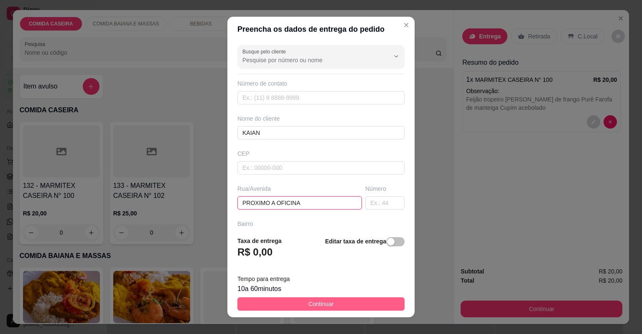
type input "PROXIMO A OFICINA"
click at [346, 304] on button "Continuar" at bounding box center [320, 304] width 167 height 13
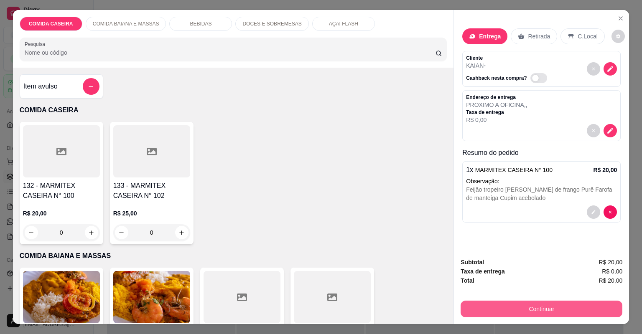
click at [505, 308] on button "Continuar" at bounding box center [542, 309] width 162 height 17
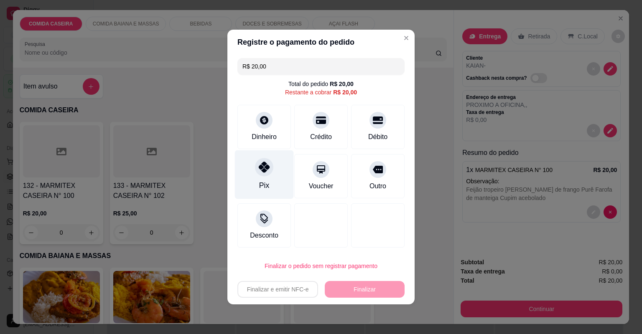
click at [250, 173] on div "Pix" at bounding box center [264, 174] width 59 height 49
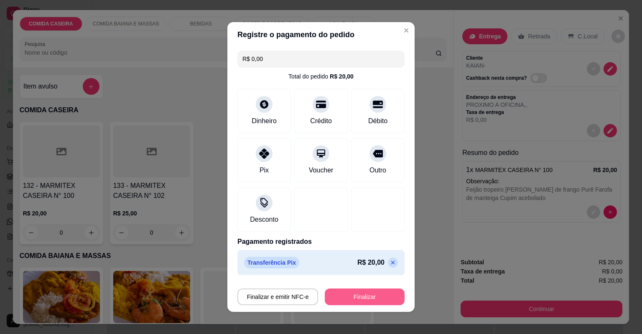
click at [346, 298] on button "Finalizar" at bounding box center [365, 297] width 80 height 17
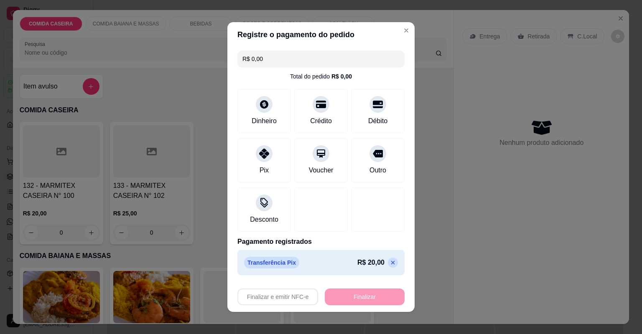
type input "-R$ 20,00"
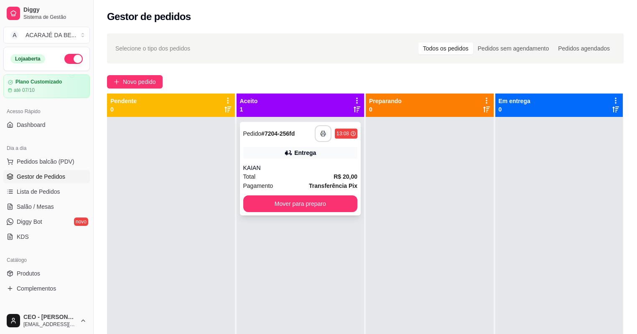
click at [323, 135] on icon "button" at bounding box center [323, 134] width 6 height 6
click at [333, 204] on button "Mover para preparo" at bounding box center [300, 204] width 111 height 16
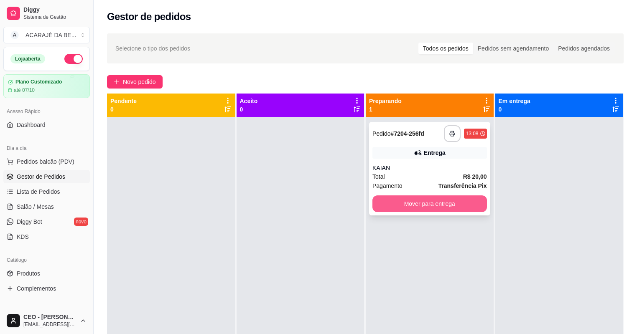
click at [395, 209] on button "Mover para entrega" at bounding box center [429, 204] width 115 height 17
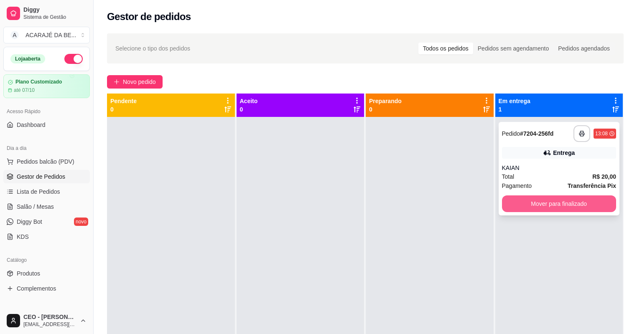
click at [547, 205] on button "Mover para finalizado" at bounding box center [559, 204] width 115 height 17
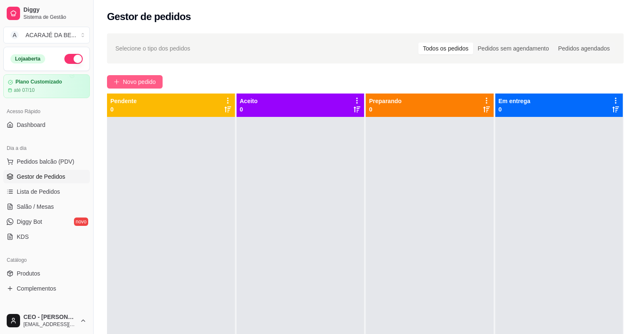
click at [143, 87] on button "Novo pedido" at bounding box center [135, 81] width 56 height 13
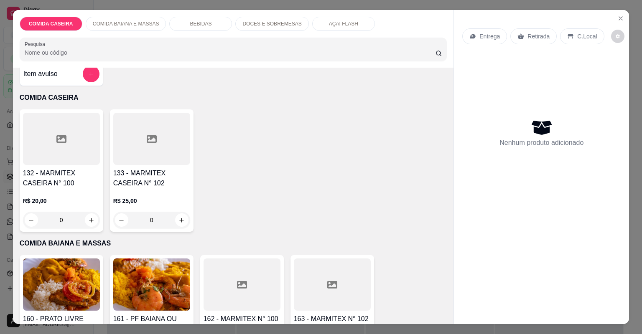
scroll to position [67, 0]
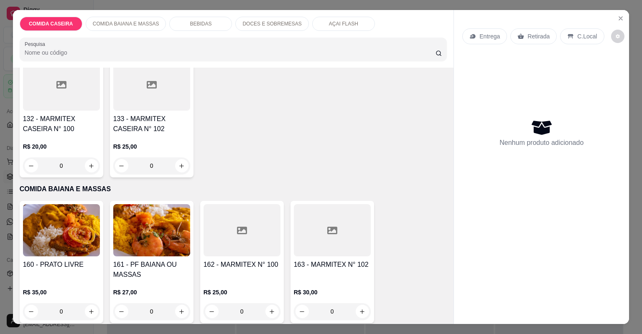
click at [270, 232] on div at bounding box center [242, 230] width 77 height 52
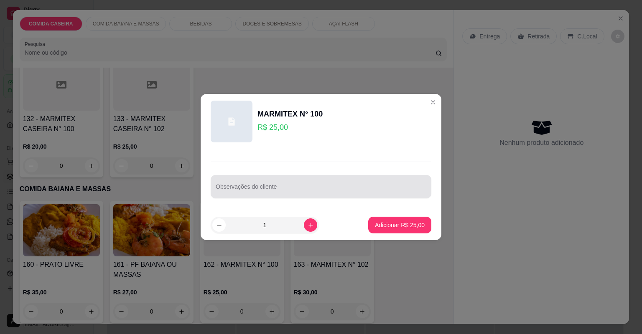
click at [331, 188] on input "Observações do cliente" at bounding box center [321, 190] width 211 height 8
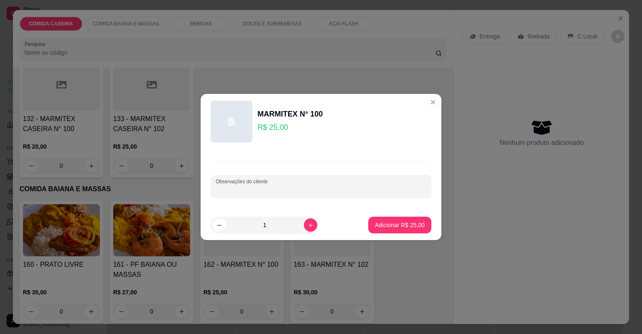
paste input "Mas eu quero com peixe"
click at [262, 190] on input "Mas eu quero com peixe" at bounding box center [321, 190] width 211 height 8
type input "COMPLETO COM peixe"
click at [405, 228] on p "Adicionar R$ 25,00" at bounding box center [400, 225] width 48 height 8
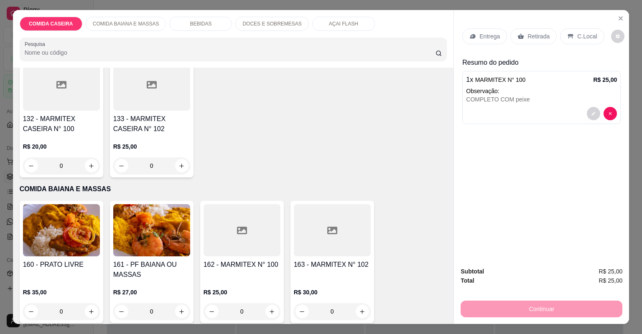
click at [482, 37] on p "Entrega" at bounding box center [489, 36] width 20 height 8
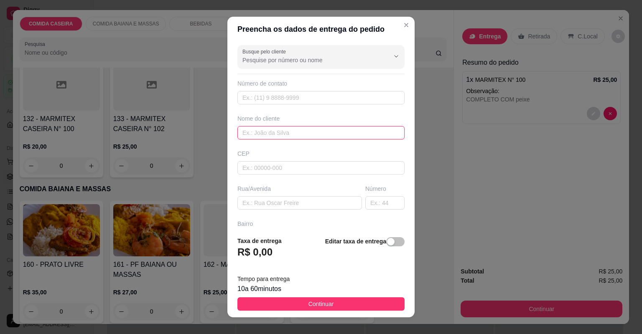
click at [289, 134] on input "text" at bounding box center [320, 132] width 167 height 13
type input "[PERSON_NAME]"
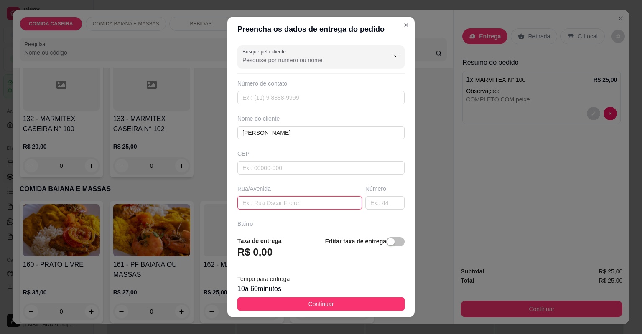
click at [318, 204] on input "text" at bounding box center [299, 202] width 125 height 13
paste input "[STREET_ADDRESS][PERSON_NAME] 🩶. Nome [PERSON_NAME]"
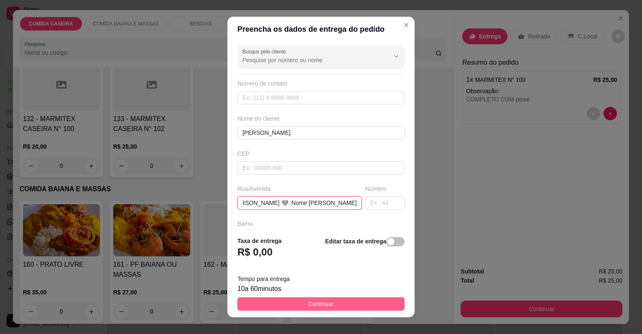
type input "[STREET_ADDRESS][PERSON_NAME] 🩶. Nome [PERSON_NAME]"
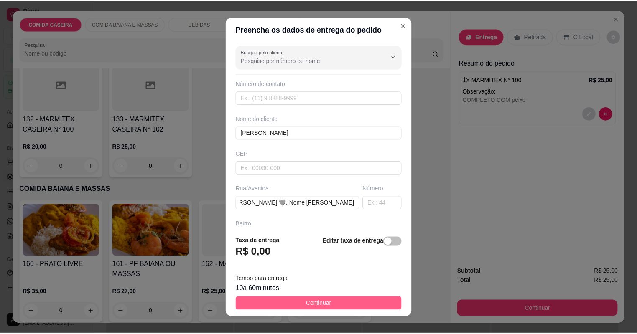
scroll to position [0, 0]
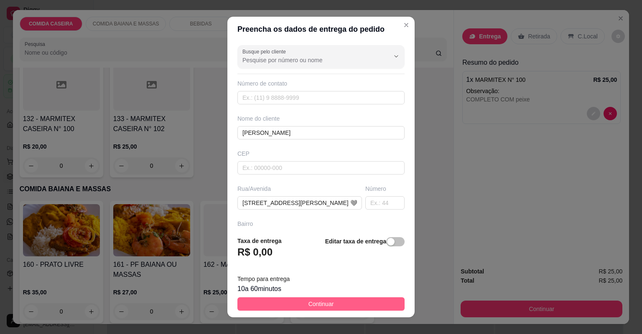
click at [349, 307] on button "Continuar" at bounding box center [320, 304] width 167 height 13
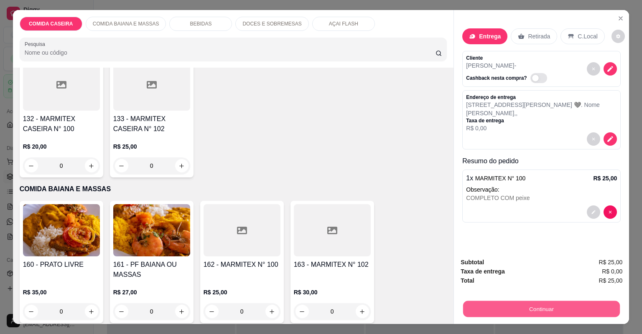
click at [488, 308] on button "Continuar" at bounding box center [541, 309] width 157 height 16
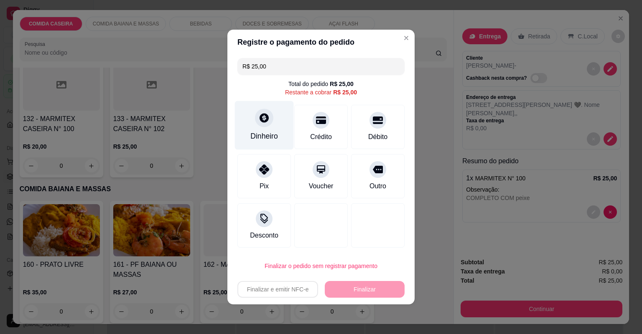
click at [270, 132] on div "Dinheiro" at bounding box center [264, 125] width 59 height 49
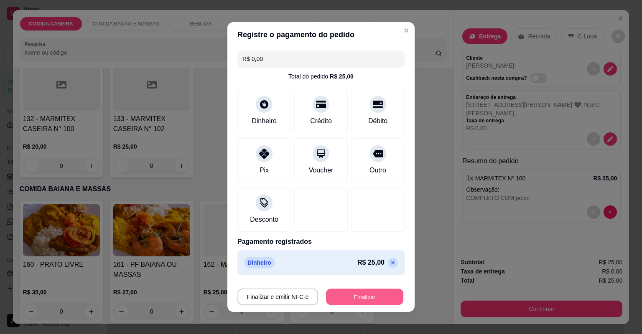
click at [364, 295] on button "Finalizar" at bounding box center [364, 297] width 77 height 16
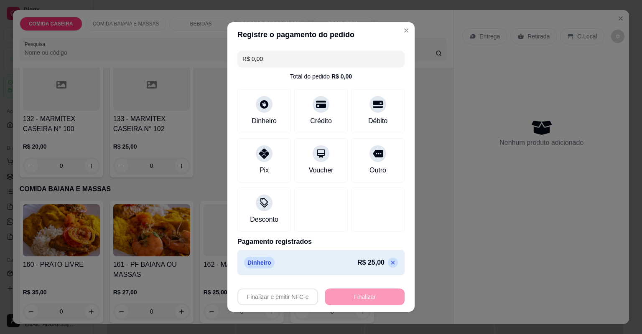
type input "-R$ 25,00"
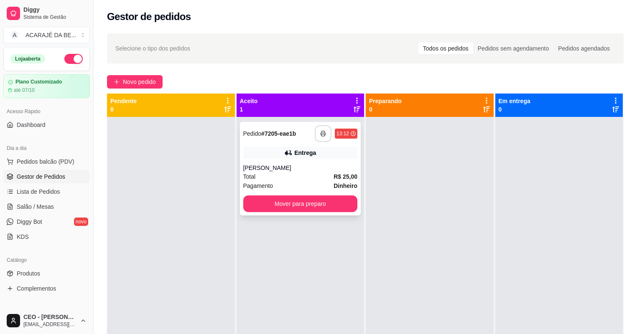
click at [323, 140] on button "button" at bounding box center [323, 133] width 17 height 17
click at [278, 201] on button "Mover para preparo" at bounding box center [300, 204] width 115 height 17
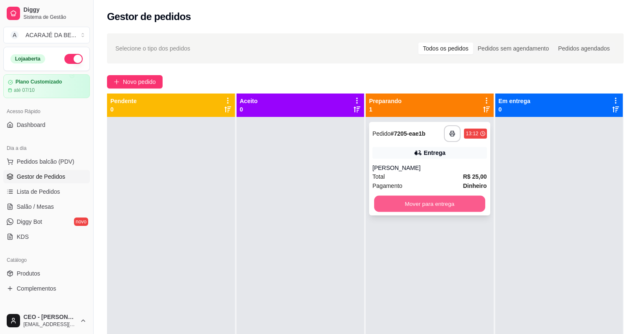
click at [382, 200] on button "Mover para entrega" at bounding box center [429, 204] width 111 height 16
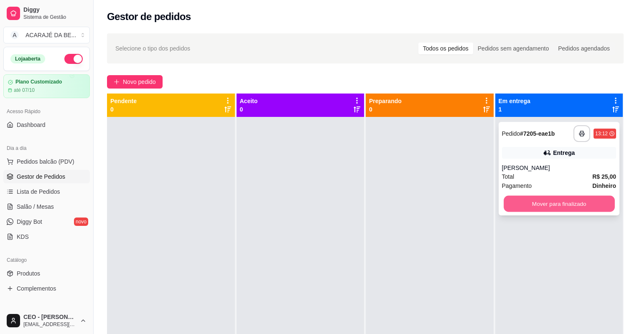
click at [545, 206] on button "Mover para finalizado" at bounding box center [559, 204] width 111 height 16
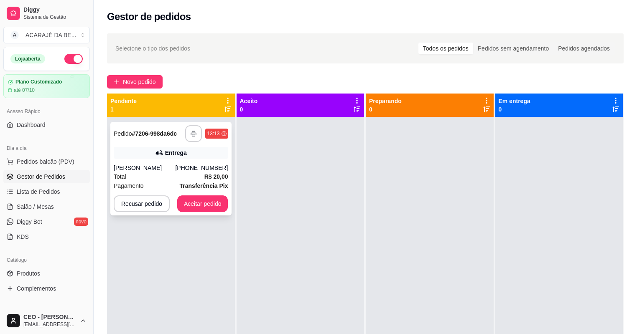
click at [204, 134] on div "**********" at bounding box center [206, 133] width 43 height 17
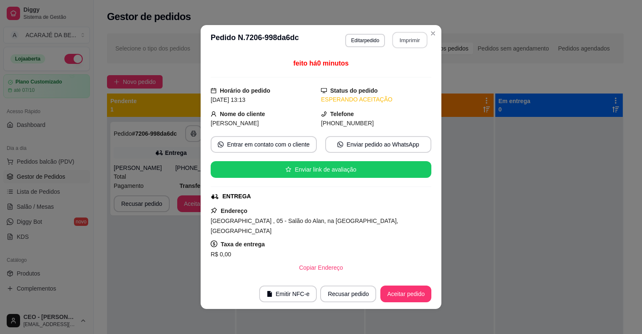
click at [400, 36] on button "Imprimir" at bounding box center [409, 40] width 35 height 16
click at [391, 292] on button "Aceitar pedido" at bounding box center [405, 294] width 51 height 17
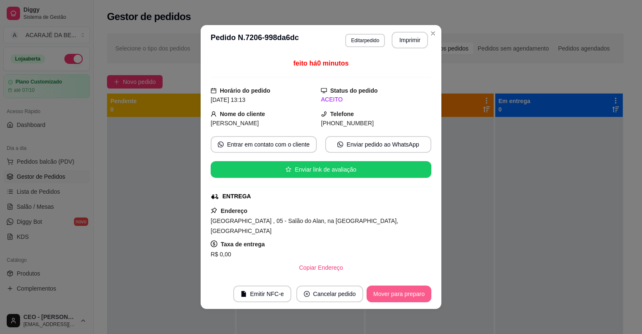
click at [392, 291] on button "Mover para preparo" at bounding box center [398, 294] width 65 height 17
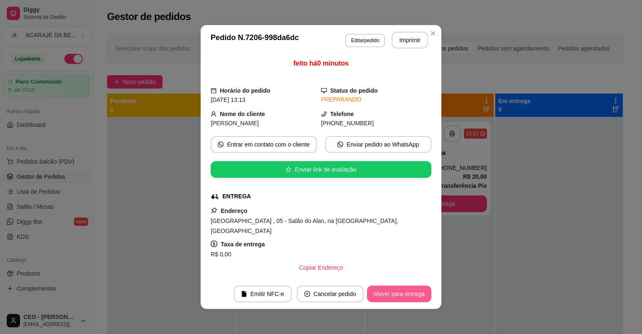
click at [392, 291] on button "Mover para entrega" at bounding box center [399, 294] width 64 height 17
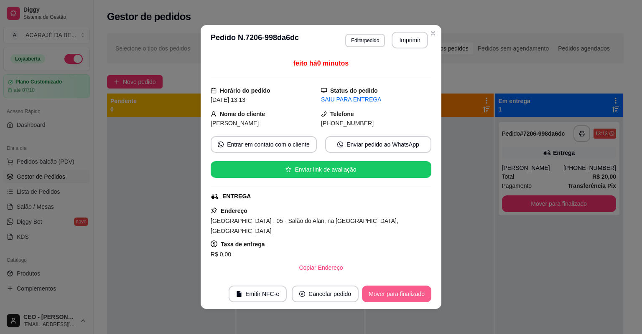
click at [411, 294] on button "Mover para finalizado" at bounding box center [396, 294] width 69 height 17
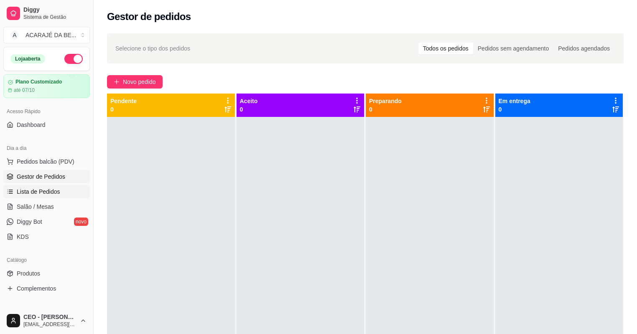
click at [53, 192] on span "Lista de Pedidos" at bounding box center [38, 192] width 43 height 8
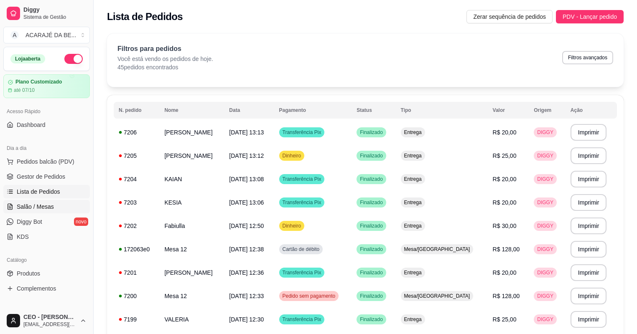
click at [59, 208] on link "Salão / Mesas" at bounding box center [46, 206] width 87 height 13
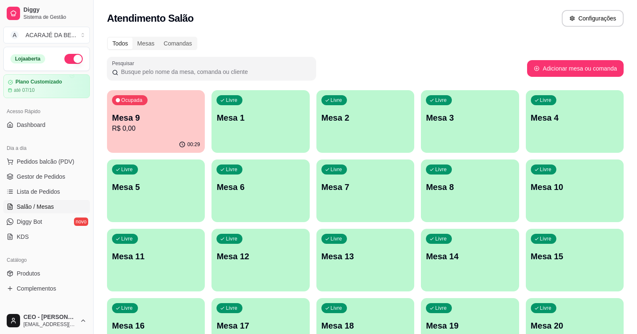
click at [163, 137] on div "00:29" at bounding box center [156, 145] width 98 height 16
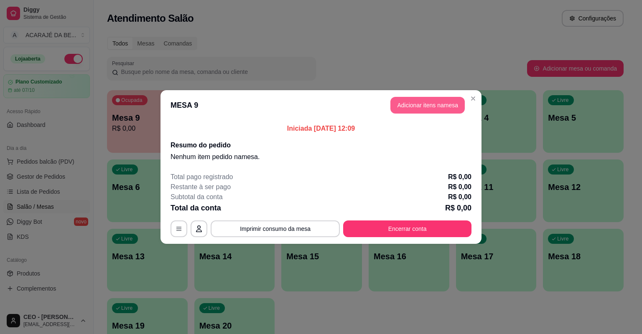
click at [420, 105] on button "Adicionar itens na mesa" at bounding box center [427, 105] width 74 height 17
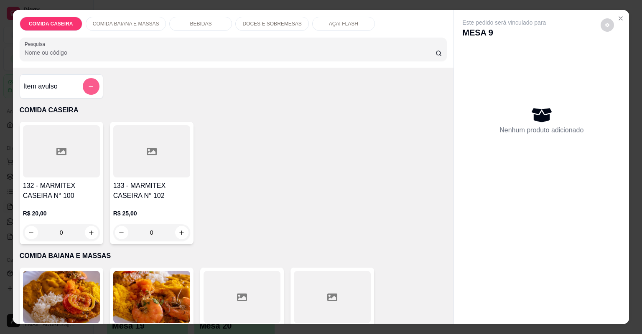
click at [87, 89] on button "add-separate-item" at bounding box center [91, 86] width 17 height 17
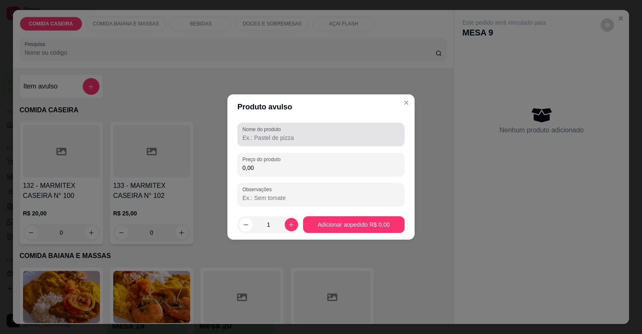
click at [251, 131] on label "Nome do produto" at bounding box center [262, 129] width 41 height 7
click at [251, 134] on input "Nome do produto" at bounding box center [320, 138] width 157 height 8
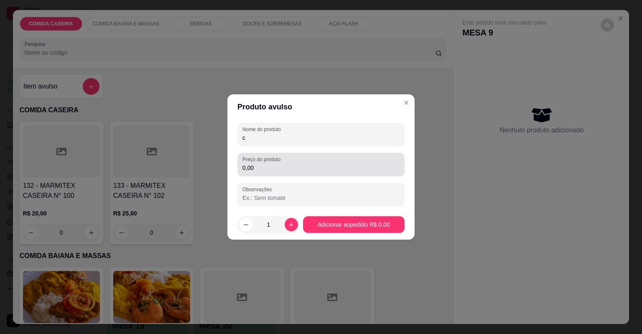
type input "c"
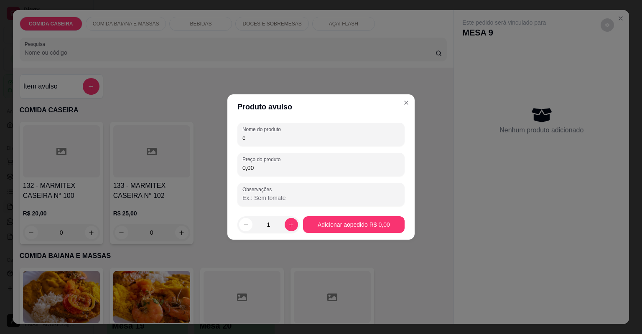
click at [261, 167] on input "0,00" at bounding box center [320, 168] width 157 height 8
type input "10,00"
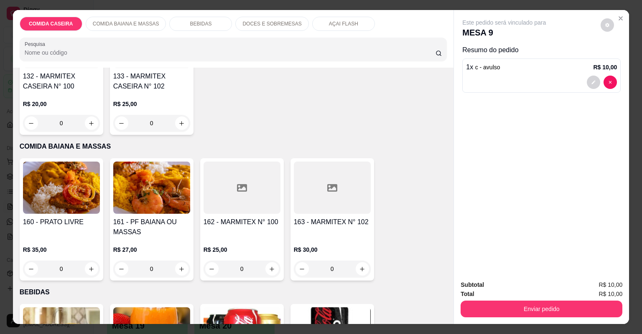
scroll to position [167, 0]
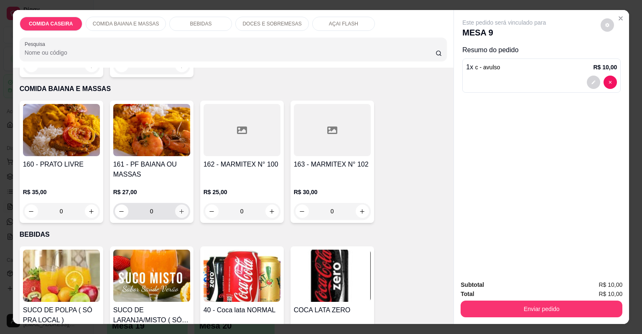
click at [179, 214] on icon "increase-product-quantity" at bounding box center [181, 212] width 6 height 6
type input "1"
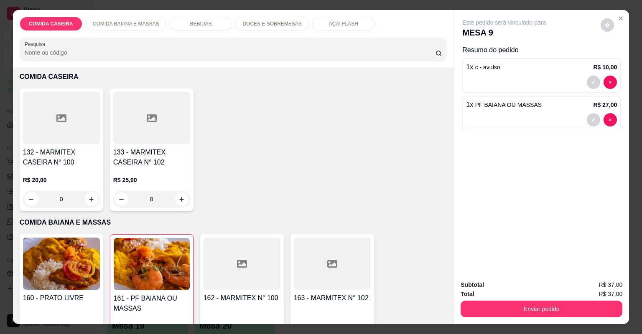
scroll to position [0, 0]
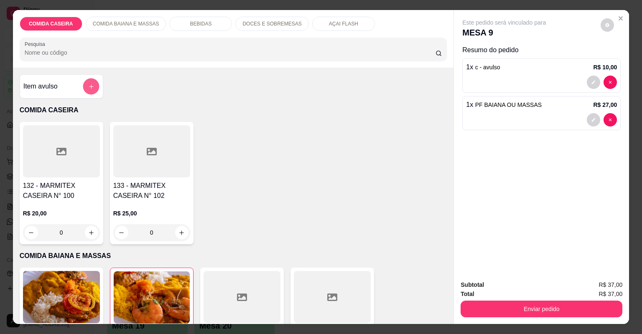
click at [92, 89] on icon "add-separate-item" at bounding box center [91, 87] width 6 height 6
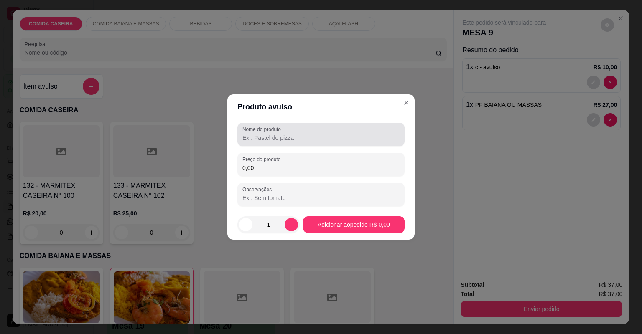
click at [275, 139] on input "Nome do produto" at bounding box center [320, 138] width 157 height 8
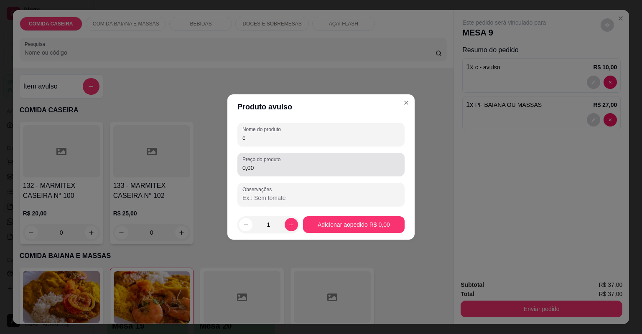
type input "c"
click at [286, 157] on div "0,00" at bounding box center [320, 164] width 157 height 17
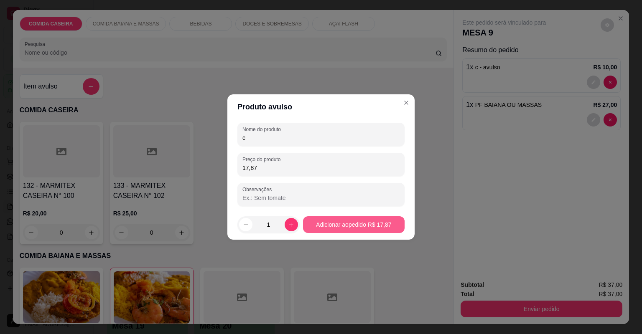
type input "17,87"
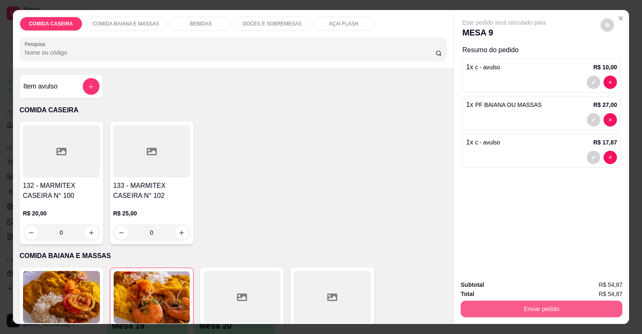
click at [476, 308] on button "Enviar pedido" at bounding box center [542, 309] width 162 height 17
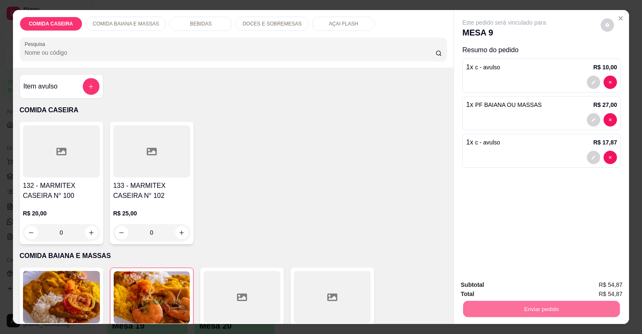
click at [479, 290] on button "Não registrar e enviar pedido" at bounding box center [514, 288] width 84 height 15
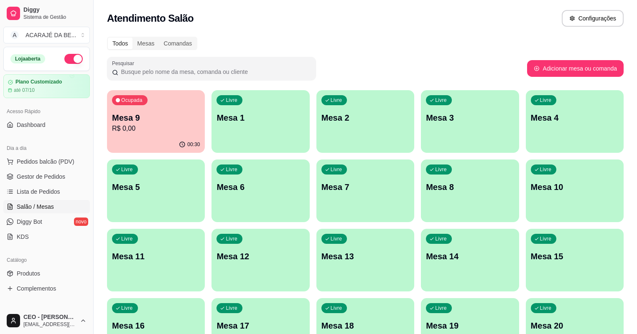
click at [171, 139] on div "00:30" at bounding box center [156, 145] width 98 height 16
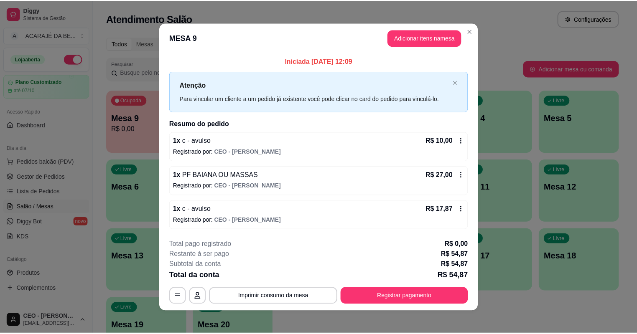
scroll to position [3, 0]
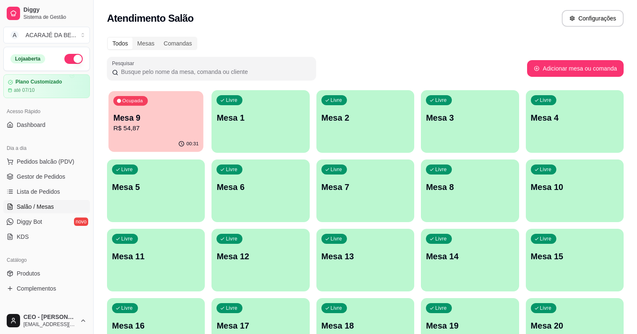
click at [148, 139] on div "00:31" at bounding box center [156, 144] width 95 height 16
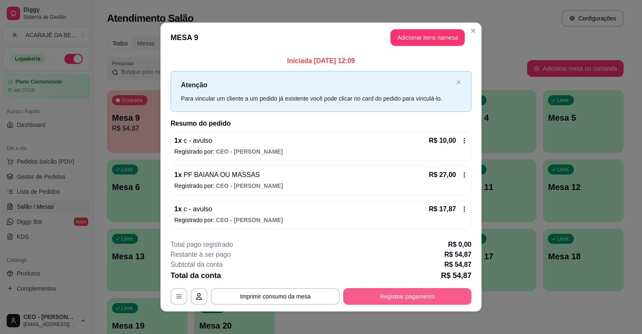
click at [356, 295] on button "Registrar pagamento" at bounding box center [407, 296] width 128 height 17
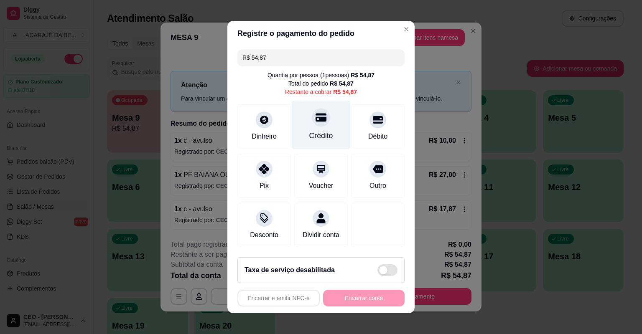
drag, startPoint x: 330, startPoint y: 127, endPoint x: 336, endPoint y: 135, distance: 10.4
click at [330, 127] on div "Crédito" at bounding box center [321, 125] width 59 height 49
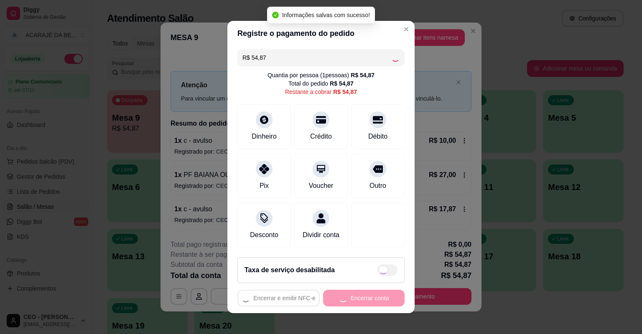
type input "R$ 0,00"
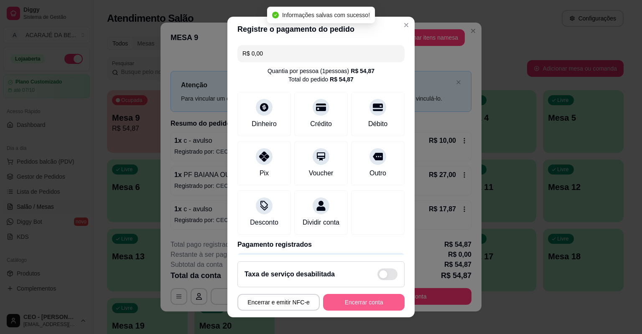
click at [366, 301] on button "Encerrar conta" at bounding box center [363, 302] width 81 height 17
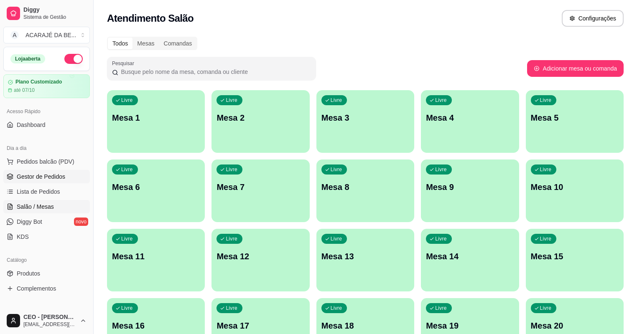
click at [57, 180] on span "Gestor de Pedidos" at bounding box center [41, 177] width 48 height 8
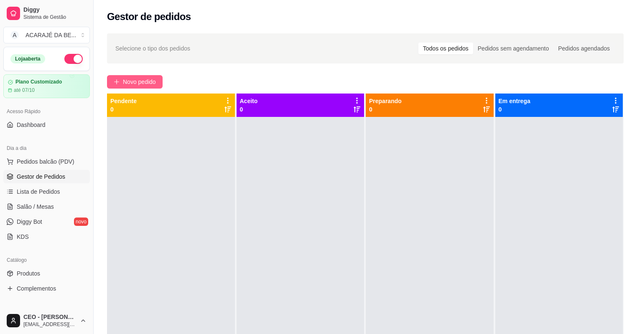
click at [158, 81] on button "Novo pedido" at bounding box center [135, 81] width 56 height 13
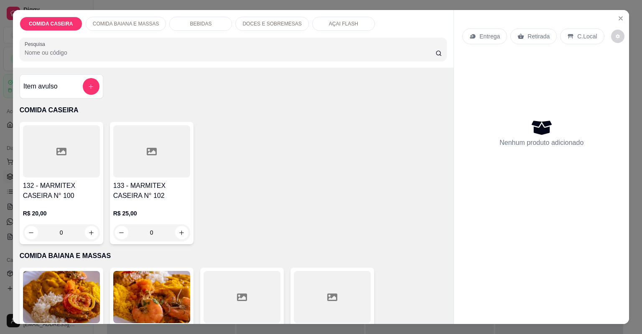
click at [77, 168] on div at bounding box center [61, 151] width 77 height 52
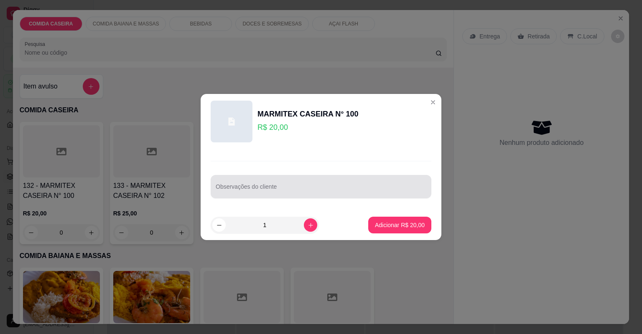
click at [272, 182] on div at bounding box center [321, 186] width 211 height 17
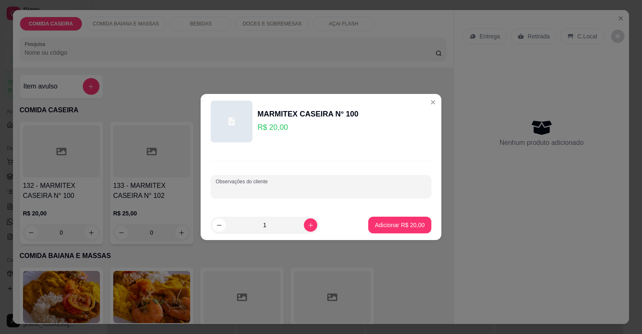
paste input "📌fraldinha Purê de batata Cenoura cozida Cupim acebolado."
type input "📌fraldinha Purê de batata Cenoura cozida Cupim acebolado."
click at [407, 229] on p "Adicionar R$ 20,00" at bounding box center [400, 225] width 48 height 8
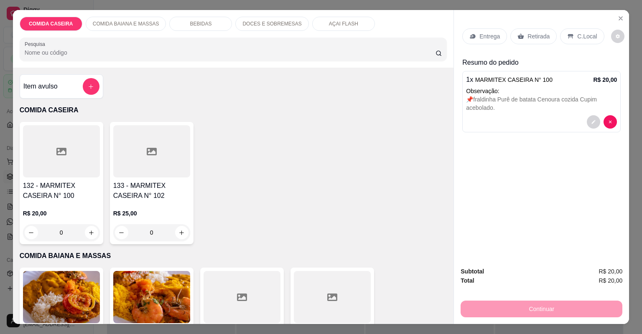
click at [491, 32] on p "Entrega" at bounding box center [489, 36] width 20 height 8
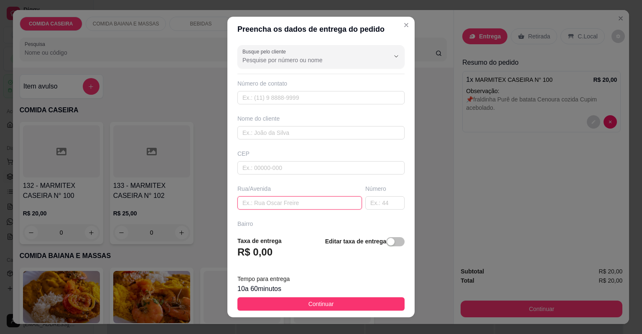
click at [323, 204] on input "text" at bounding box center [299, 202] width 125 height 13
paste input "Endereço: [STREET_ADDRESS][PERSON_NAME]"
type input "Endereço: [STREET_ADDRESS][PERSON_NAME]"
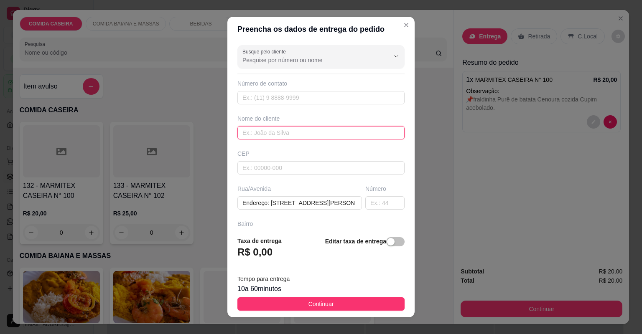
click at [303, 137] on input "text" at bounding box center [320, 132] width 167 height 13
type input "luiza"
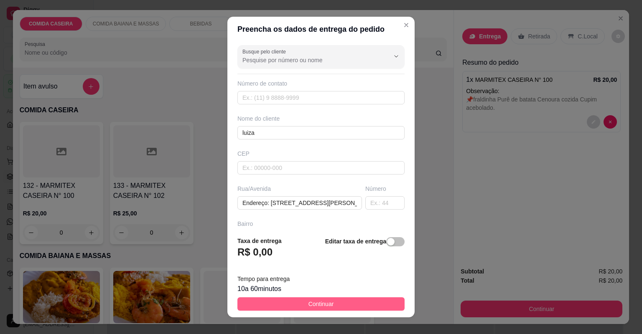
click at [365, 309] on button "Continuar" at bounding box center [320, 304] width 167 height 13
click at [365, 309] on div at bounding box center [332, 297] width 77 height 52
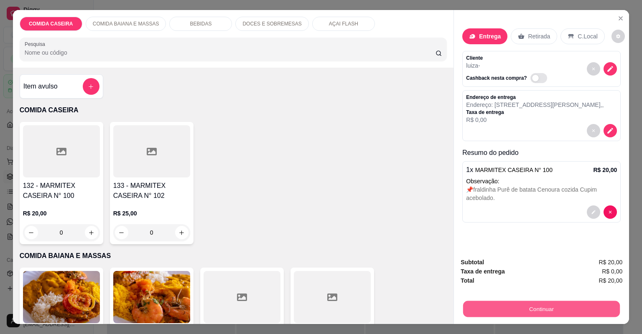
click at [466, 307] on button "Continuar" at bounding box center [541, 309] width 157 height 16
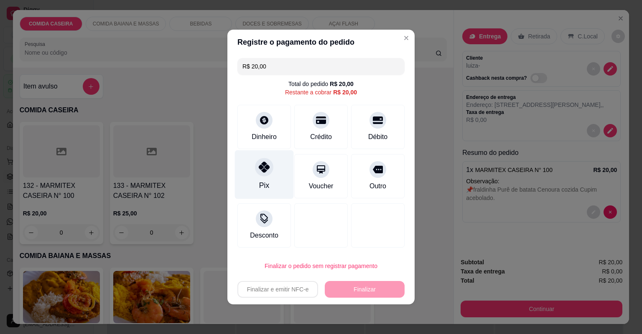
click at [268, 179] on div "Pix" at bounding box center [264, 174] width 59 height 49
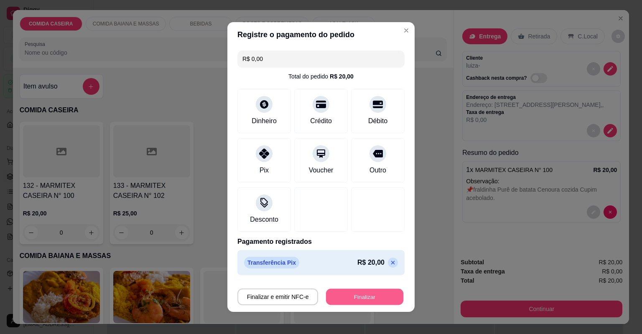
click at [372, 295] on button "Finalizar" at bounding box center [364, 297] width 77 height 16
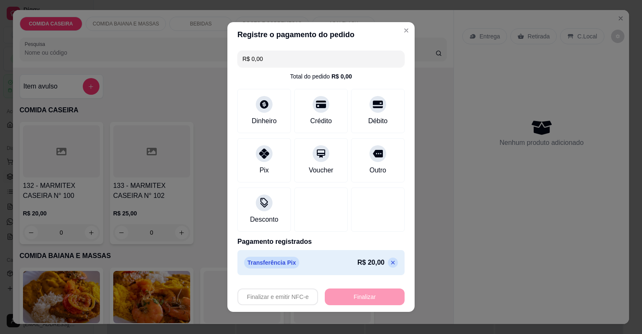
type input "-R$ 20,00"
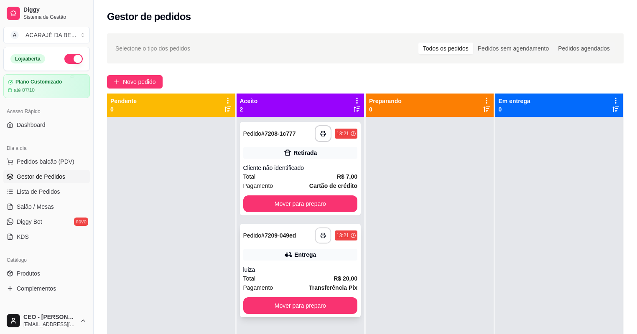
click at [320, 234] on icon "button" at bounding box center [323, 236] width 6 height 6
click at [324, 201] on button "Mover para preparo" at bounding box center [300, 204] width 111 height 16
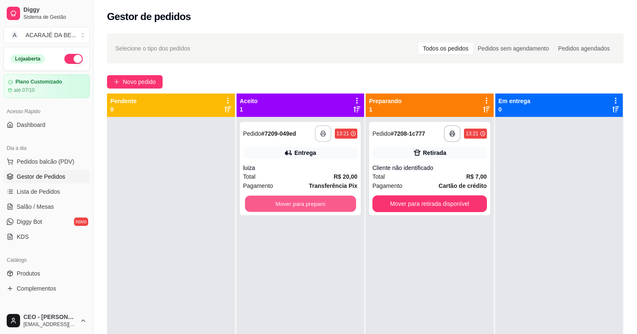
click at [324, 201] on button "Mover para preparo" at bounding box center [300, 204] width 111 height 16
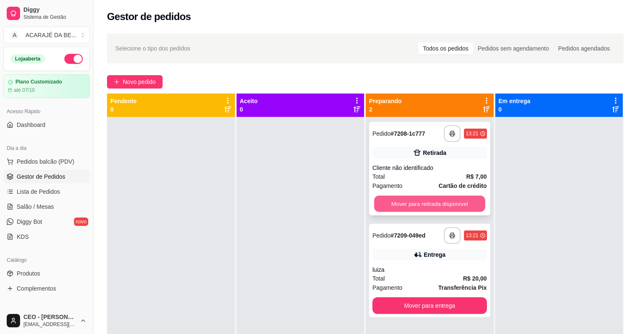
click at [428, 207] on button "Mover para retirada disponível" at bounding box center [429, 204] width 111 height 16
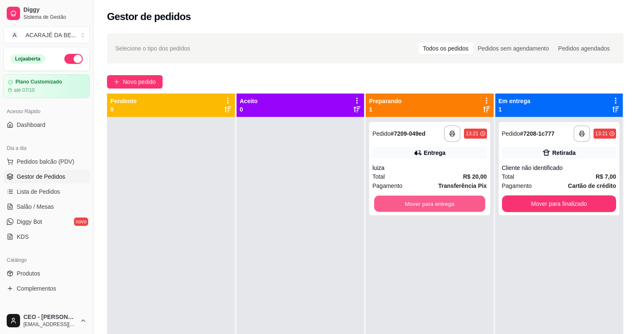
click at [428, 207] on button "Mover para entrega" at bounding box center [429, 204] width 111 height 16
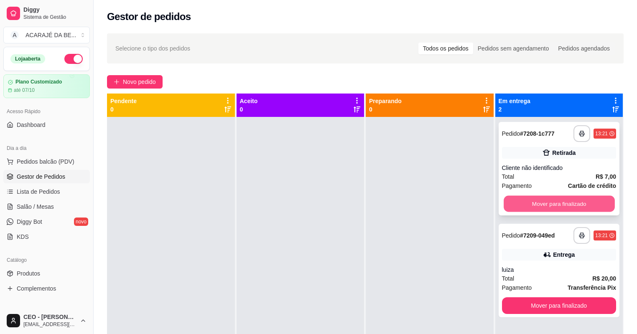
click at [523, 209] on button "Mover para finalizado" at bounding box center [559, 204] width 111 height 16
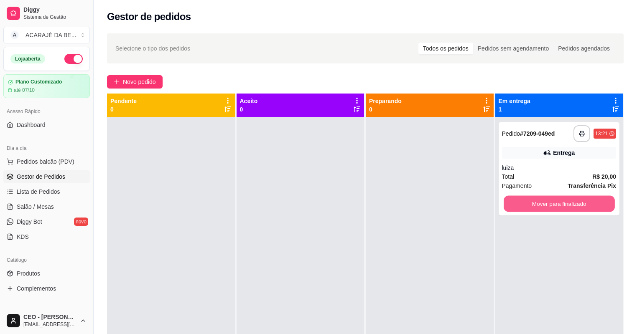
click at [523, 209] on button "Mover para finalizado" at bounding box center [559, 204] width 111 height 16
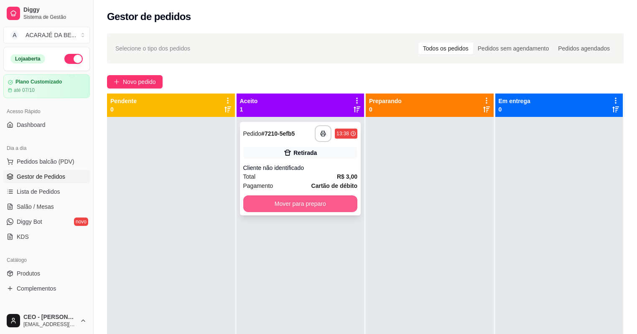
click at [310, 210] on button "Mover para preparo" at bounding box center [300, 204] width 115 height 17
drag, startPoint x: 310, startPoint y: 210, endPoint x: 318, endPoint y: 206, distance: 8.4
click at [318, 206] on div "Mover para preparo" at bounding box center [300, 204] width 115 height 17
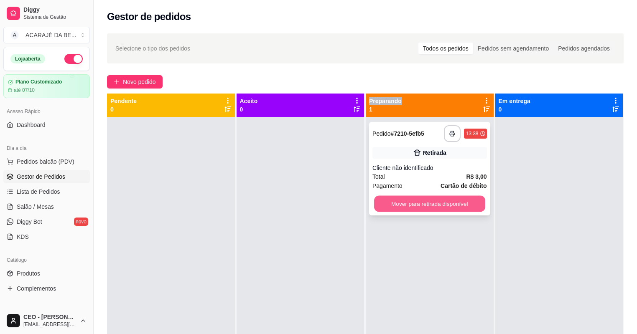
click at [475, 205] on button "Mover para retirada disponível" at bounding box center [429, 204] width 111 height 16
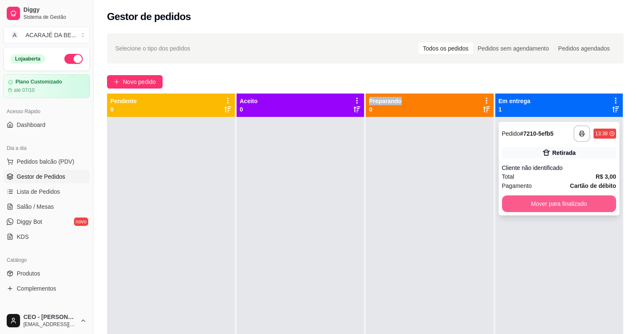
click at [569, 206] on button "Mover para finalizado" at bounding box center [559, 204] width 115 height 17
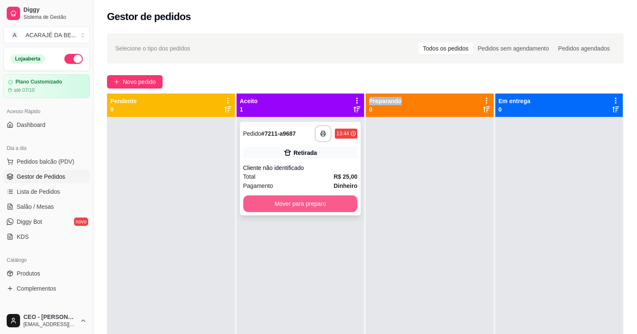
click at [329, 202] on button "Mover para preparo" at bounding box center [300, 204] width 115 height 17
click at [329, 202] on div "Mover para preparo" at bounding box center [300, 204] width 115 height 17
click at [341, 201] on button "Mover para preparo" at bounding box center [300, 204] width 111 height 16
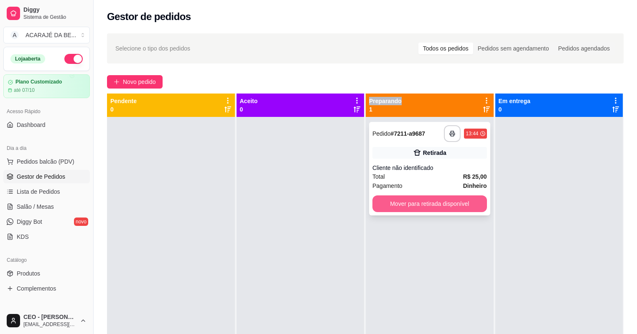
click at [416, 200] on button "Mover para retirada disponível" at bounding box center [429, 204] width 115 height 17
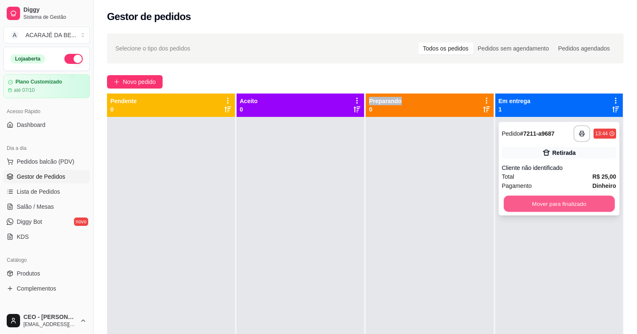
click at [513, 207] on button "Mover para finalizado" at bounding box center [559, 204] width 111 height 16
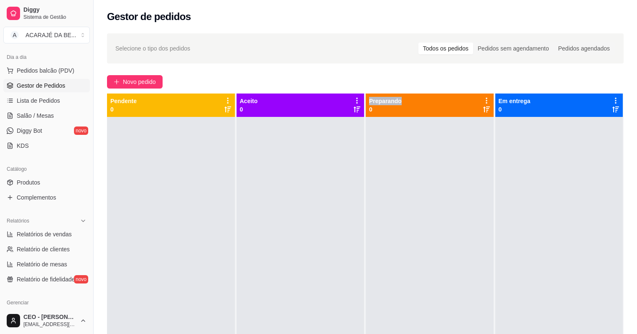
scroll to position [100, 0]
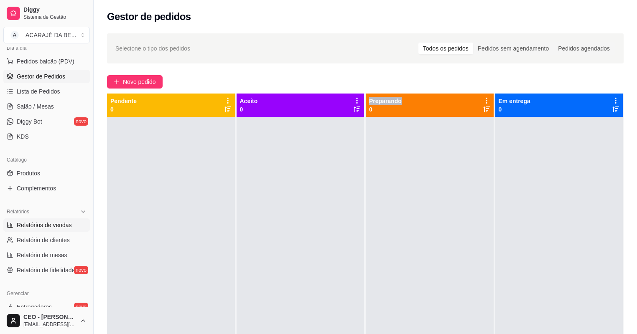
click at [41, 227] on span "Relatórios de vendas" at bounding box center [44, 225] width 55 height 8
select select "ALL"
select select "0"
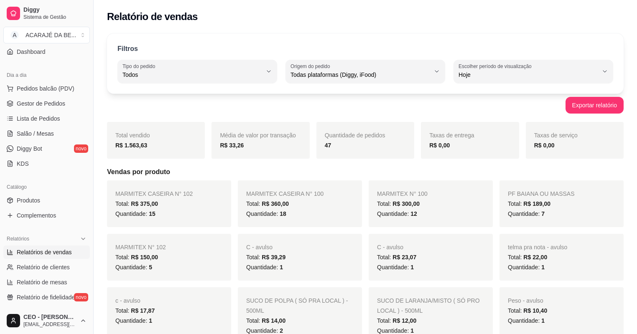
scroll to position [33, 0]
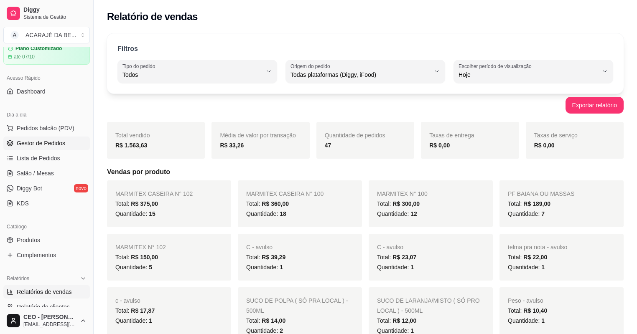
click at [43, 143] on span "Gestor de Pedidos" at bounding box center [41, 143] width 48 height 8
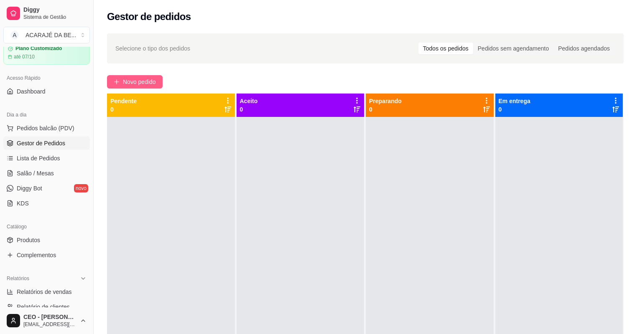
click at [145, 86] on span "Novo pedido" at bounding box center [139, 81] width 33 height 9
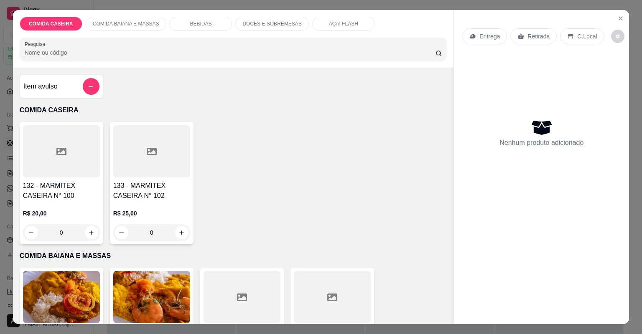
click at [71, 160] on div at bounding box center [61, 151] width 77 height 52
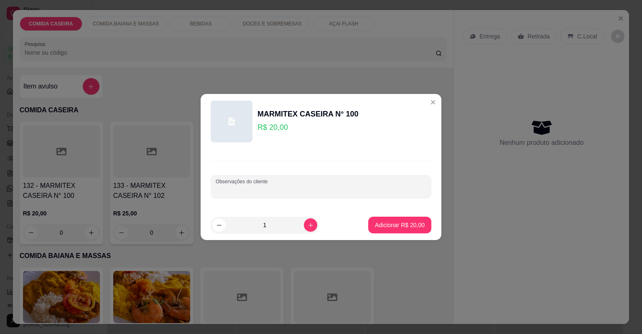
drag, startPoint x: 343, startPoint y: 192, endPoint x: 342, endPoint y: 182, distance: 10.0
click at [343, 189] on input "Observações do cliente" at bounding box center [321, 190] width 211 height 8
paste input "Feijão tropeiro (pouco) Alface tomate Cupim Strogonoff Purê"
type input "Feijão tropeiro (pouco) Alface tomate Cupim Strogonoff Purê cenoura"
click at [404, 229] on button "Adicionar R$ 20,00" at bounding box center [399, 225] width 61 height 16
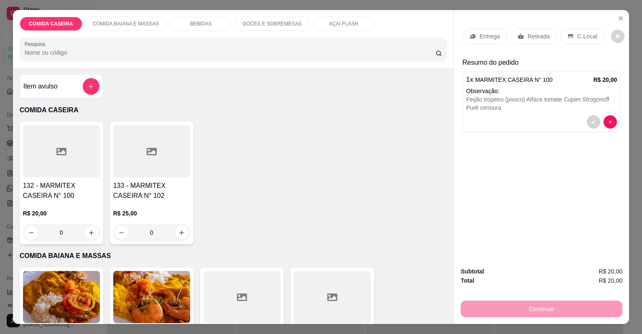
click at [489, 35] on p "Entrega" at bounding box center [489, 36] width 20 height 8
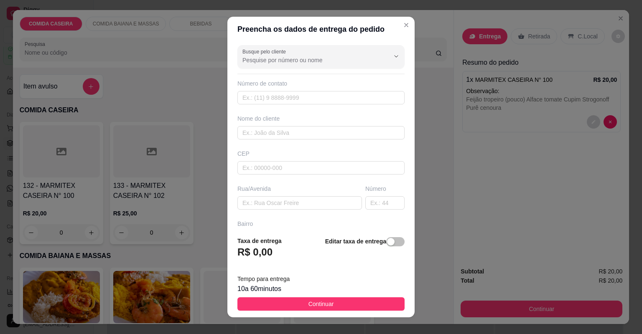
click at [389, 303] on button "Continuar" at bounding box center [320, 304] width 167 height 13
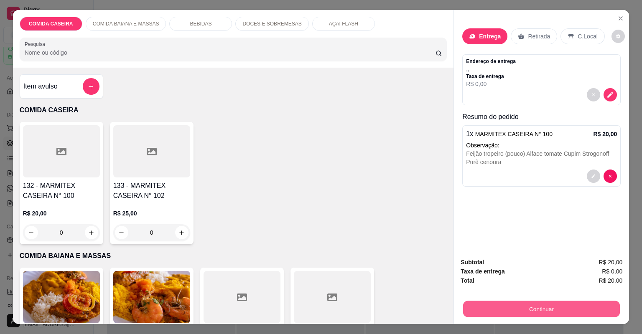
click at [501, 308] on button "Continuar" at bounding box center [541, 309] width 157 height 16
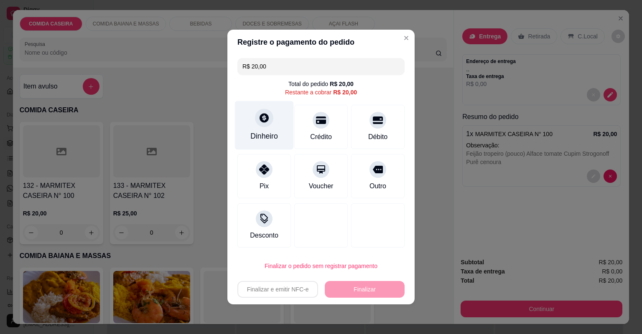
click at [275, 134] on div "Dinheiro" at bounding box center [264, 136] width 28 height 11
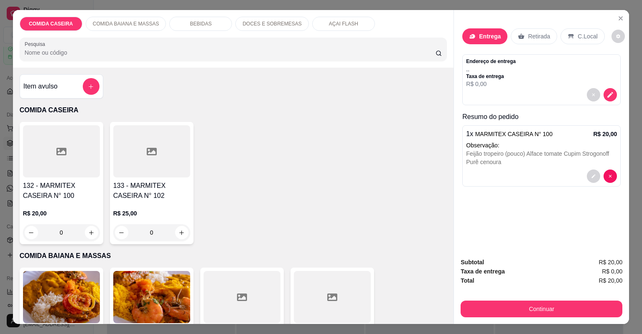
click at [492, 34] on p "Entrega" at bounding box center [490, 36] width 22 height 8
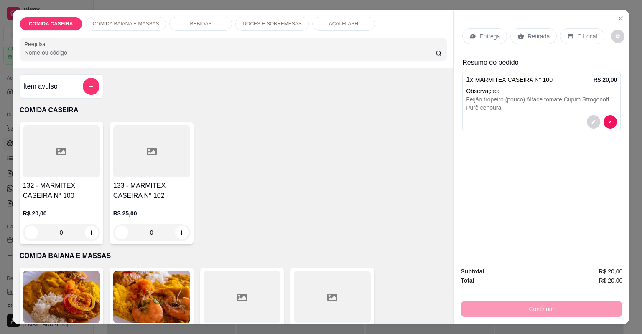
click at [495, 36] on p "Entrega" at bounding box center [489, 36] width 20 height 8
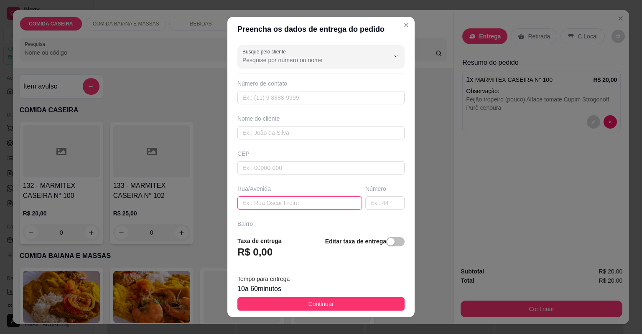
click at [320, 199] on input "text" at bounding box center [299, 202] width 125 height 13
paste input "Entregar no açaí prime"
type input "Entregar no açaí prime"
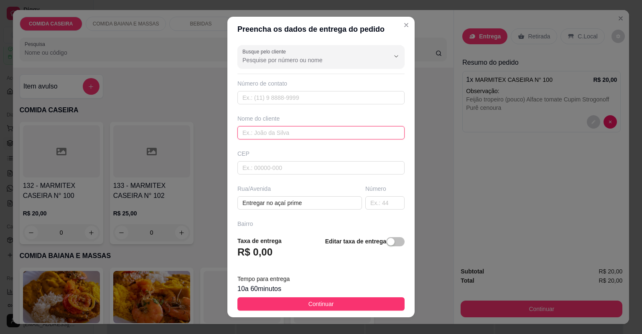
click at [295, 132] on input "text" at bounding box center [320, 132] width 167 height 13
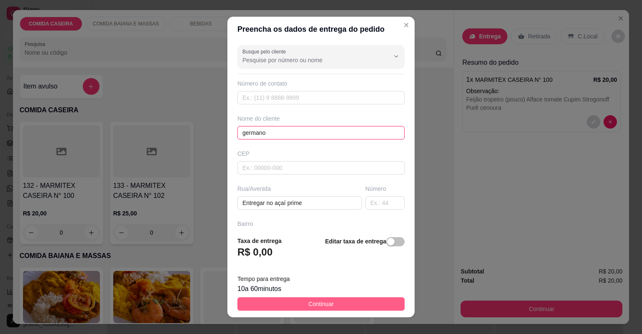
type input "germano"
click at [384, 306] on button "Continuar" at bounding box center [320, 304] width 167 height 13
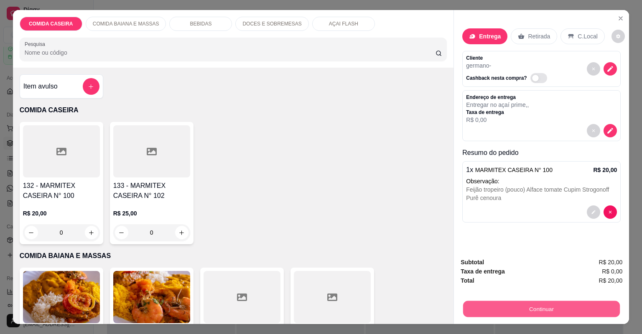
click at [576, 314] on button "Continuar" at bounding box center [541, 309] width 157 height 16
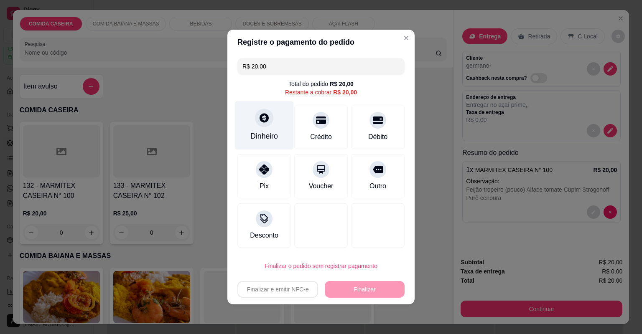
click at [267, 128] on div "Dinheiro" at bounding box center [264, 125] width 59 height 49
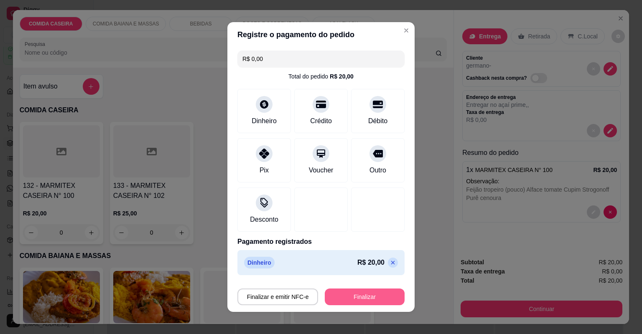
click at [379, 301] on button "Finalizar" at bounding box center [365, 297] width 80 height 17
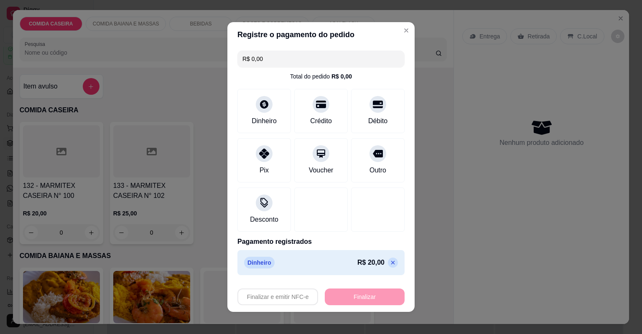
type input "-R$ 20,00"
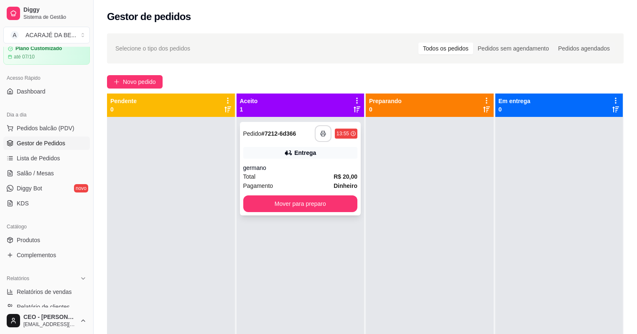
click at [324, 132] on button "button" at bounding box center [323, 133] width 17 height 17
click at [317, 206] on button "Mover para preparo" at bounding box center [300, 204] width 115 height 17
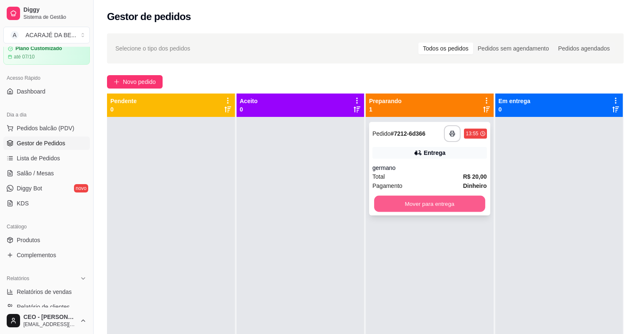
click at [428, 205] on button "Mover para entrega" at bounding box center [429, 204] width 111 height 16
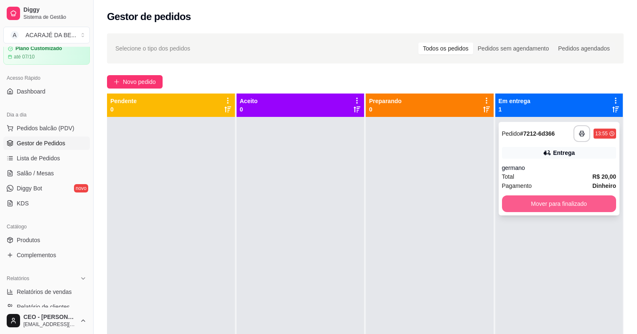
click at [562, 200] on button "Mover para finalizado" at bounding box center [559, 204] width 115 height 17
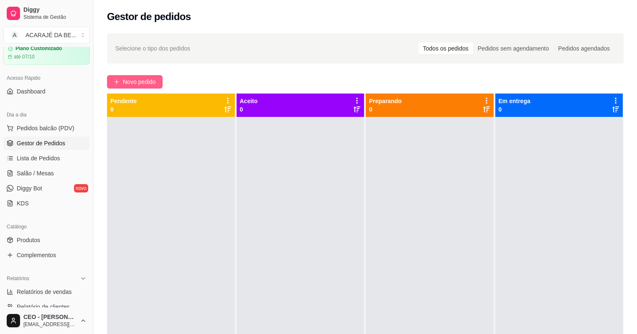
click at [137, 79] on span "Novo pedido" at bounding box center [139, 81] width 33 height 9
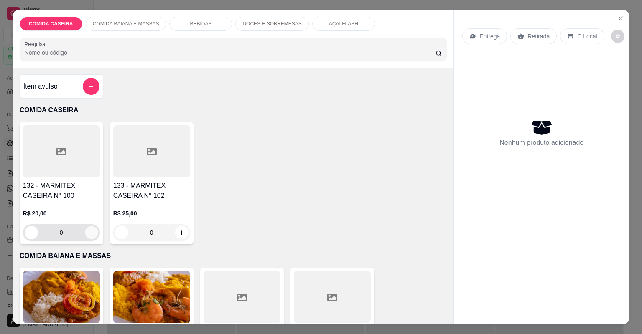
click at [91, 236] on button "increase-product-quantity" at bounding box center [91, 232] width 13 height 13
type input "1"
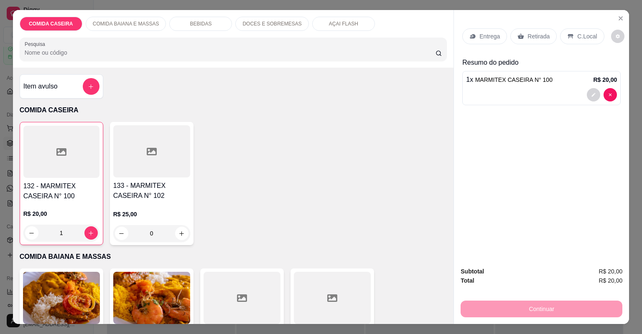
click at [493, 40] on p "Entrega" at bounding box center [489, 36] width 20 height 8
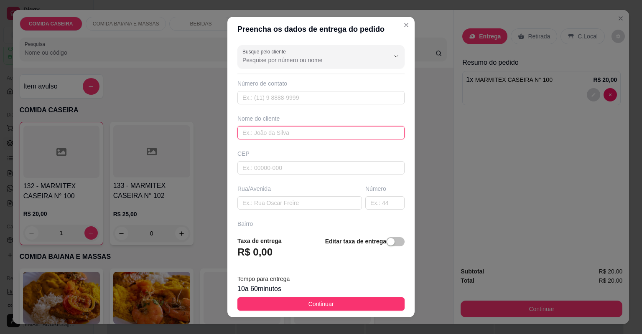
click at [308, 130] on input "text" at bounding box center [320, 132] width 167 height 13
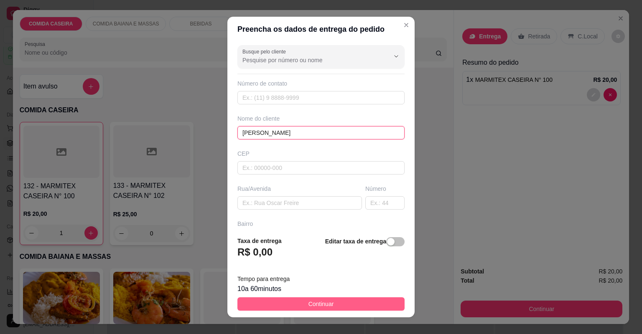
type input "[PERSON_NAME]"
click at [353, 303] on button "Continuar" at bounding box center [320, 304] width 167 height 13
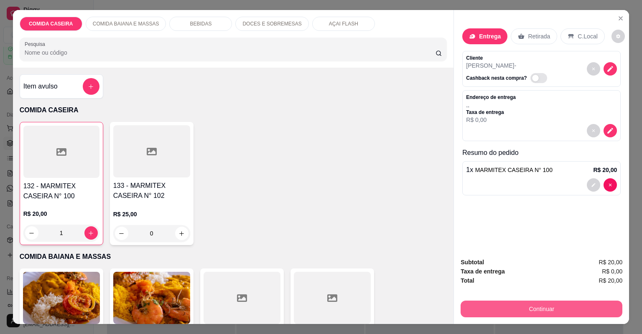
click at [501, 304] on button "Continuar" at bounding box center [542, 309] width 162 height 17
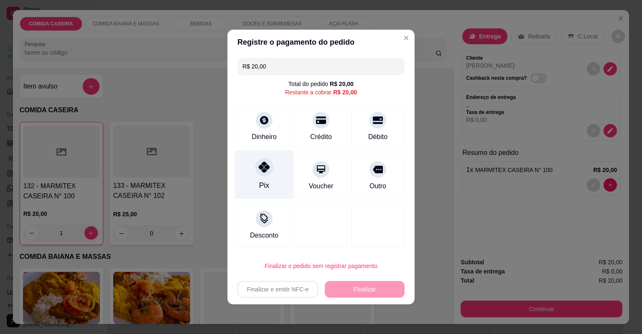
click at [259, 167] on icon at bounding box center [264, 167] width 11 height 11
type input "R$ 0,00"
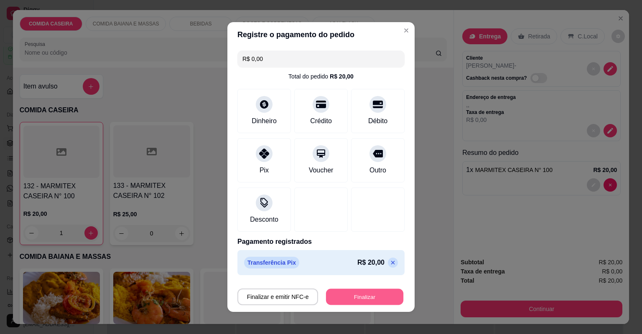
click at [384, 297] on button "Finalizar" at bounding box center [364, 297] width 77 height 16
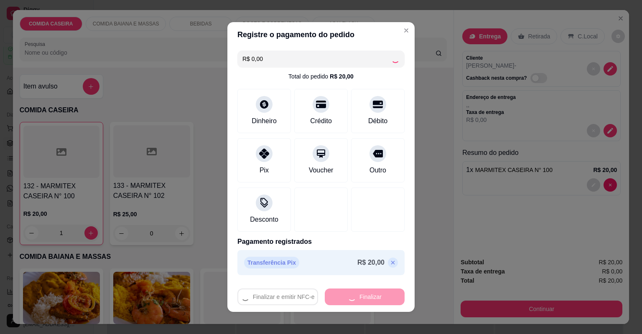
type input "0"
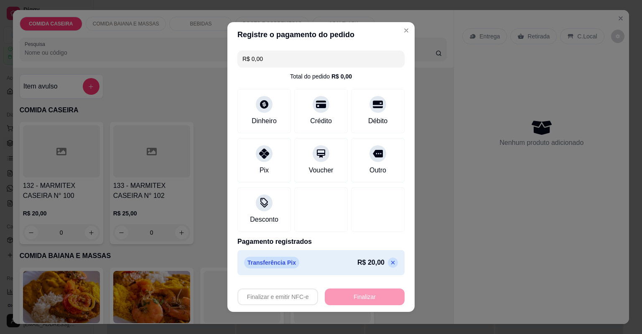
type input "-R$ 20,00"
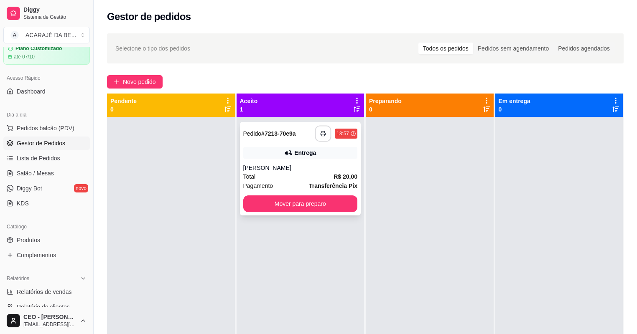
click at [326, 134] on button "button" at bounding box center [323, 134] width 16 height 16
click at [342, 209] on button "Mover para preparo" at bounding box center [300, 204] width 111 height 16
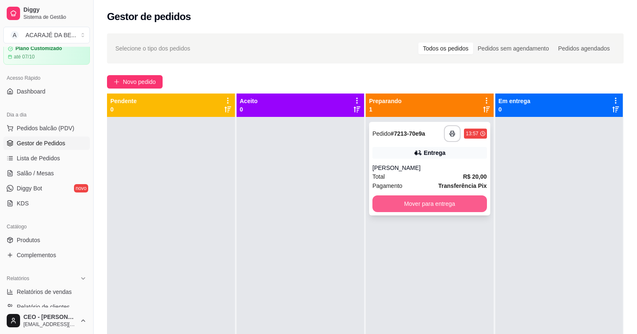
click at [430, 201] on button "Mover para entrega" at bounding box center [429, 204] width 115 height 17
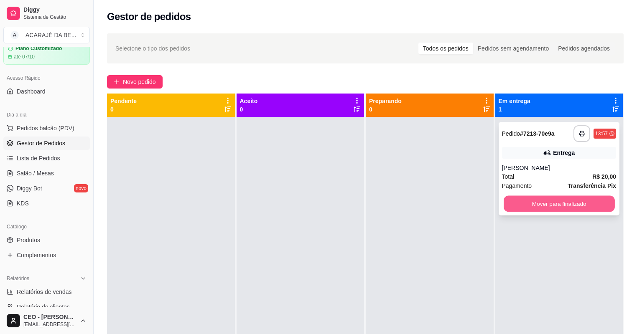
click at [525, 200] on button "Mover para finalizado" at bounding box center [559, 204] width 111 height 16
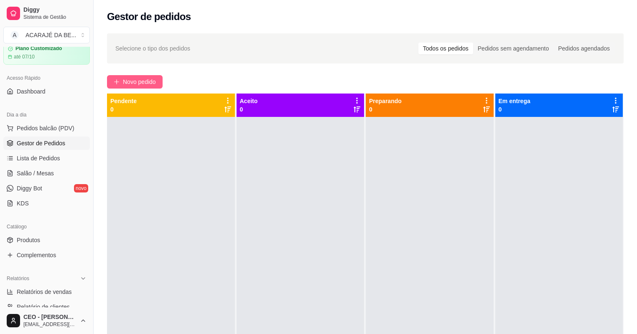
click at [142, 82] on span "Novo pedido" at bounding box center [139, 81] width 33 height 9
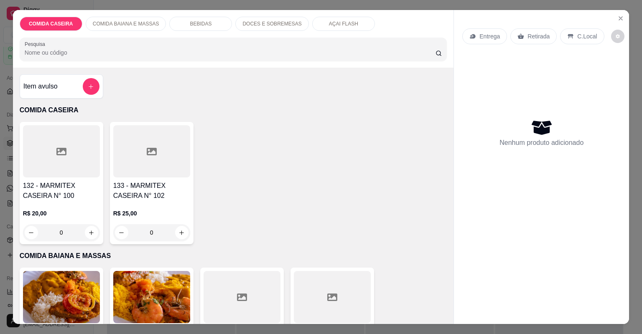
drag, startPoint x: 240, startPoint y: 305, endPoint x: 241, endPoint y: 299, distance: 6.0
click at [241, 299] on div at bounding box center [242, 297] width 77 height 52
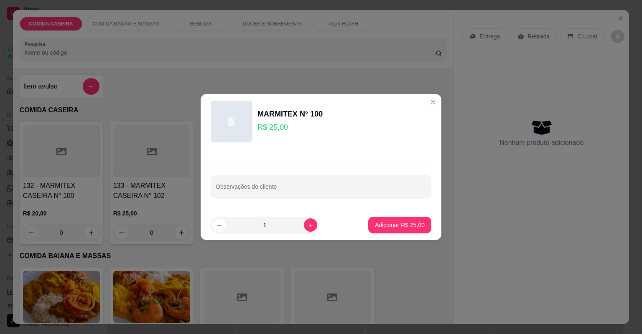
click at [345, 198] on div "Observações do cliente" at bounding box center [321, 186] width 221 height 23
paste input "Peixe frito Alface Abóbora Arroz temperado com bacalhau"
type input "Peixe frito Alface Abóbora Arroz temperado com bacalhau"
click at [411, 227] on p "Adicionar R$ 25,00" at bounding box center [400, 225] width 48 height 8
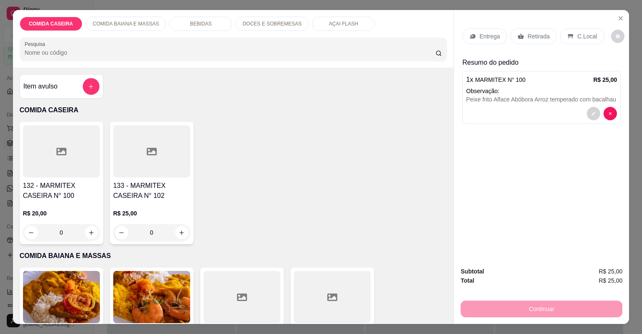
click at [490, 32] on div "Entrega" at bounding box center [484, 36] width 45 height 16
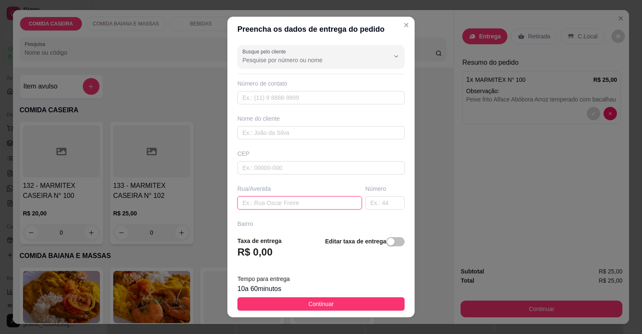
click at [298, 203] on input "text" at bounding box center [299, 202] width 125 height 13
paste input "🗣 Rua 👉 ROTARY Bairro 👉CENTRO 🏠[GEOGRAPHIC_DATA] 👉ROSA e BRANCA Portão 👉 BRANCO…"
type input "🗣 Rua 👉 ROTARY Bairro 👉CENTRO 🏠[GEOGRAPHIC_DATA] 👉ROSA e BRANCA Portão 👉 BRANCO…"
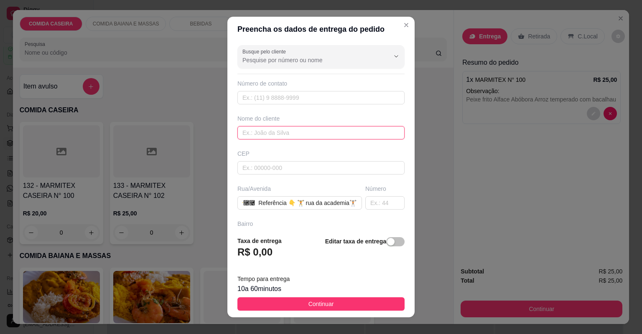
click at [277, 132] on input "text" at bounding box center [320, 132] width 167 height 13
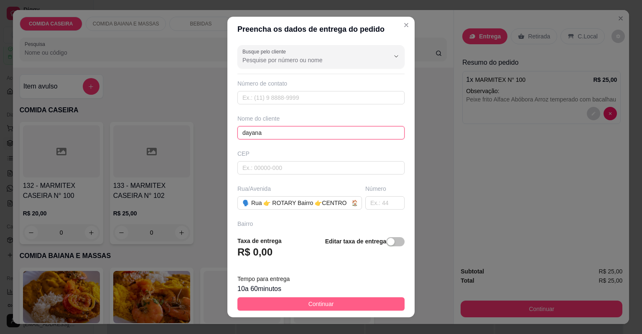
type input "dayana"
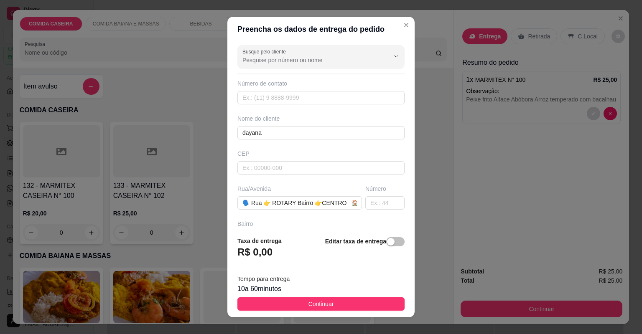
click at [321, 304] on span "Continuar" at bounding box center [320, 304] width 25 height 9
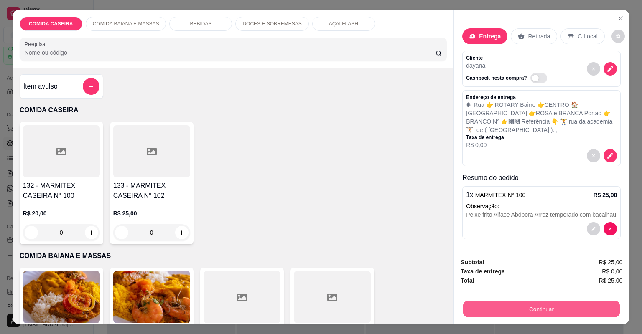
click at [493, 310] on button "Continuar" at bounding box center [541, 309] width 157 height 16
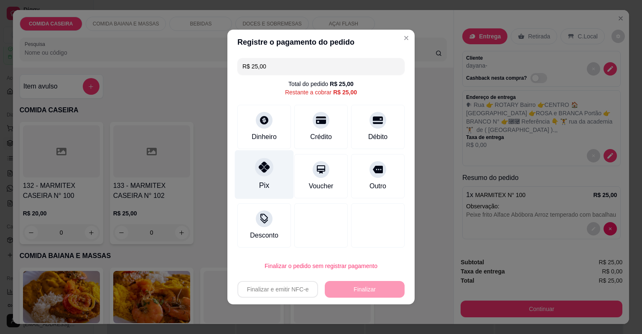
click at [264, 189] on div "Pix" at bounding box center [264, 185] width 10 height 11
type input "R$ 0,00"
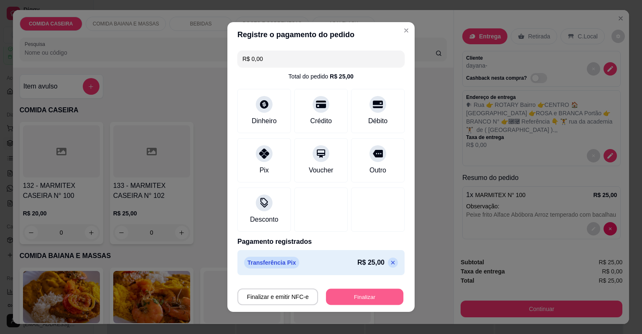
click at [364, 299] on button "Finalizar" at bounding box center [364, 297] width 77 height 16
